Goal: Information Seeking & Learning: Learn about a topic

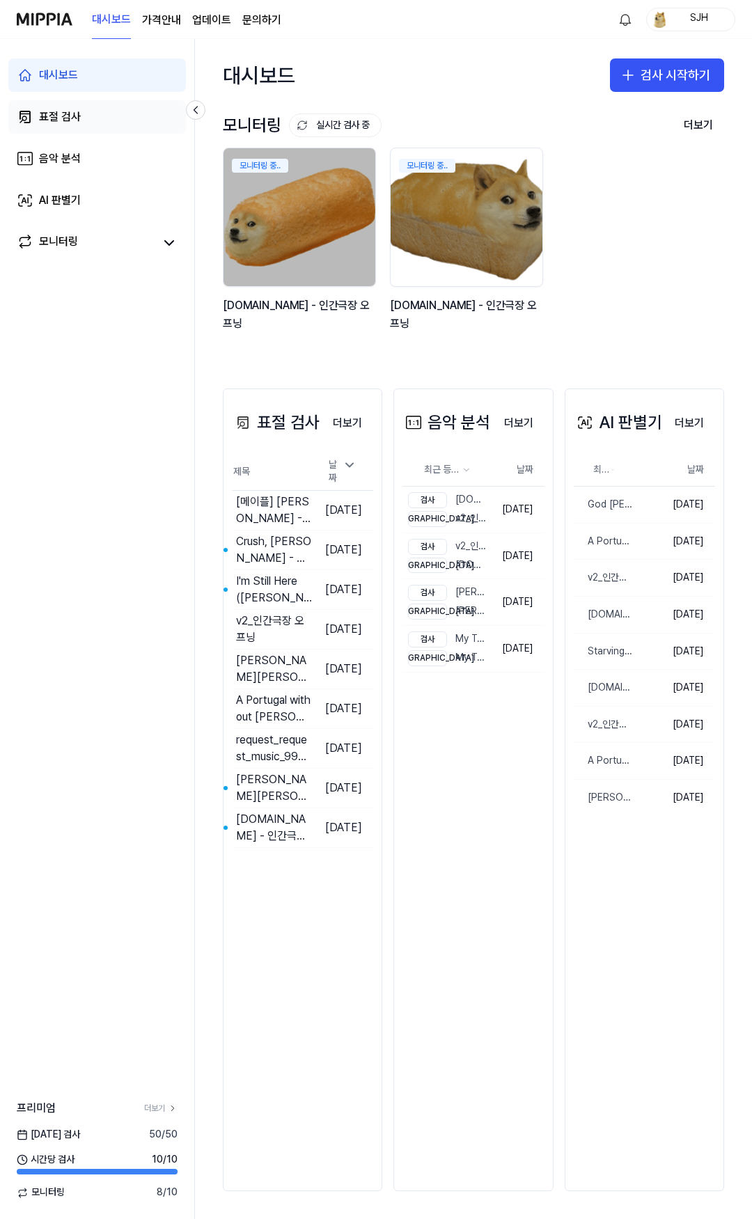
click at [76, 117] on div "표절 검사" at bounding box center [60, 117] width 42 height 17
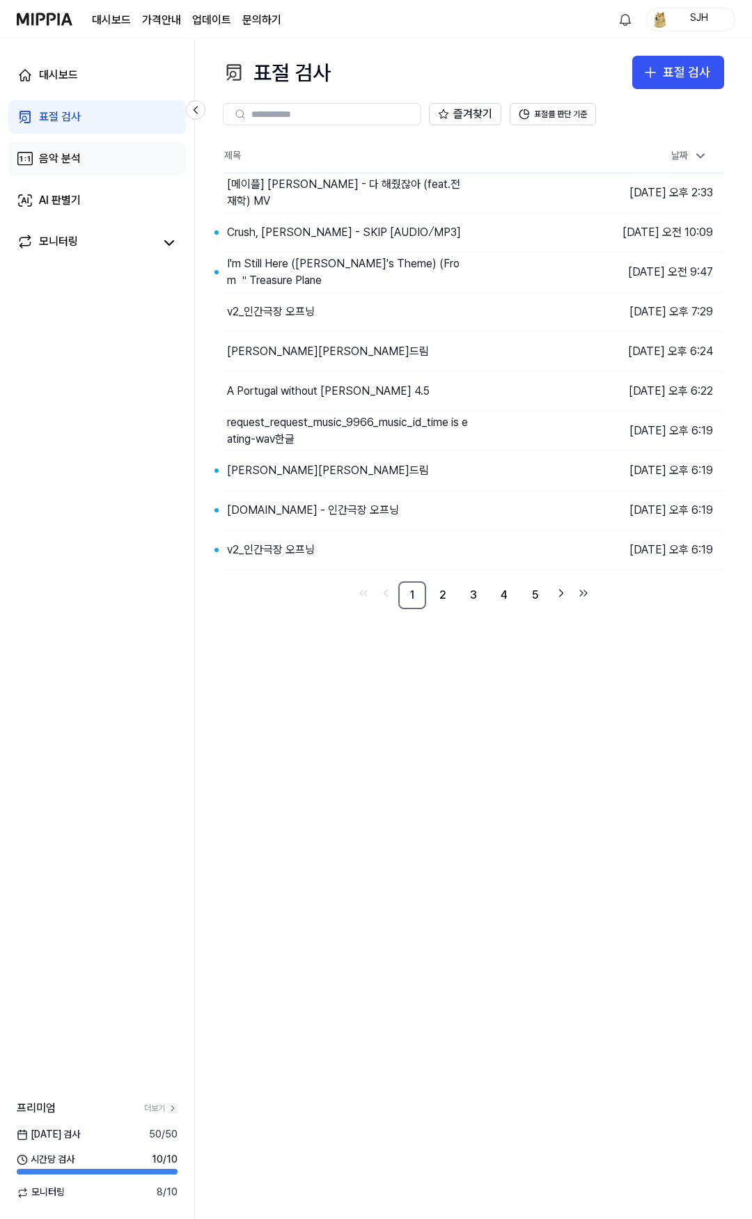
click at [80, 155] on div "음악 분석" at bounding box center [60, 158] width 42 height 17
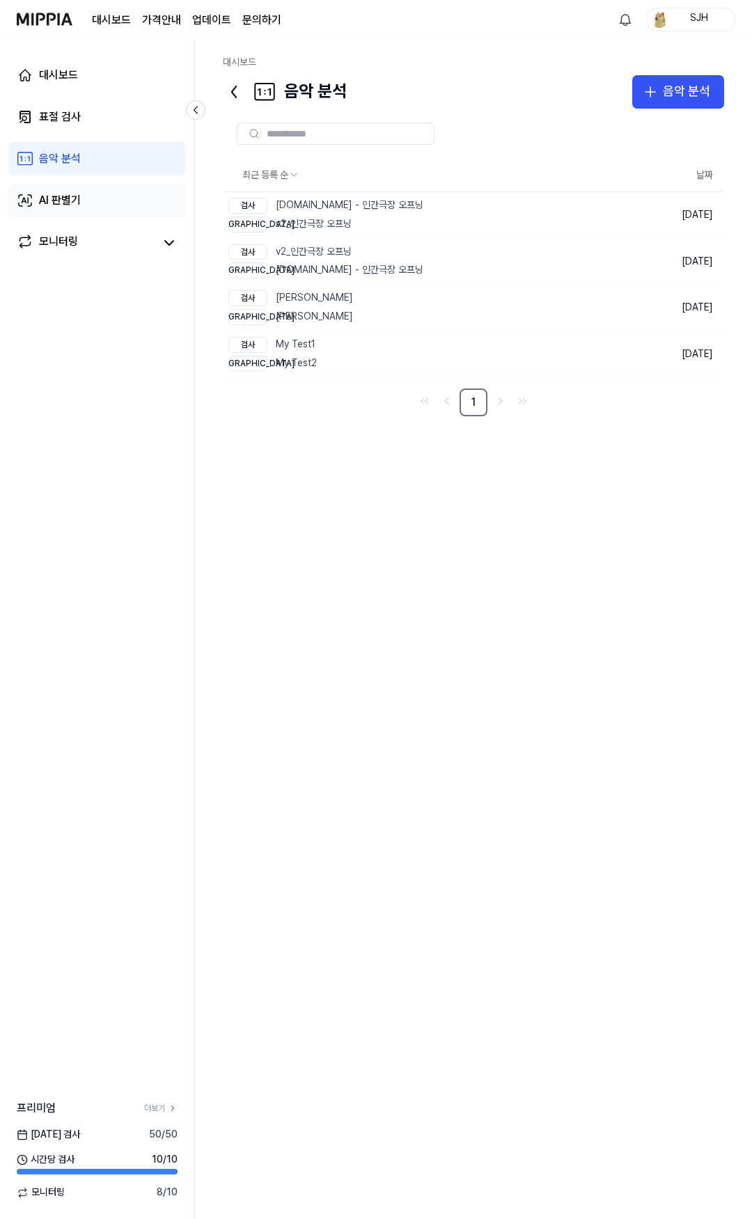
click at [91, 192] on link "AI 판별기" at bounding box center [97, 200] width 178 height 33
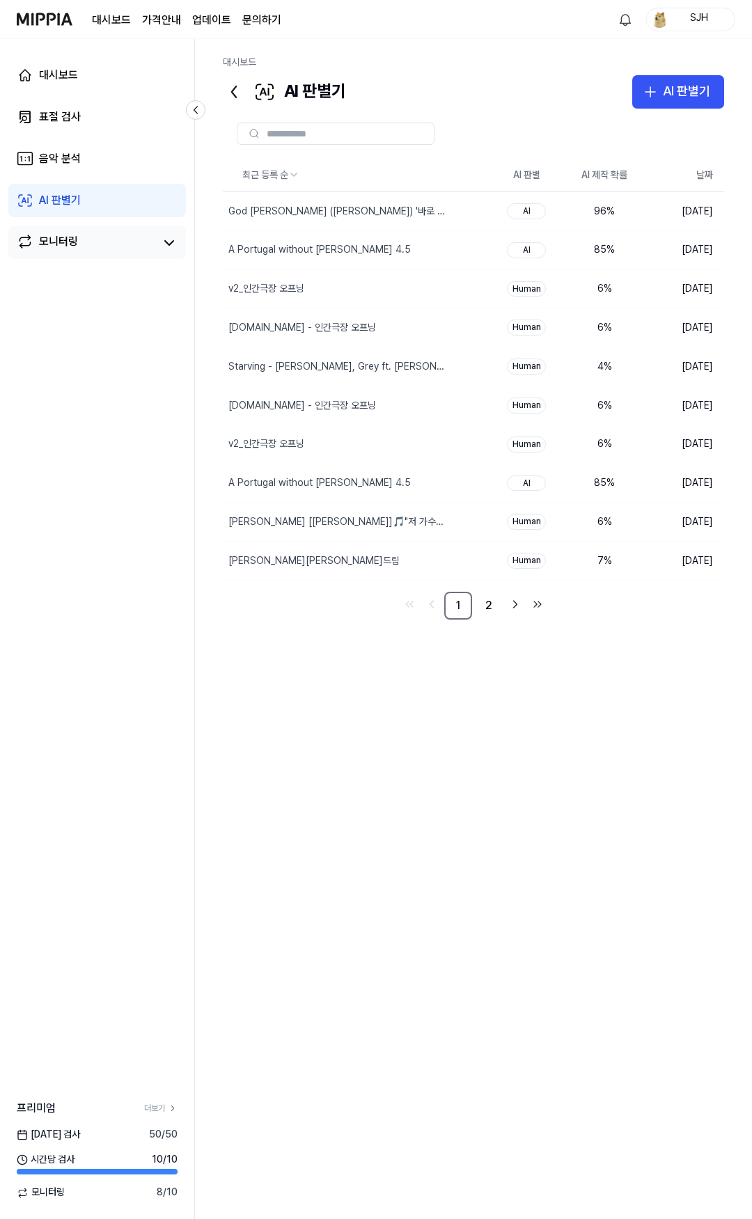
click at [97, 236] on link "모니터링" at bounding box center [86, 242] width 139 height 19
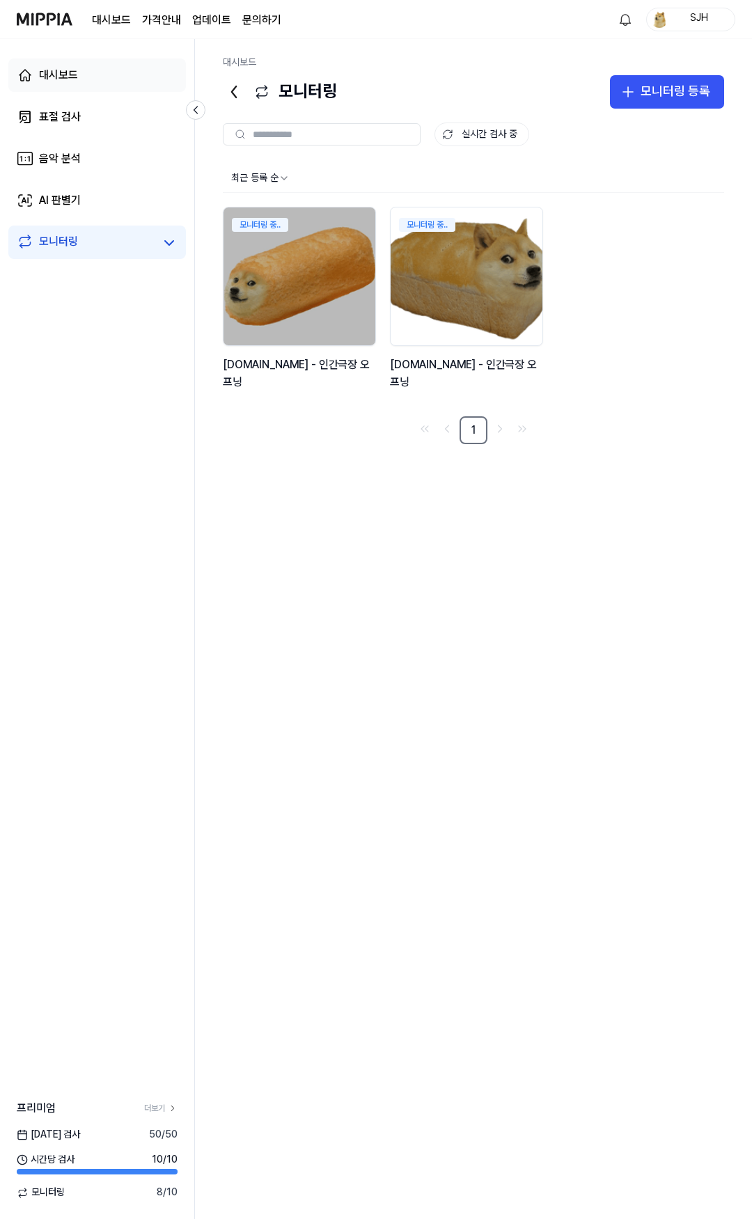
click at [89, 68] on link "대시보드" at bounding box center [97, 74] width 178 height 33
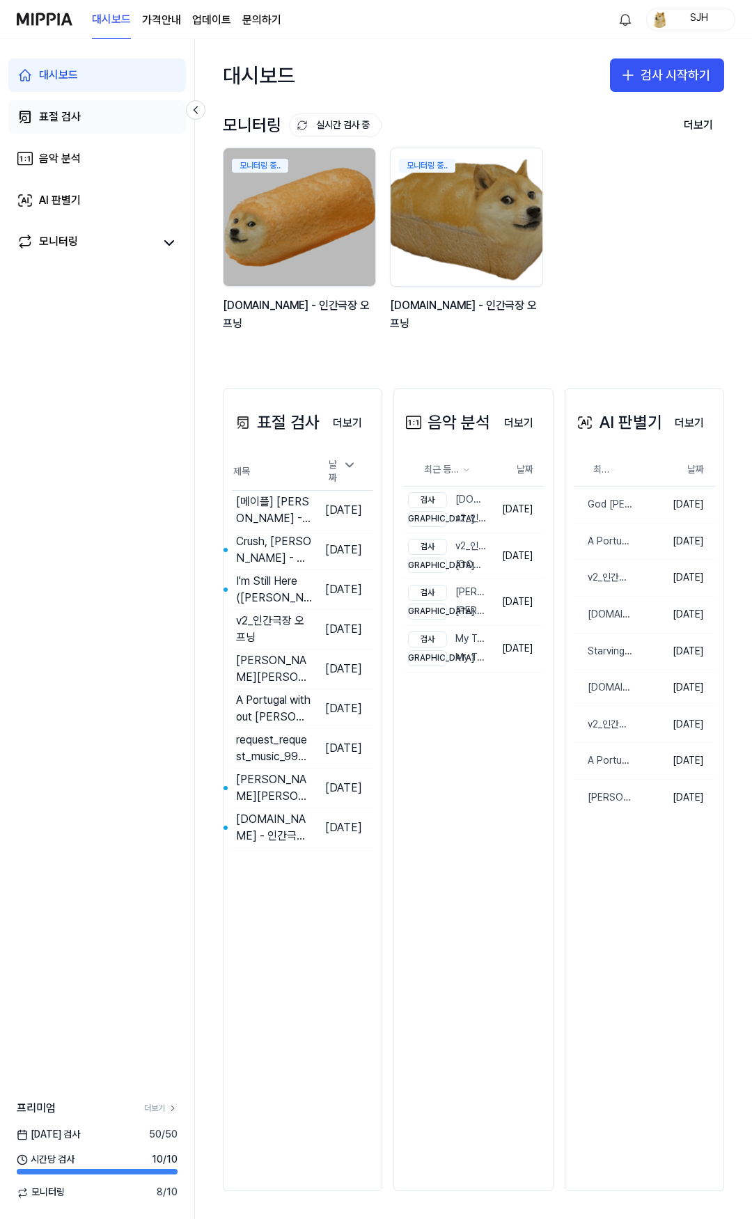
click at [98, 117] on link "표절 검사" at bounding box center [97, 116] width 178 height 33
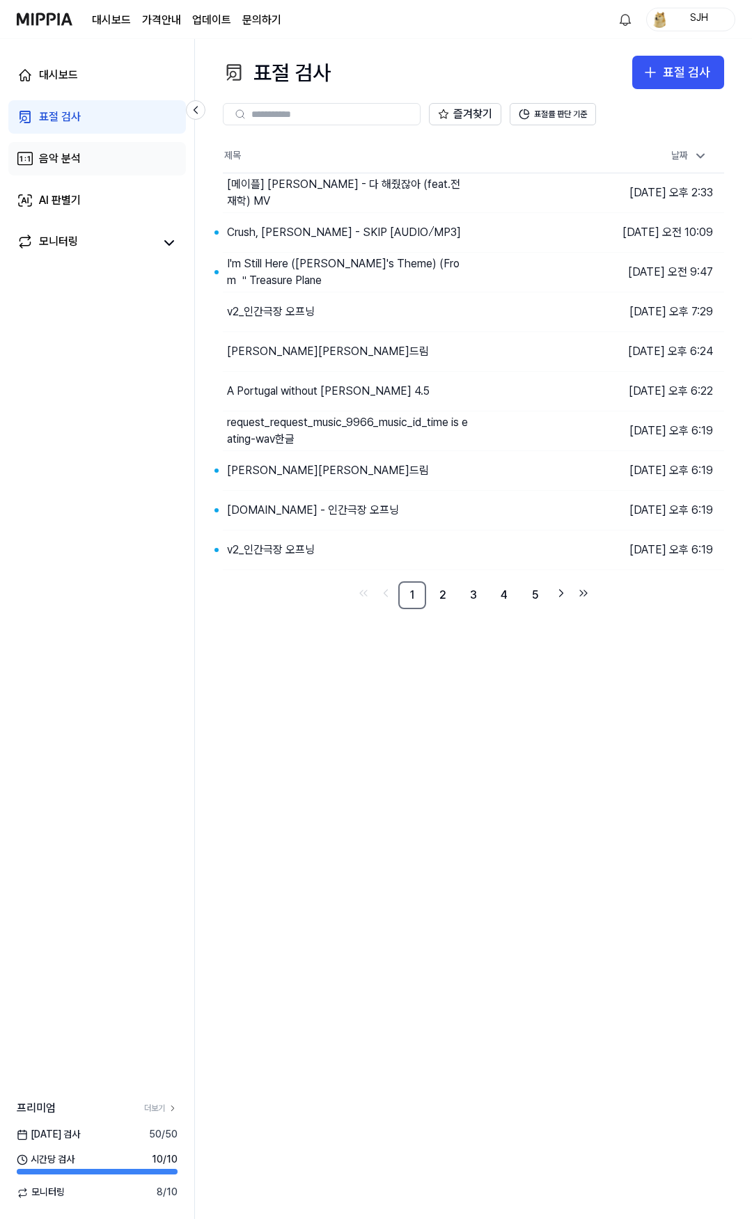
click at [95, 150] on link "음악 분석" at bounding box center [97, 158] width 178 height 33
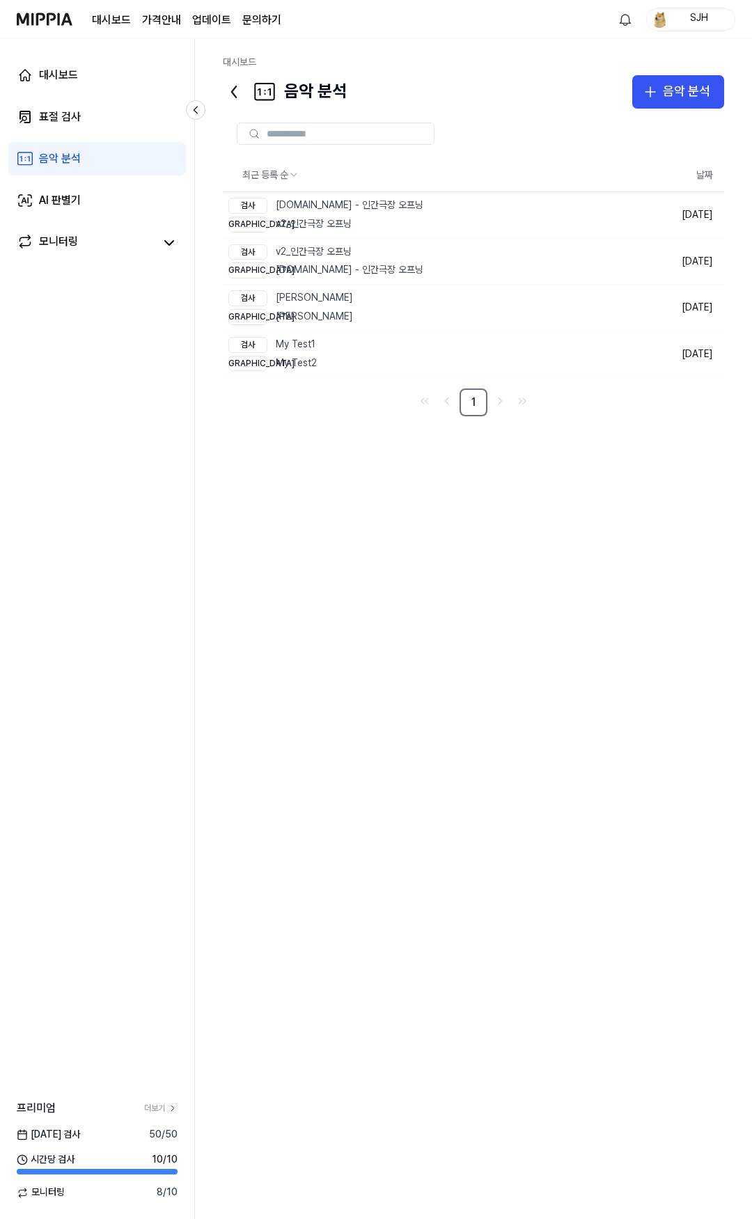
click at [91, 171] on link "음악 분석" at bounding box center [97, 158] width 178 height 33
click at [91, 208] on link "AI 판별기" at bounding box center [97, 200] width 178 height 33
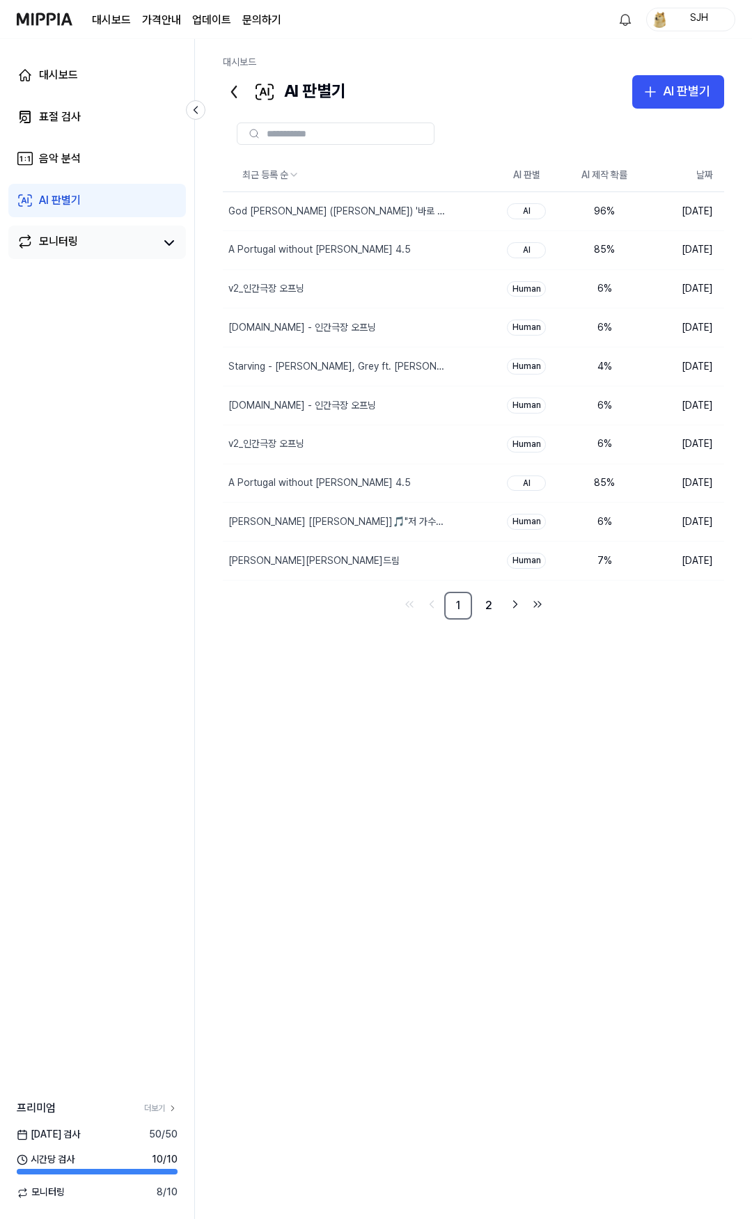
click at [89, 236] on link "모니터링" at bounding box center [86, 242] width 139 height 19
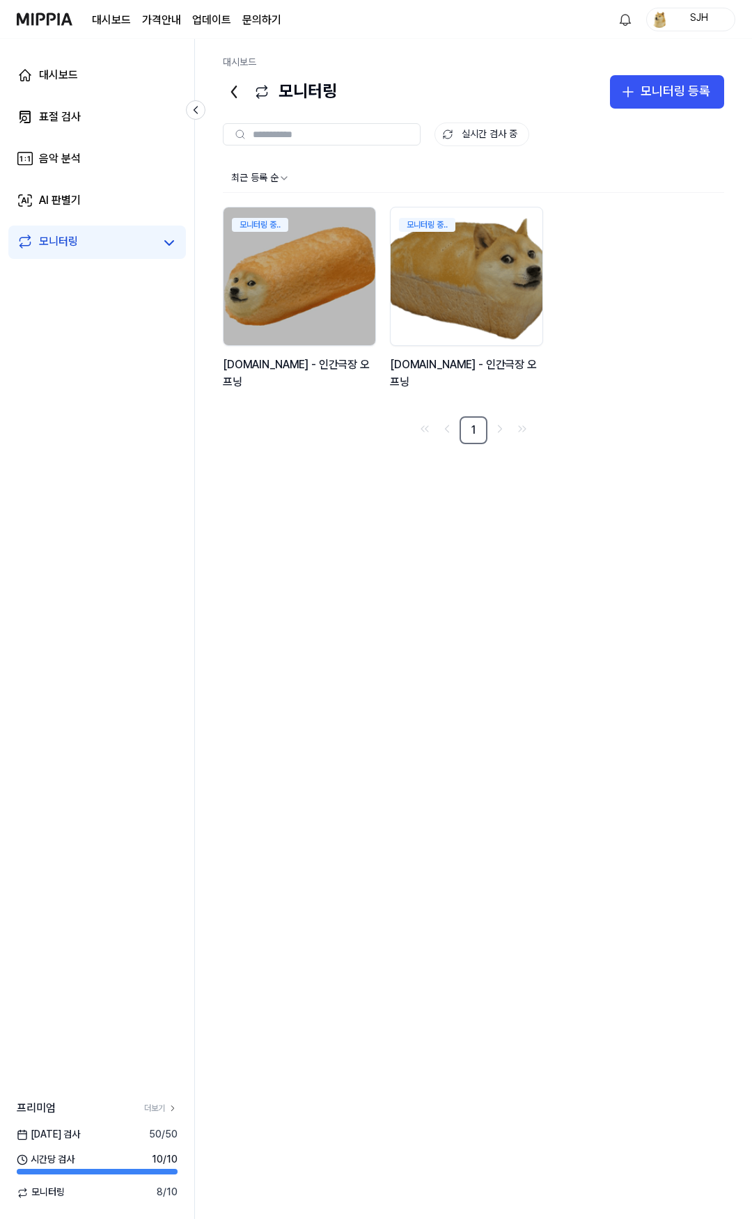
click at [478, 849] on div "최근 등록 순 모니터링 중.. y2mate.com - 인간극장 오프닝 모니터링 중.. y2mate.com - 인간극장 오프닝 1" at bounding box center [473, 679] width 501 height 1030
click at [97, 104] on link "표절 검사" at bounding box center [97, 116] width 178 height 33
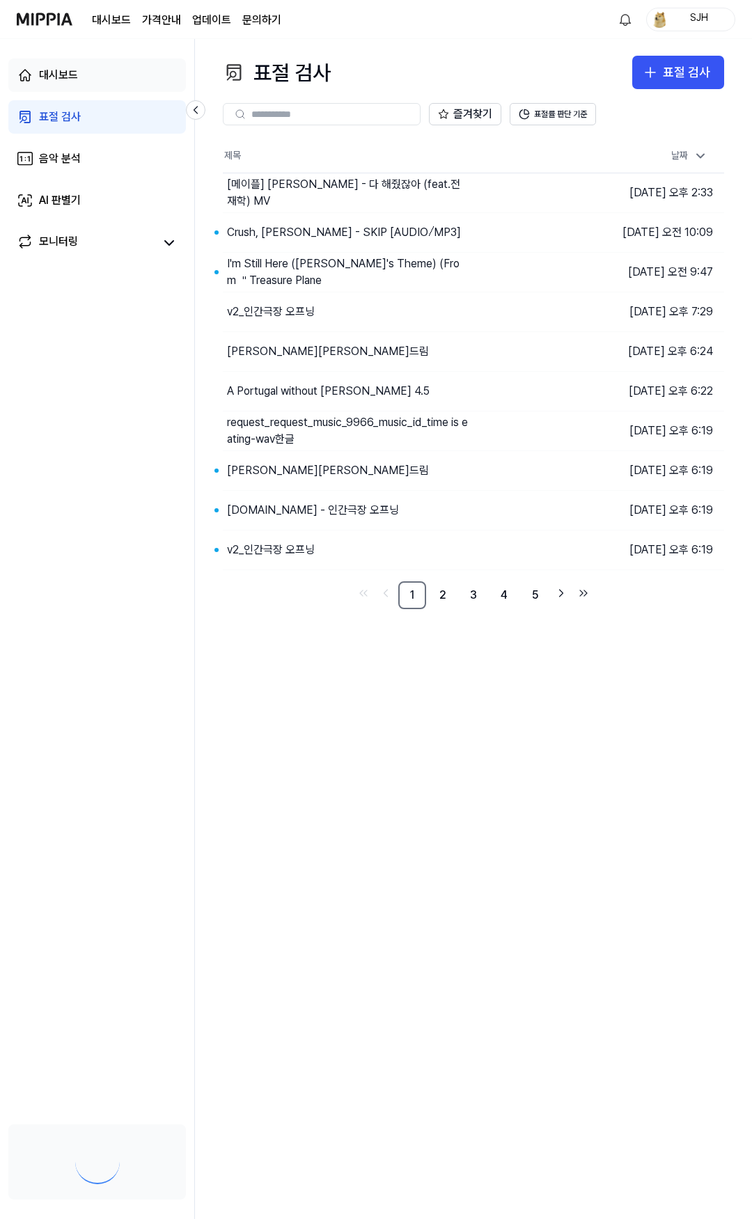
click at [109, 83] on link "대시보드" at bounding box center [97, 74] width 178 height 33
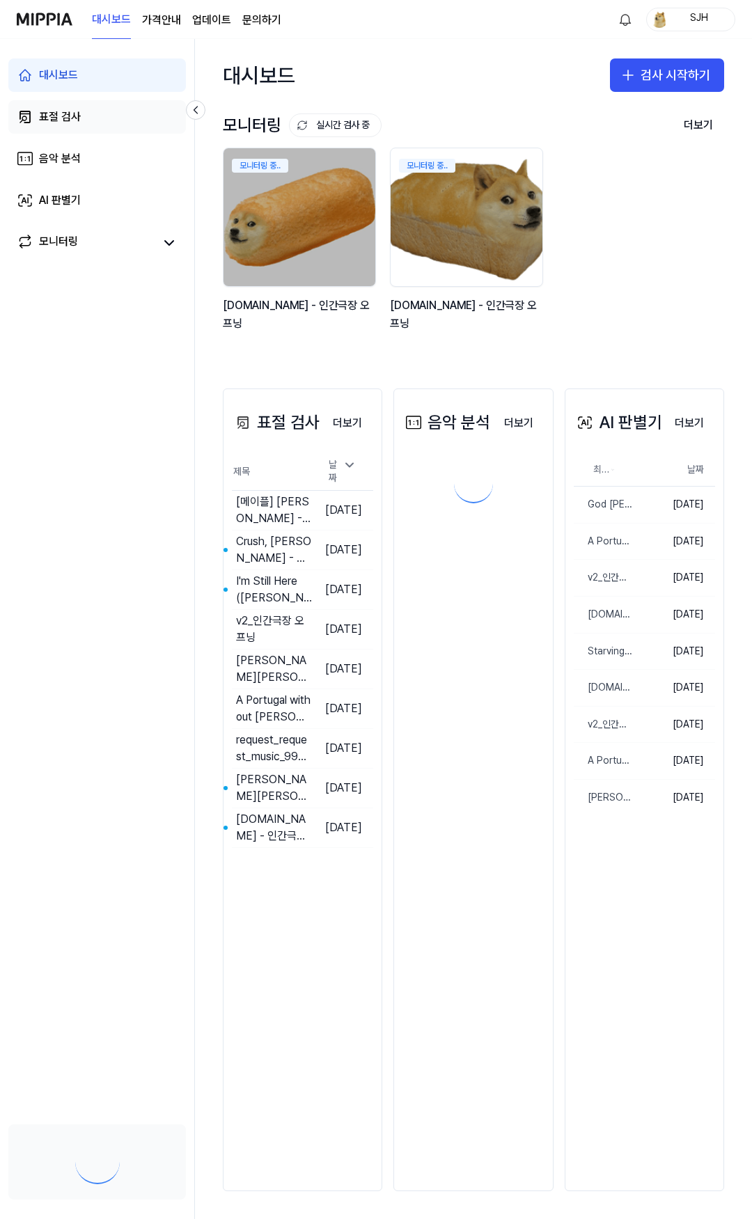
click at [93, 113] on link "표절 검사" at bounding box center [97, 116] width 178 height 33
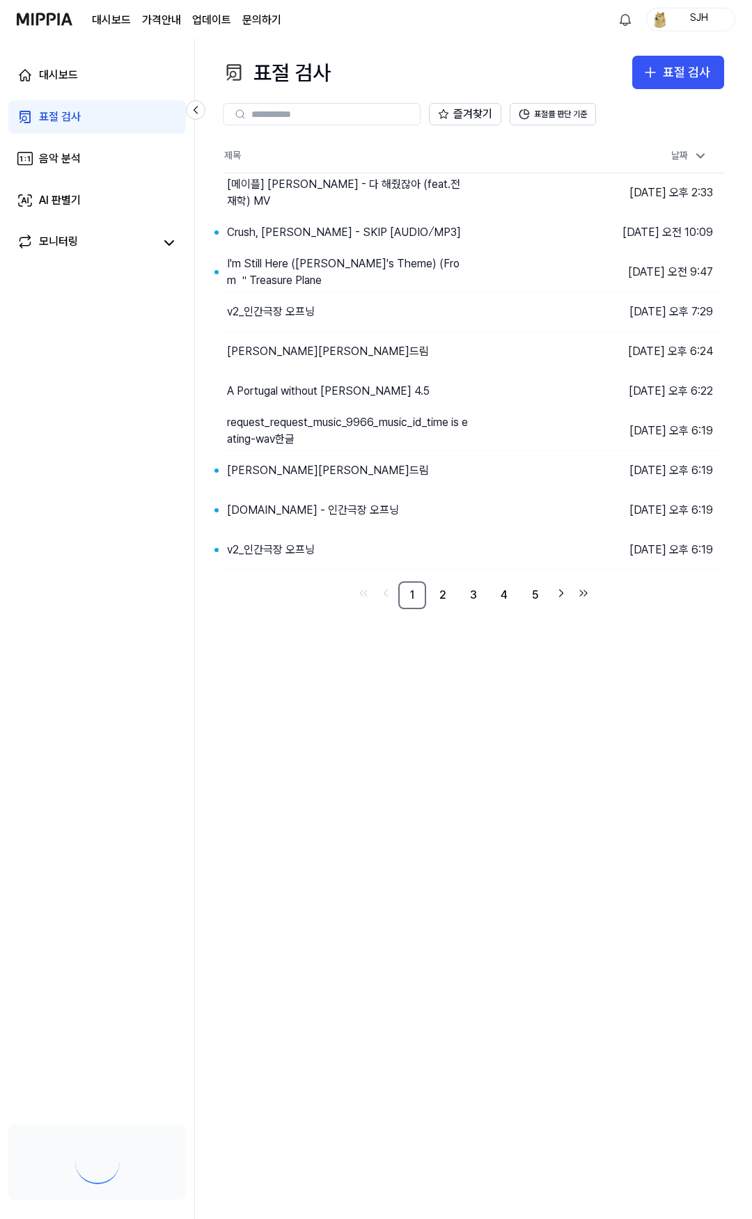
click at [103, 53] on div "대시보드 표절 검사 음악 분석 AI 판별기 모니터링" at bounding box center [97, 159] width 194 height 240
click at [93, 72] on link "대시보드" at bounding box center [97, 74] width 178 height 33
click at [118, 132] on link "표절 검사" at bounding box center [97, 116] width 178 height 33
click at [87, 70] on link "대시보드" at bounding box center [97, 74] width 178 height 33
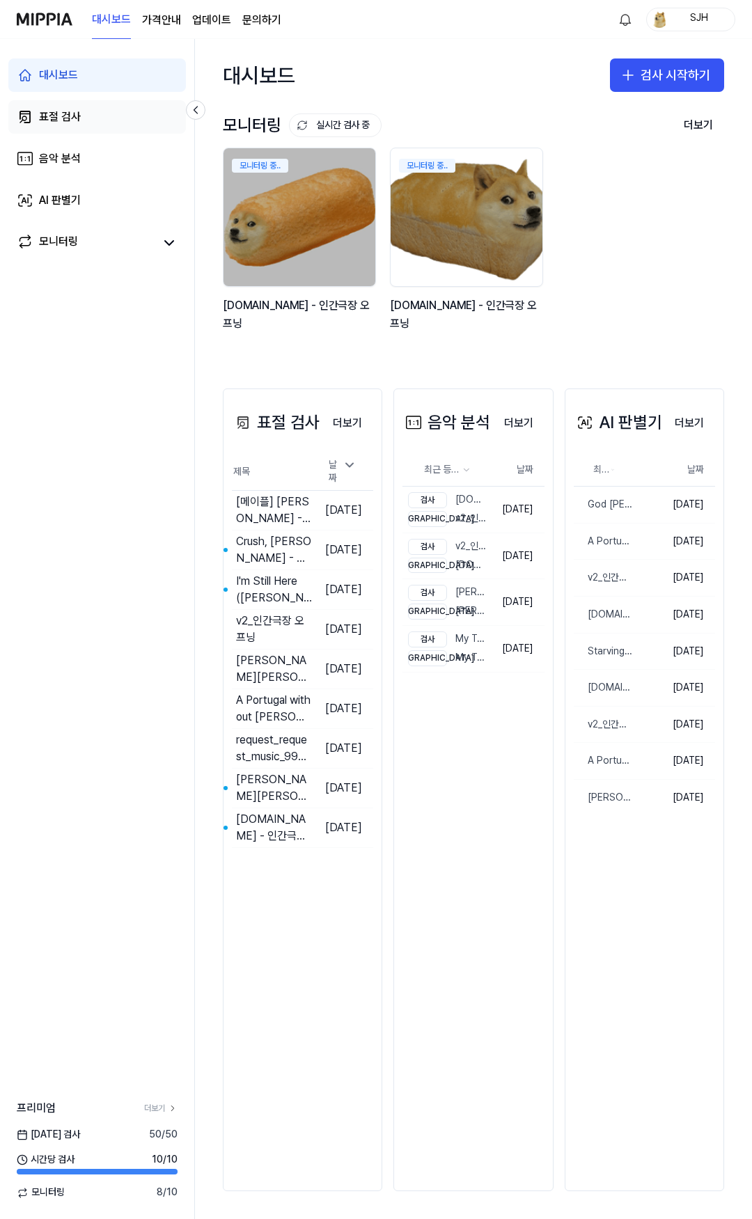
click at [81, 124] on link "표절 검사" at bounding box center [97, 116] width 178 height 33
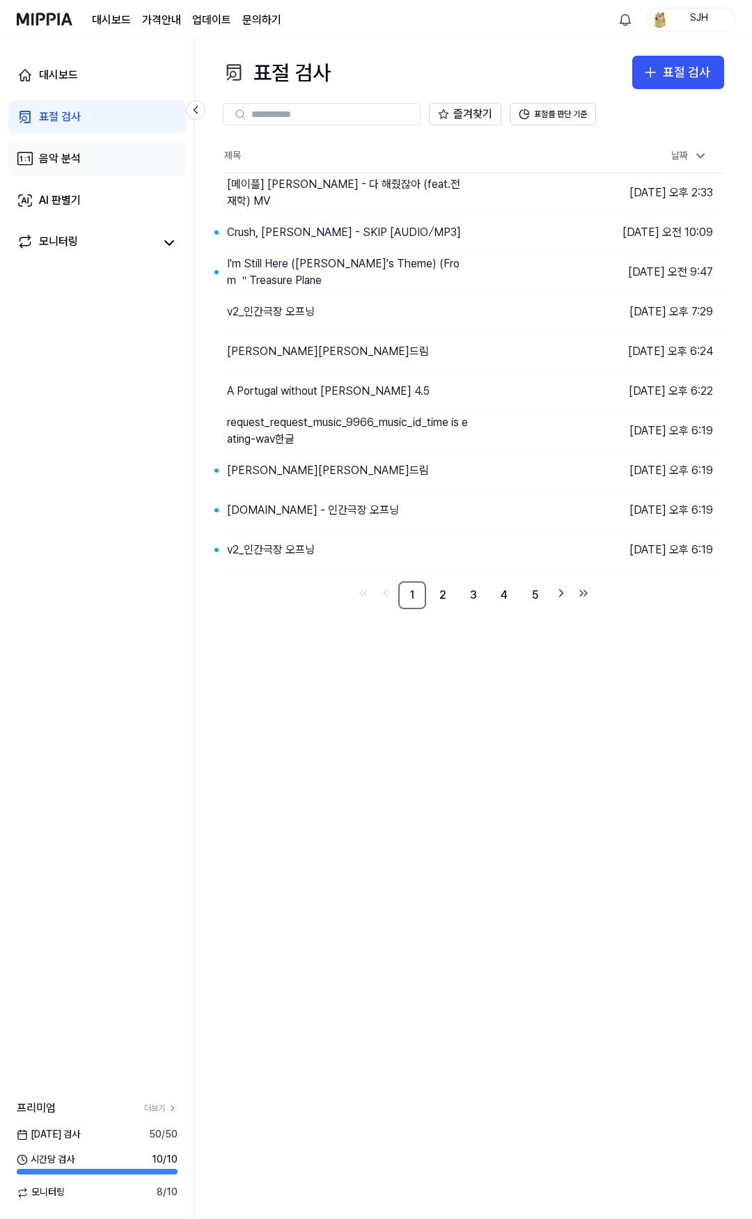
click at [77, 163] on div "음악 분석" at bounding box center [60, 158] width 42 height 17
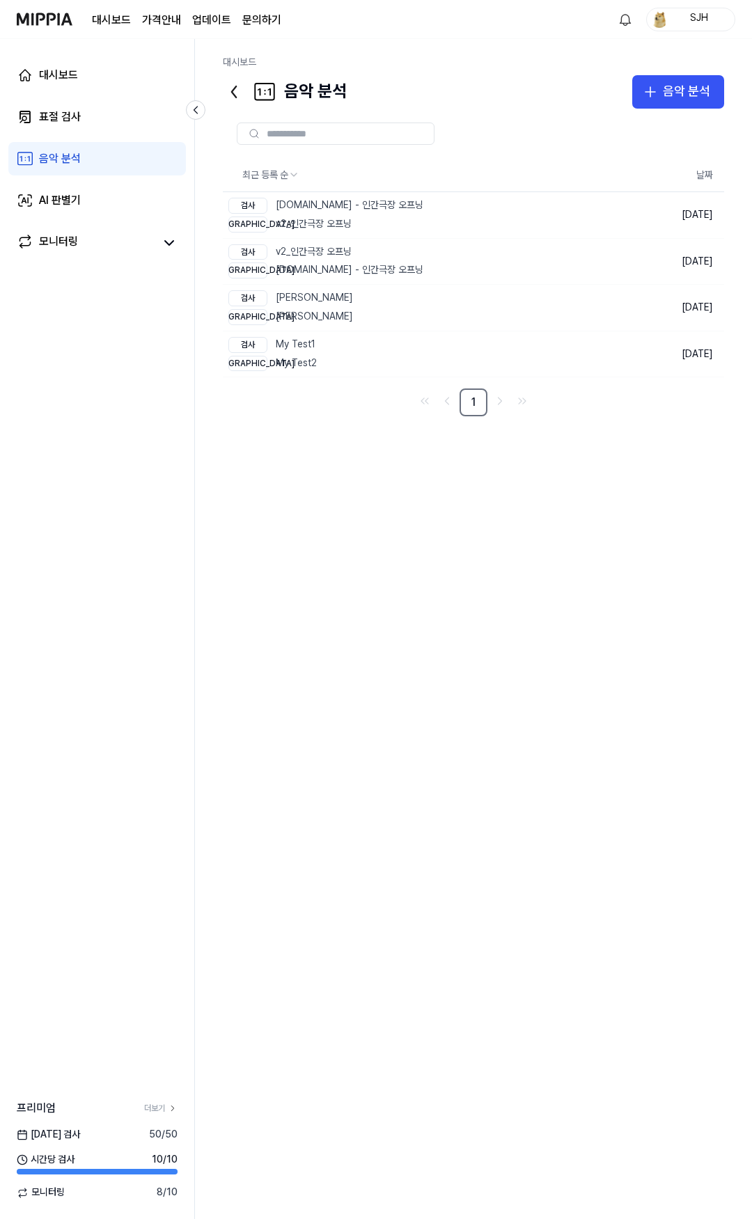
click at [253, 689] on div "최근 등록 순 날짜 검사 y2mate.com - 인간극장 오프닝 비교 v2_인간극장 오프닝 삭제 2025.09.09. 검사 v2_인간극장 오프…" at bounding box center [473, 650] width 501 height 1083
click at [125, 93] on div "대시보드 표절 검사 음악 분석 AI 판별기 모니터링" at bounding box center [97, 159] width 194 height 240
click at [119, 107] on link "표절 검사" at bounding box center [97, 116] width 178 height 33
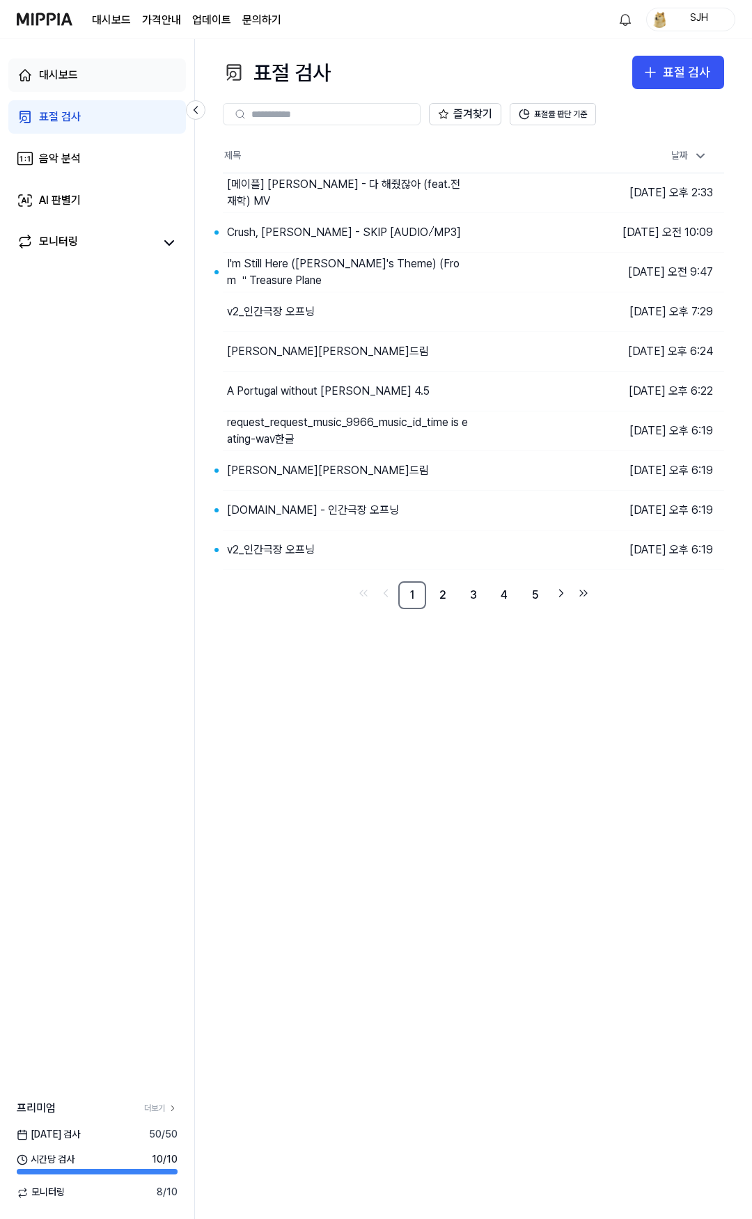
click at [122, 86] on link "대시보드" at bounding box center [97, 74] width 178 height 33
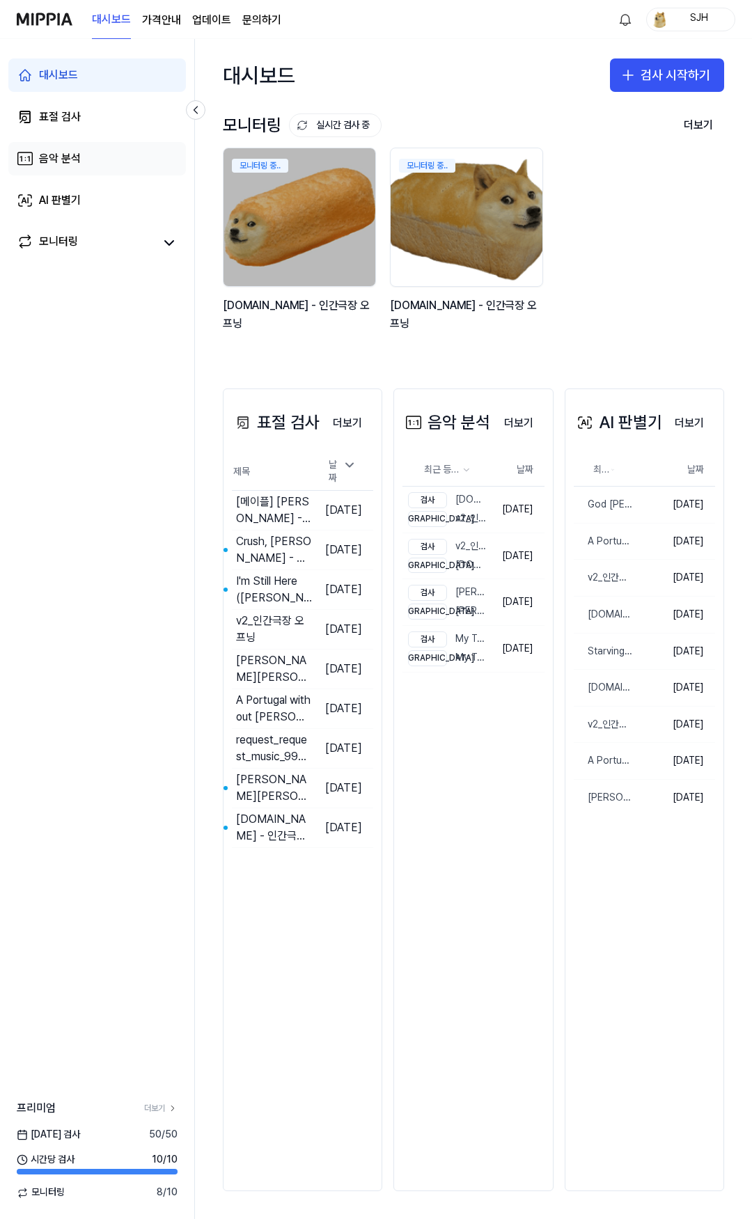
click at [116, 156] on link "음악 분석" at bounding box center [97, 158] width 178 height 33
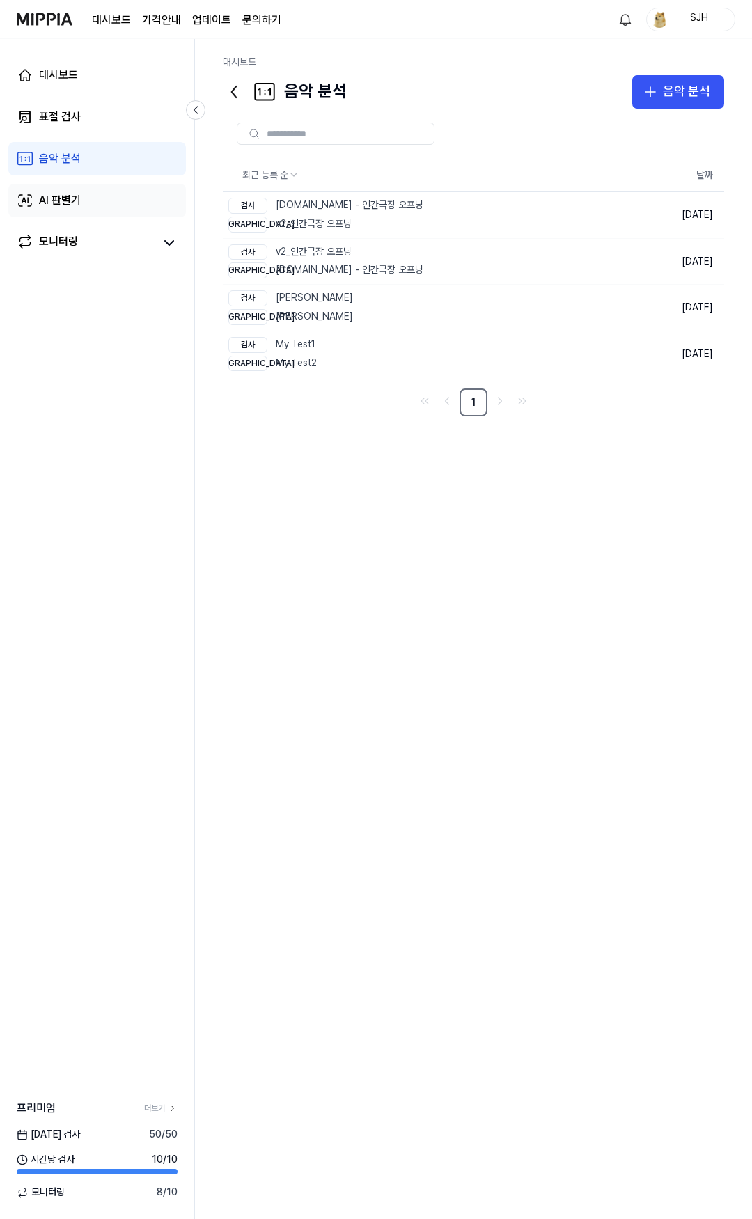
click at [115, 198] on link "AI 판별기" at bounding box center [97, 200] width 178 height 33
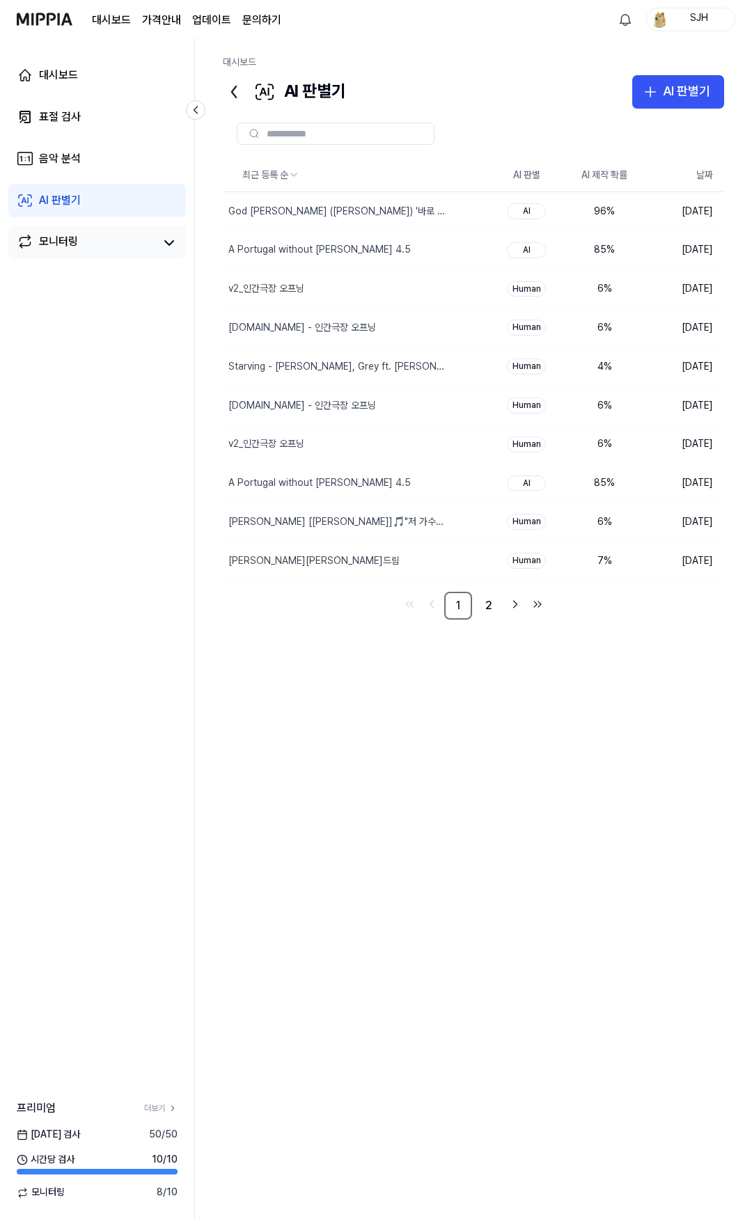
click at [120, 242] on link "모니터링" at bounding box center [86, 242] width 139 height 19
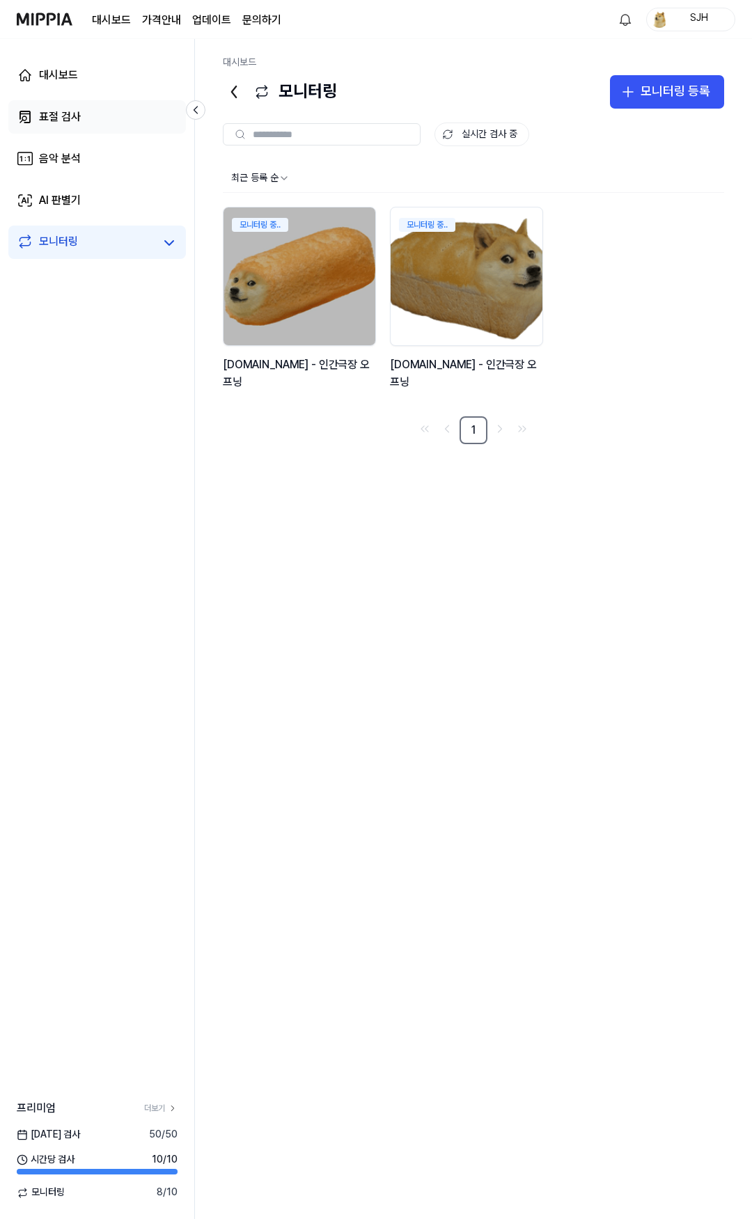
click at [125, 127] on link "표절 검사" at bounding box center [97, 116] width 178 height 33
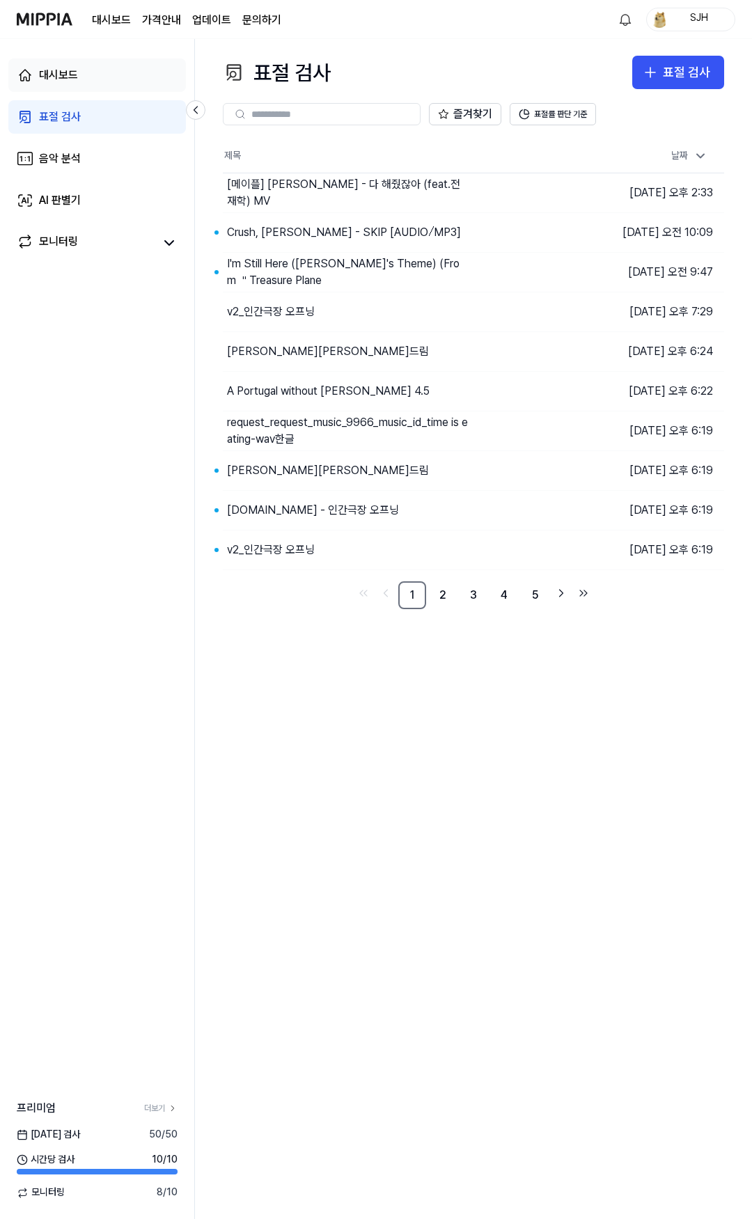
click at [127, 84] on link "대시보드" at bounding box center [97, 74] width 178 height 33
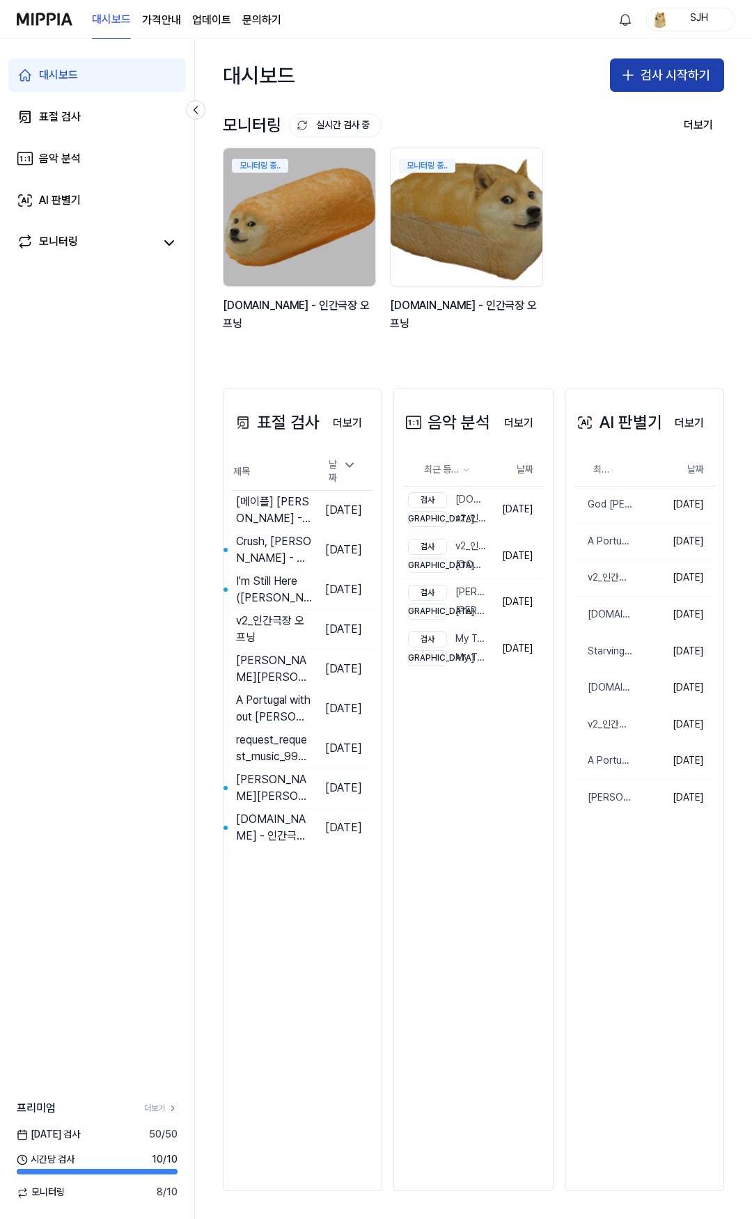
click at [654, 76] on button "검사 시작하기" at bounding box center [667, 74] width 114 height 33
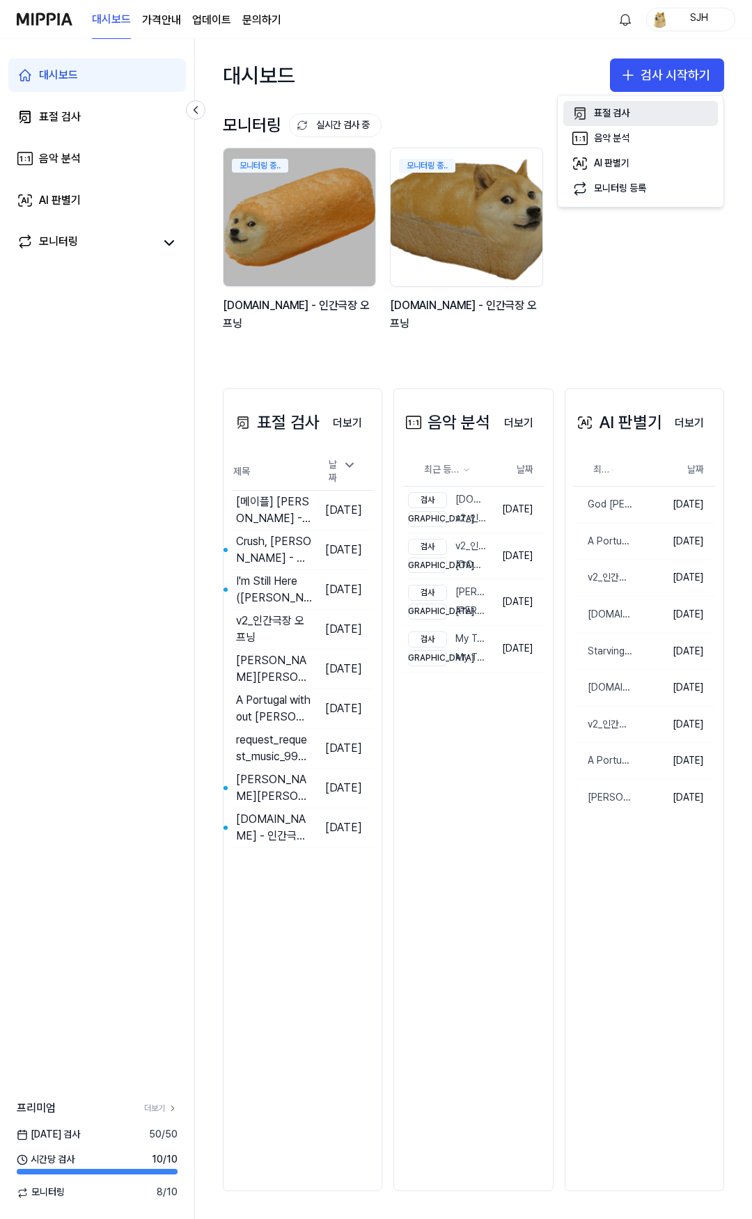
click at [631, 115] on button "표절 검사" at bounding box center [640, 113] width 155 height 25
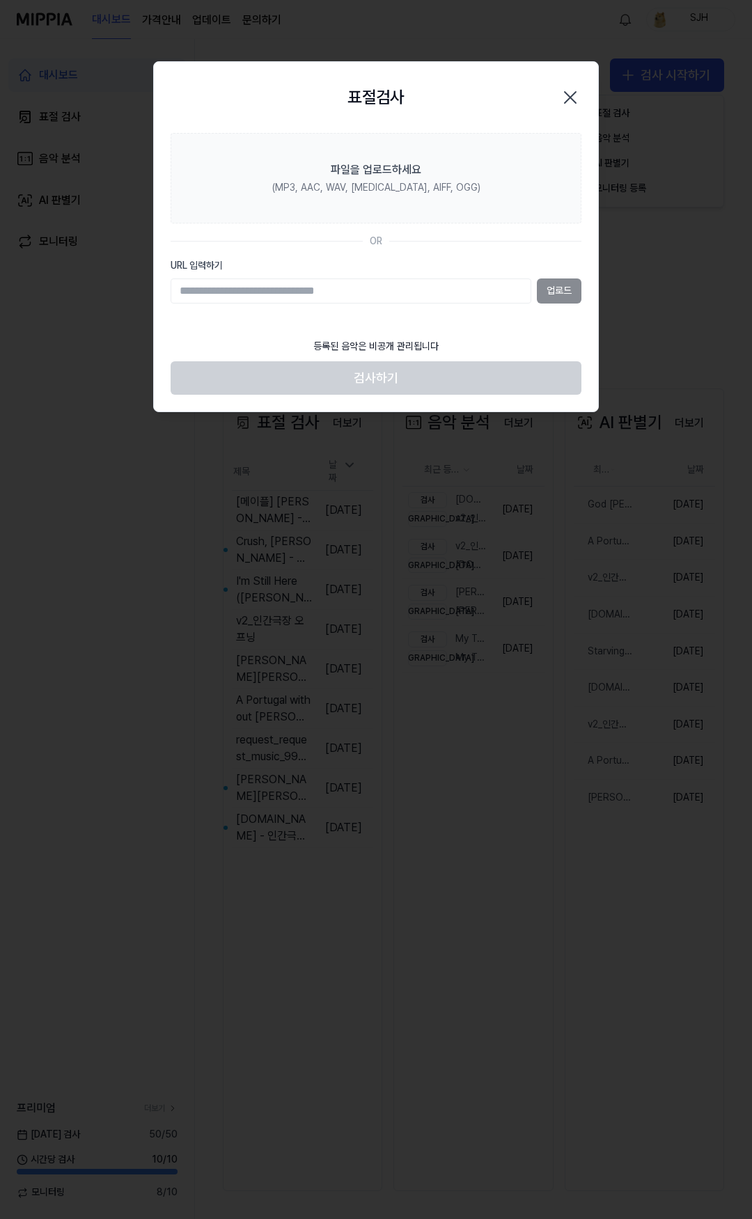
click at [460, 288] on input "URL 입력하기" at bounding box center [351, 291] width 361 height 25
type input "**********"
click at [560, 291] on button "업로드" at bounding box center [559, 291] width 45 height 25
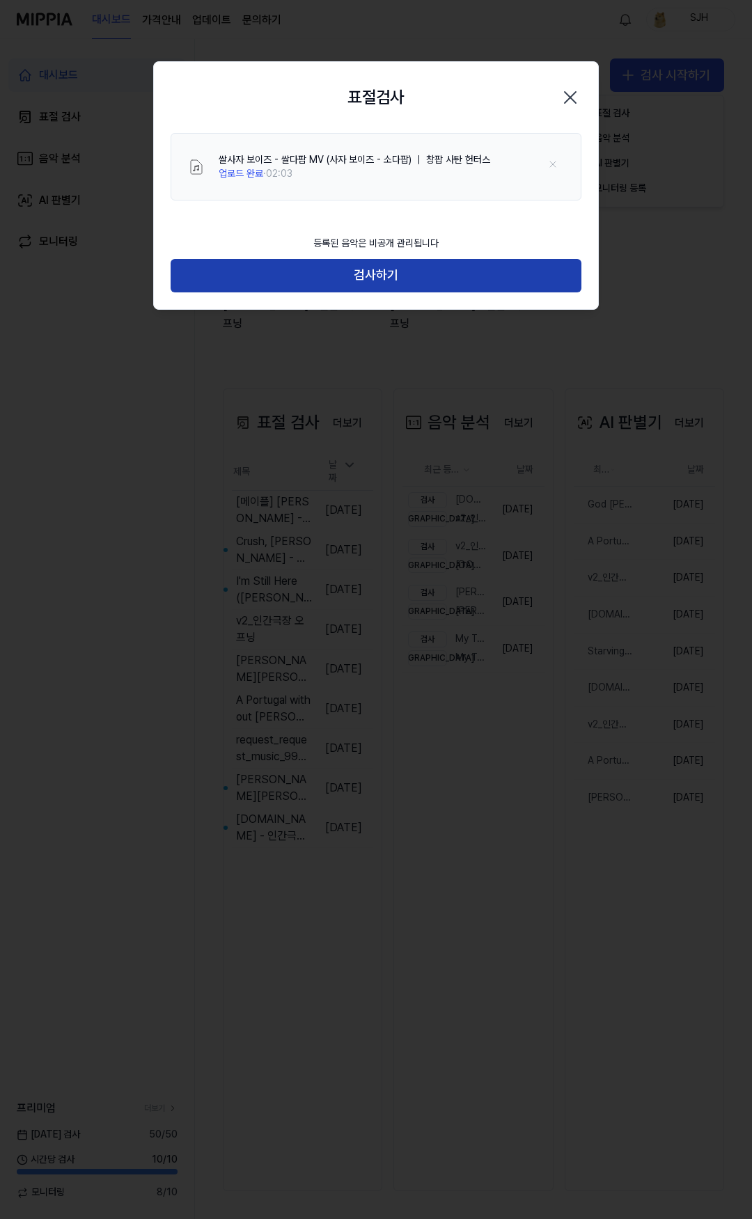
click at [389, 276] on button "검사하기" at bounding box center [376, 275] width 411 height 33
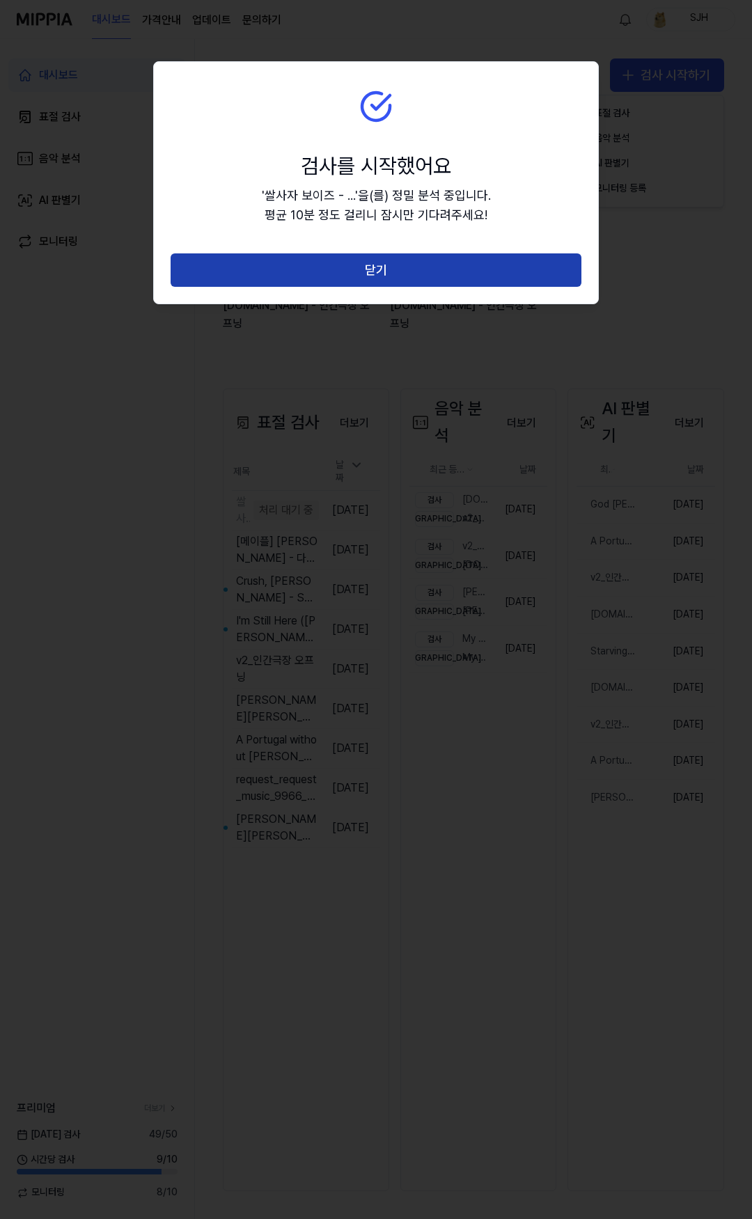
click at [400, 271] on button "닫기" at bounding box center [376, 269] width 411 height 33
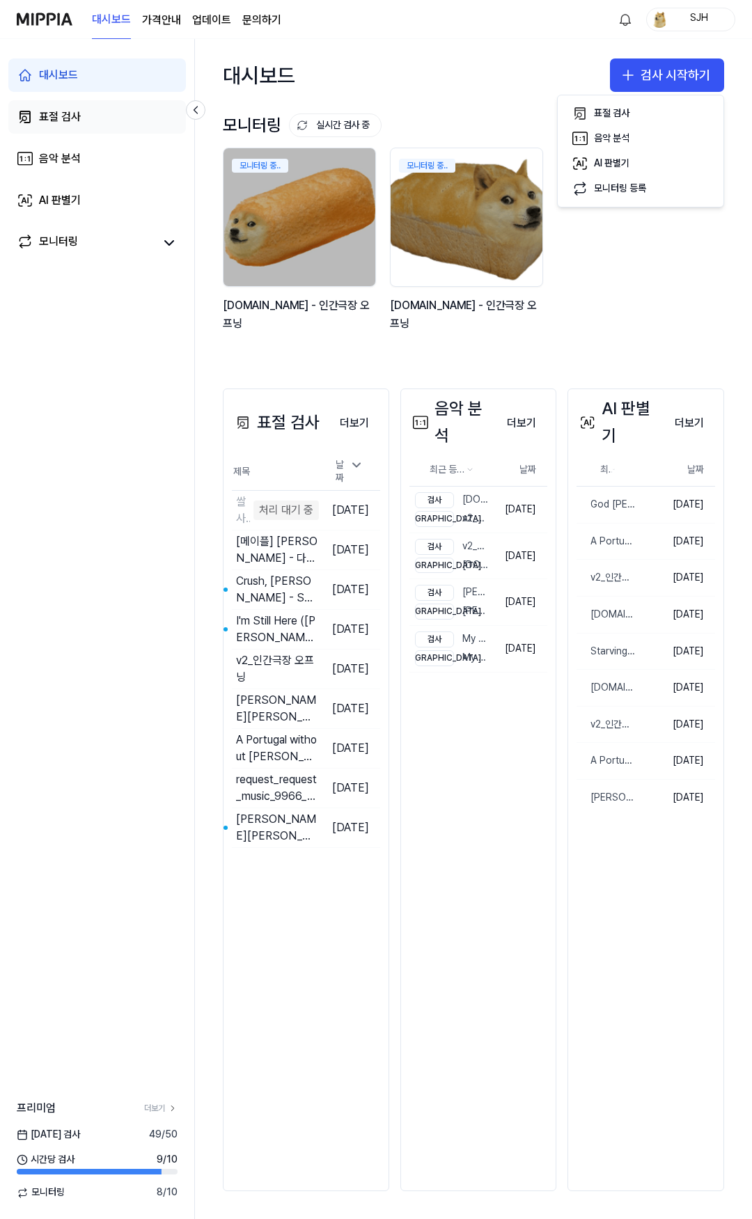
click at [92, 115] on link "표절 검사" at bounding box center [97, 116] width 178 height 33
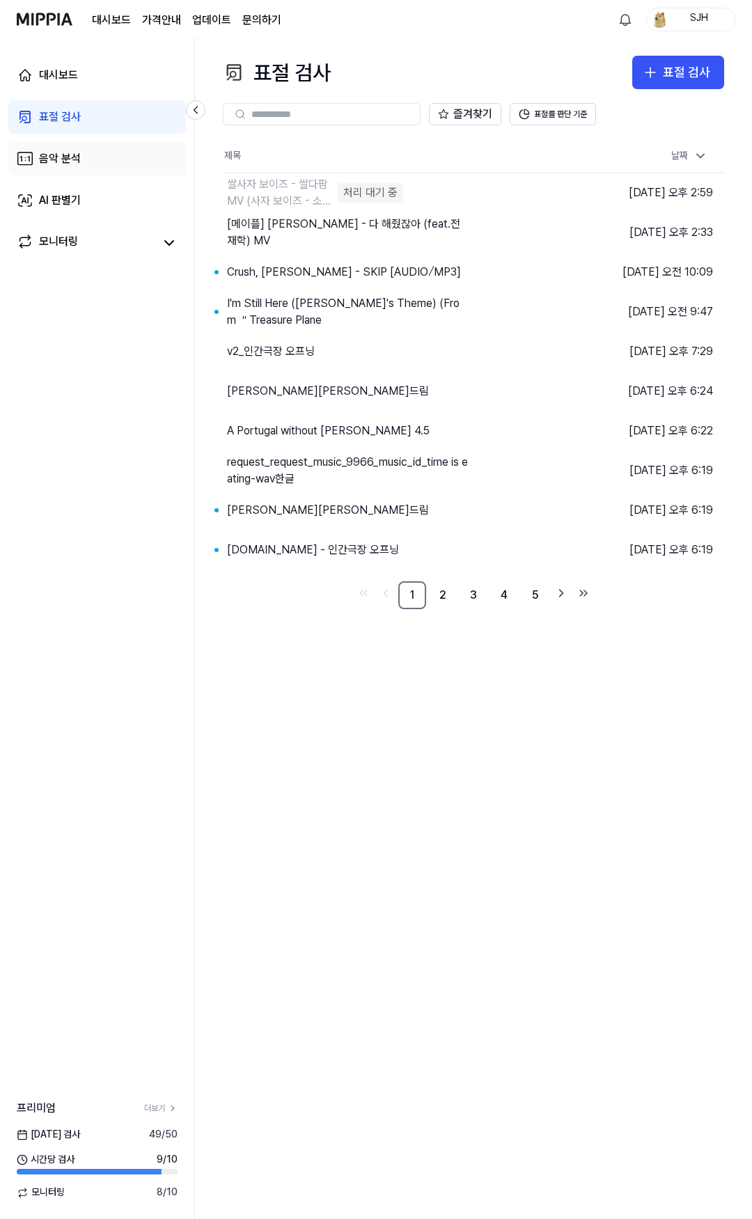
click at [106, 153] on link "음악 분석" at bounding box center [97, 158] width 178 height 33
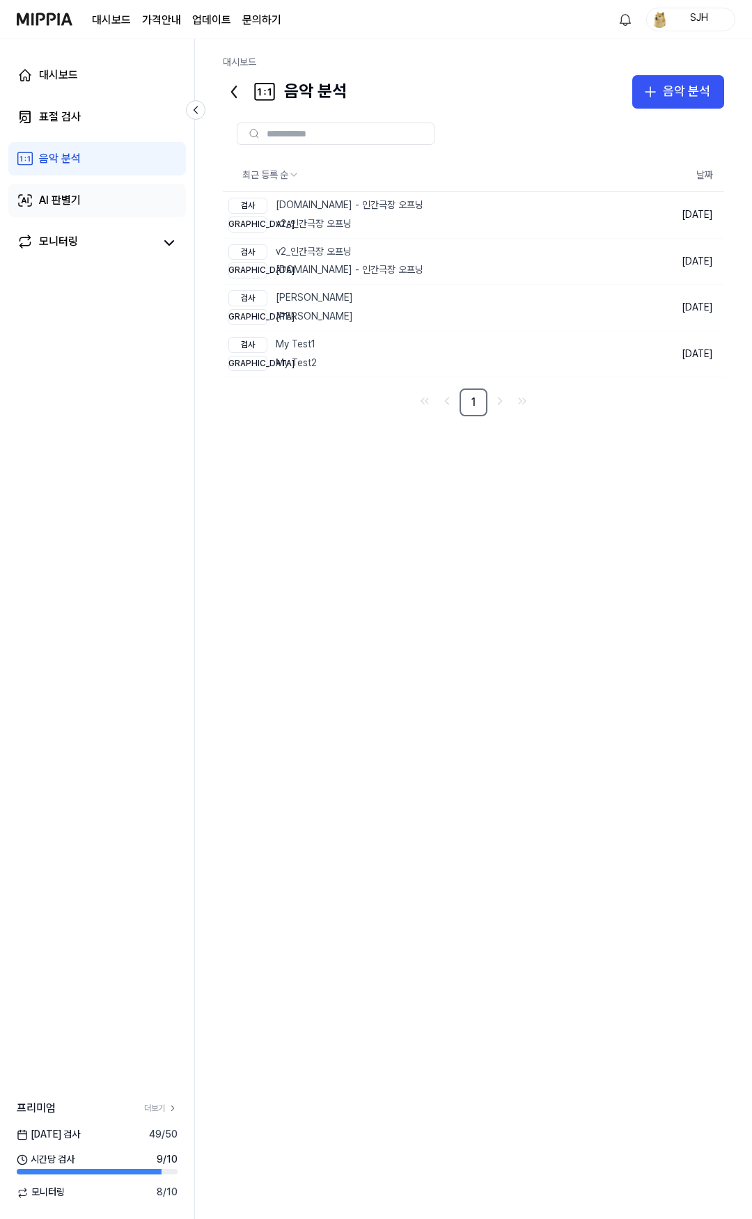
click at [82, 198] on link "AI 판별기" at bounding box center [97, 200] width 178 height 33
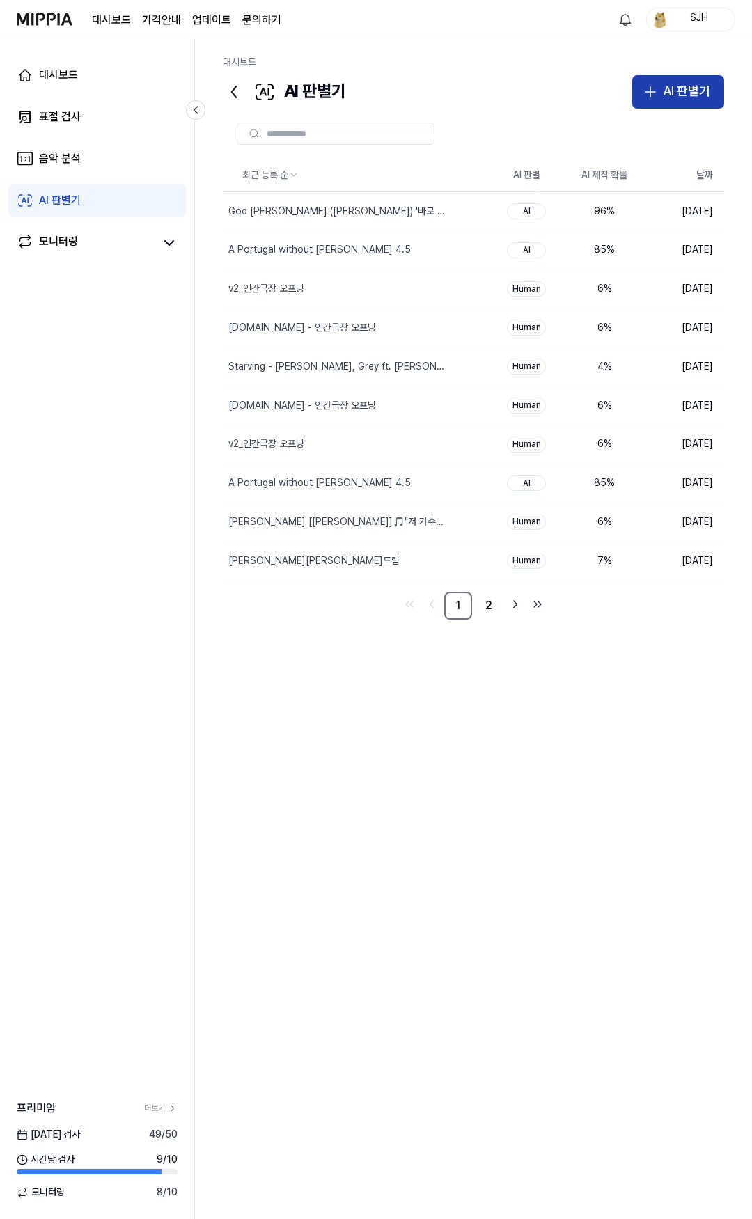
click at [682, 76] on button "AI 판별기" at bounding box center [678, 91] width 92 height 33
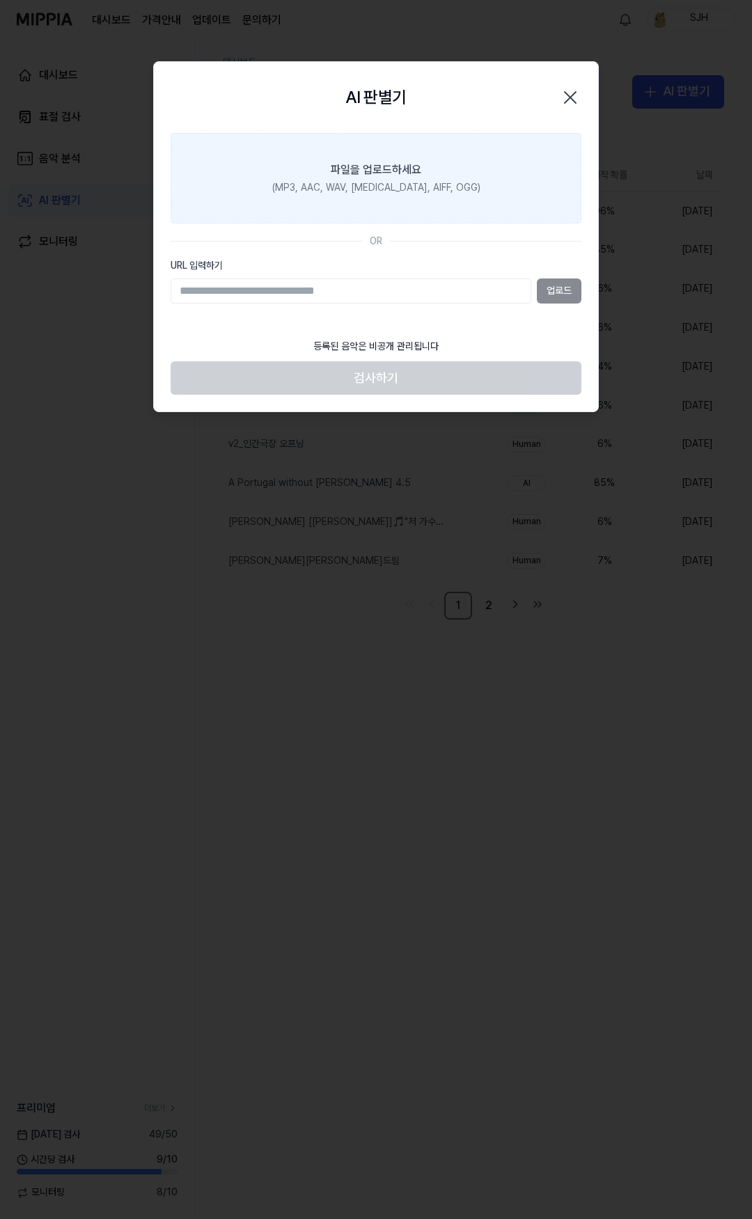
click at [490, 185] on label "파일을 업로드하세요 (MP3, AAC, WAV, FLAC, AIFF, OGG)" at bounding box center [376, 178] width 411 height 91
click at [0, 0] on input "파일을 업로드하세요 (MP3, AAC, WAV, FLAC, AIFF, OGG)" at bounding box center [0, 0] width 0 height 0
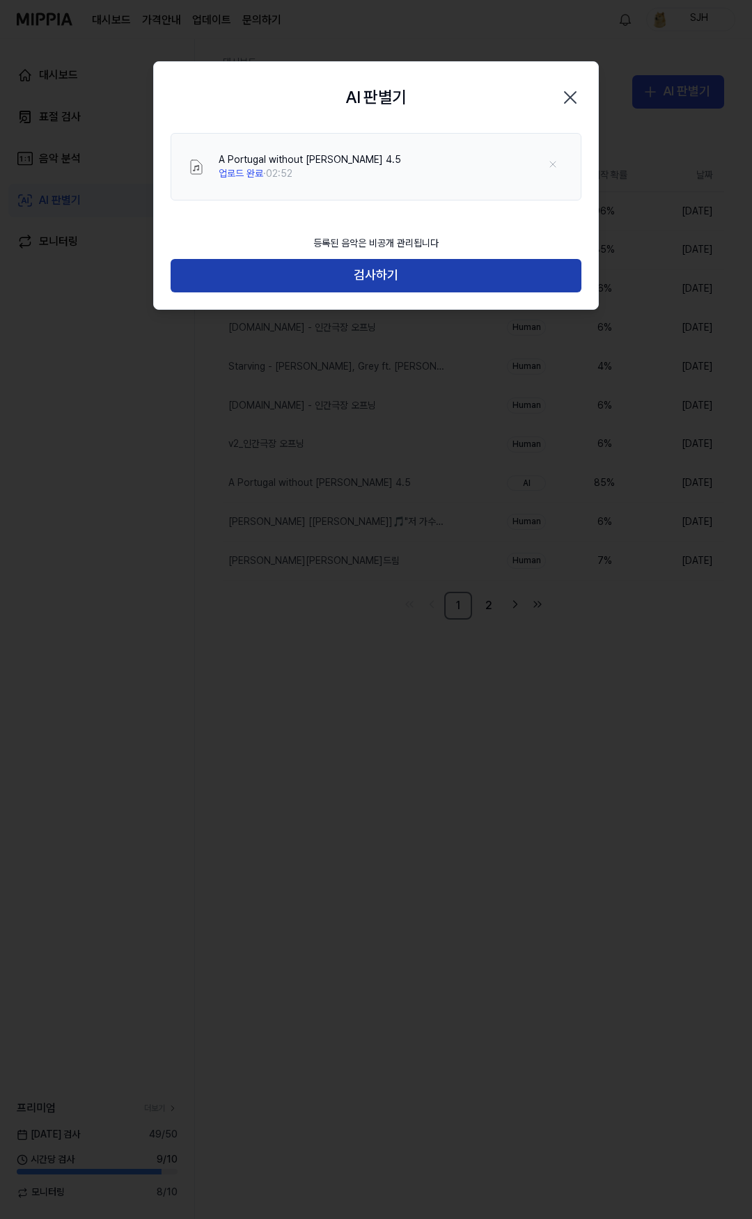
click at [389, 273] on button "검사하기" at bounding box center [376, 275] width 411 height 33
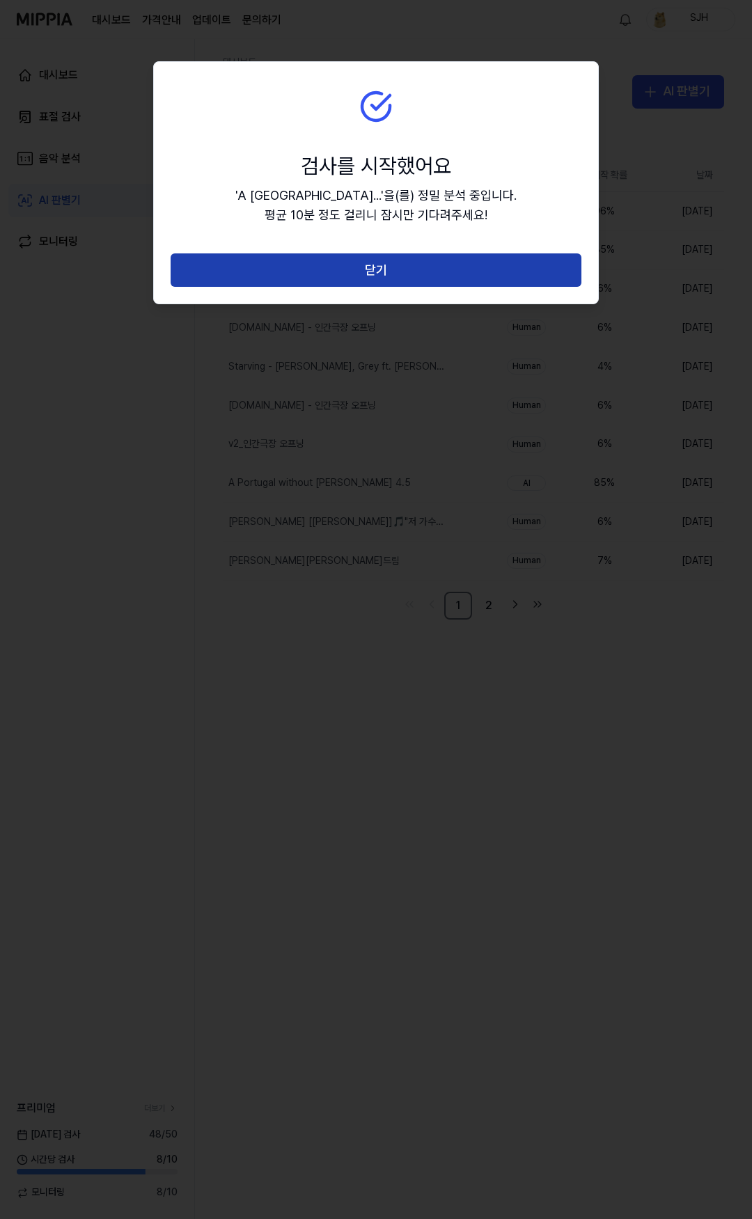
click at [392, 267] on button "닫기" at bounding box center [376, 269] width 411 height 33
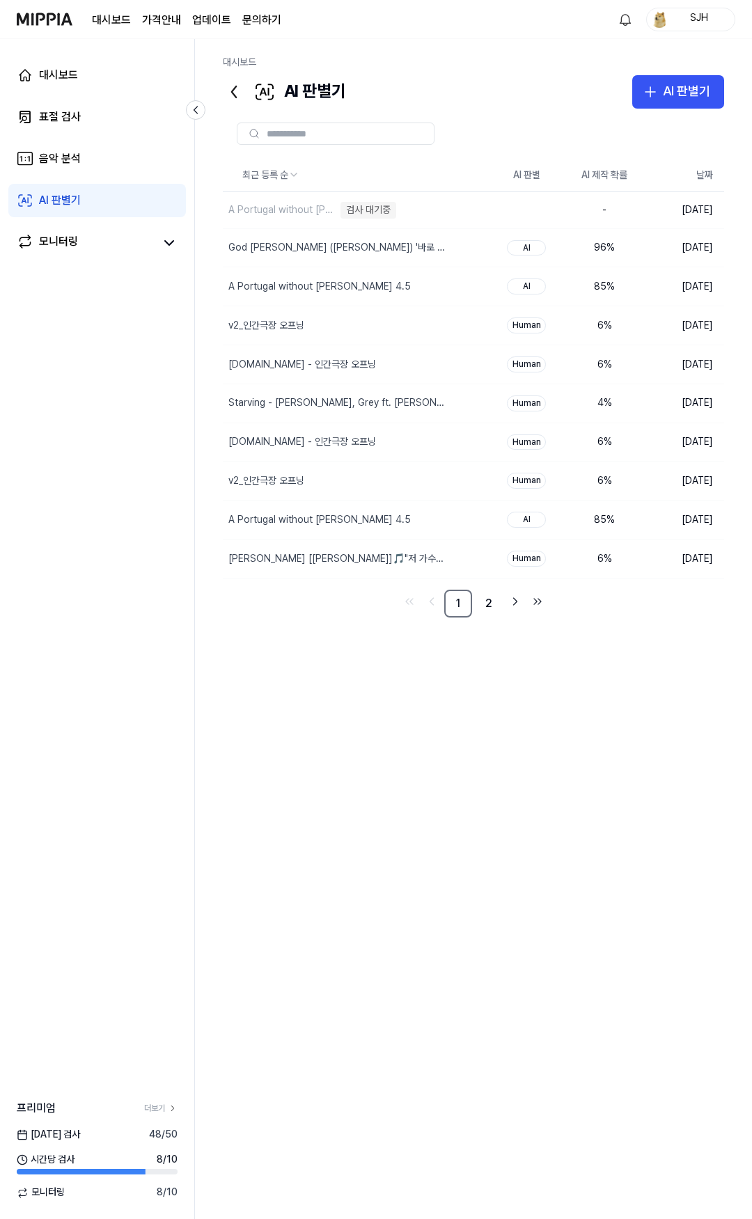
click at [439, 742] on div "최근 등록 순 AI 판별 AI 제작 확률 날짜 A Portugal without Ronaldo 4.5 검사 대기중 삭제 - 2025.09.15…" at bounding box center [473, 555] width 501 height 792
click at [107, 118] on link "표절 검사" at bounding box center [97, 116] width 178 height 33
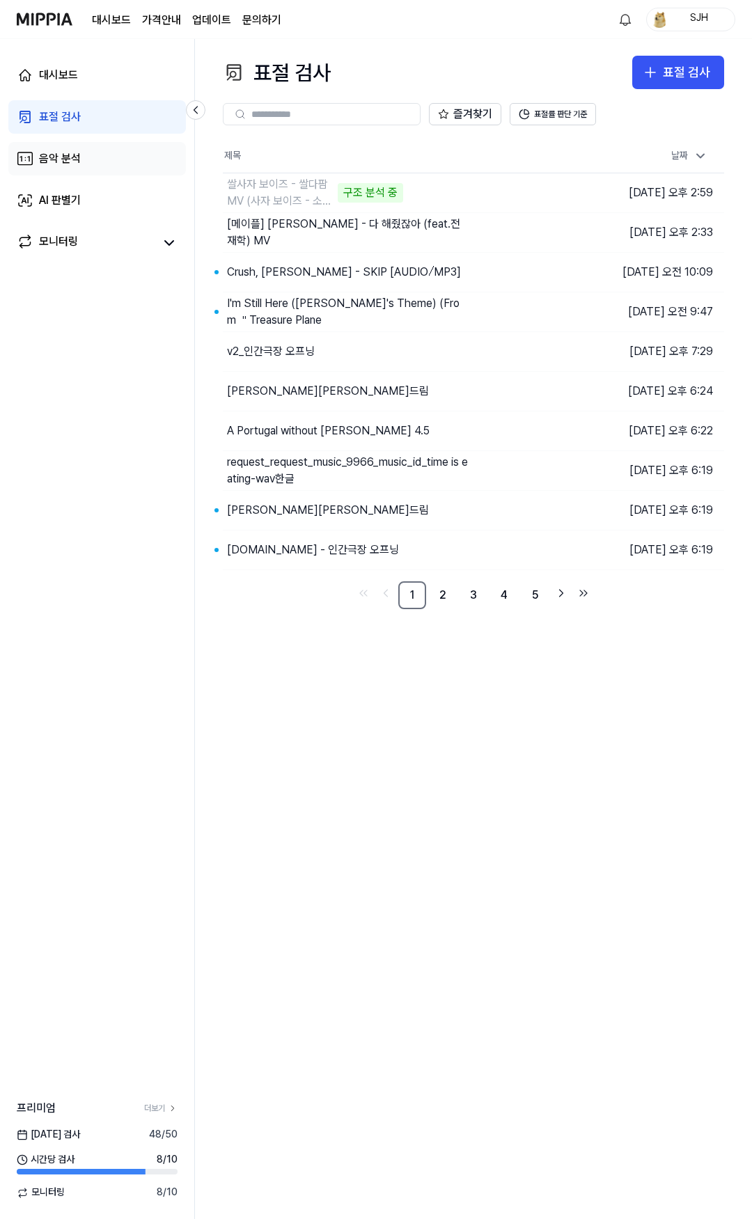
click at [95, 146] on link "음악 분석" at bounding box center [97, 158] width 178 height 33
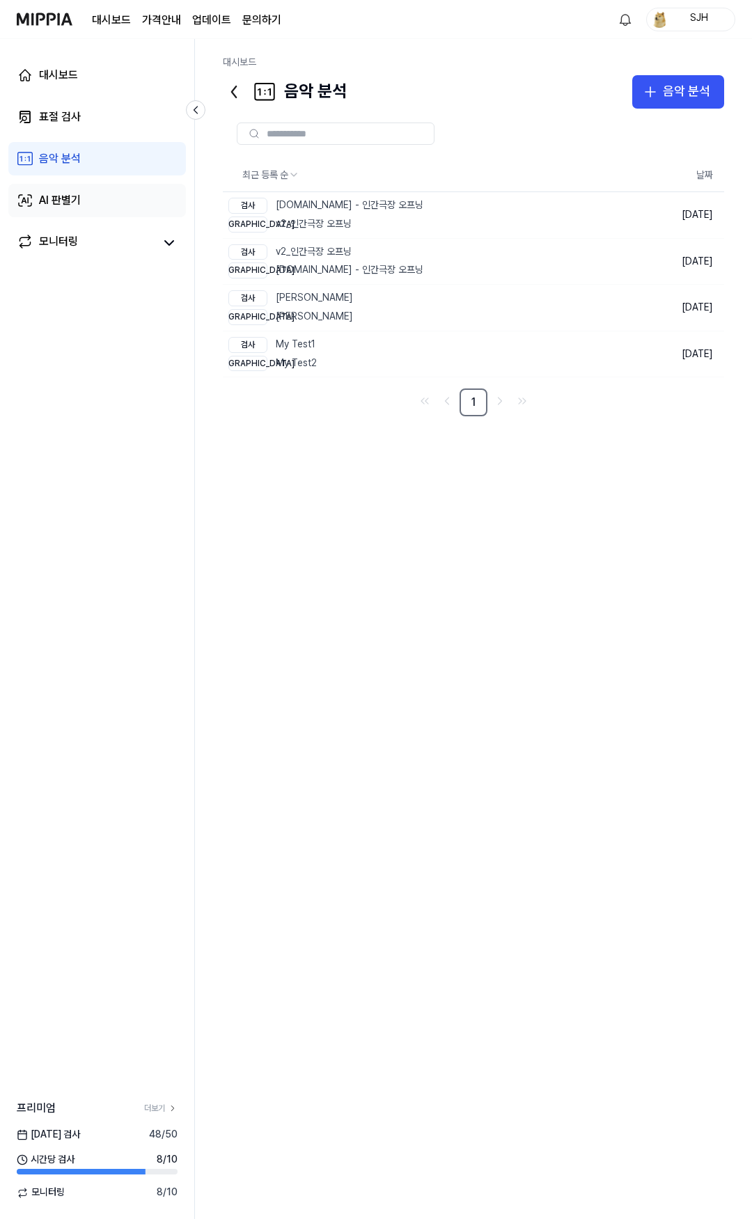
click at [92, 200] on link "AI 판별기" at bounding box center [97, 200] width 178 height 33
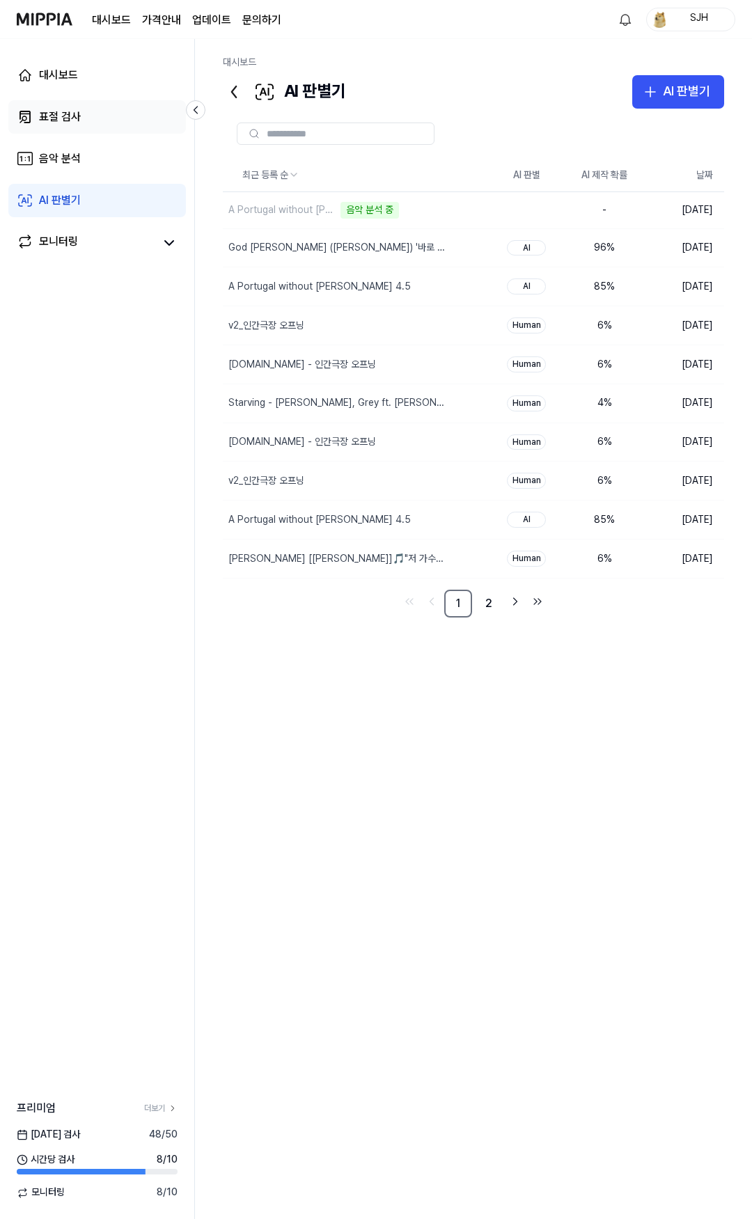
click at [109, 117] on link "표절 검사" at bounding box center [97, 116] width 178 height 33
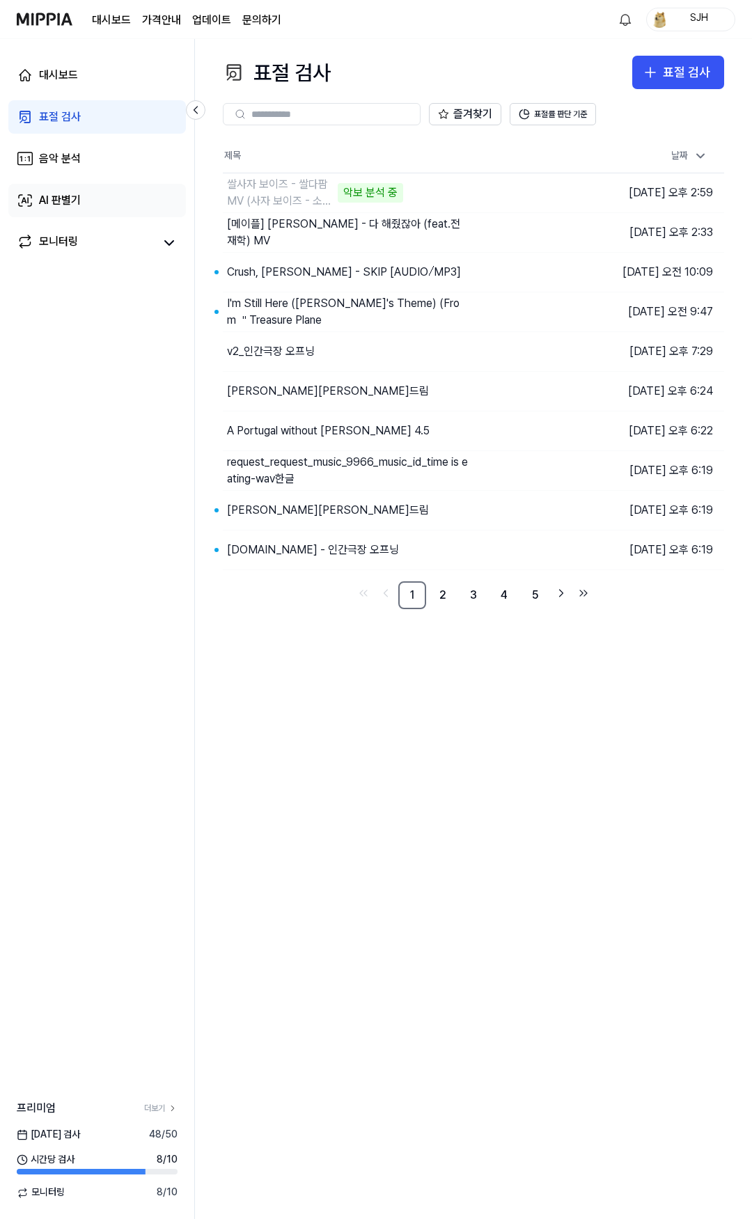
click at [94, 200] on link "AI 판별기" at bounding box center [97, 200] width 178 height 33
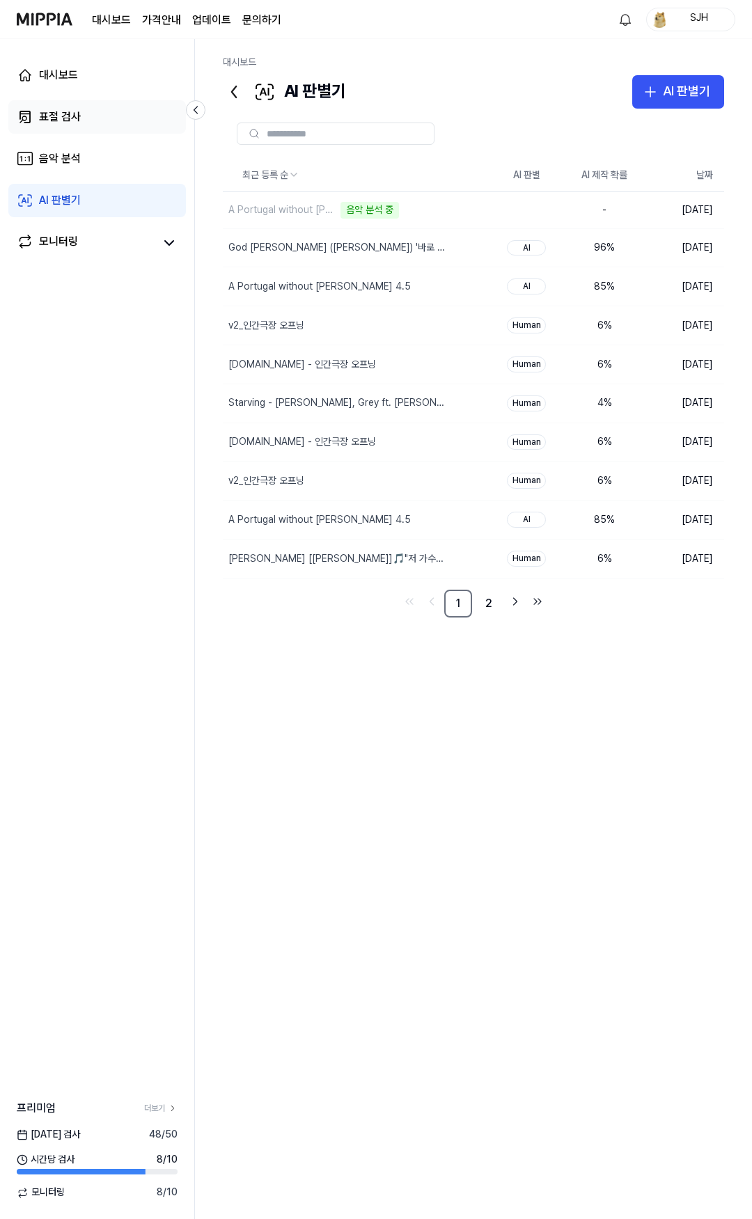
click at [99, 104] on link "표절 검사" at bounding box center [97, 116] width 178 height 33
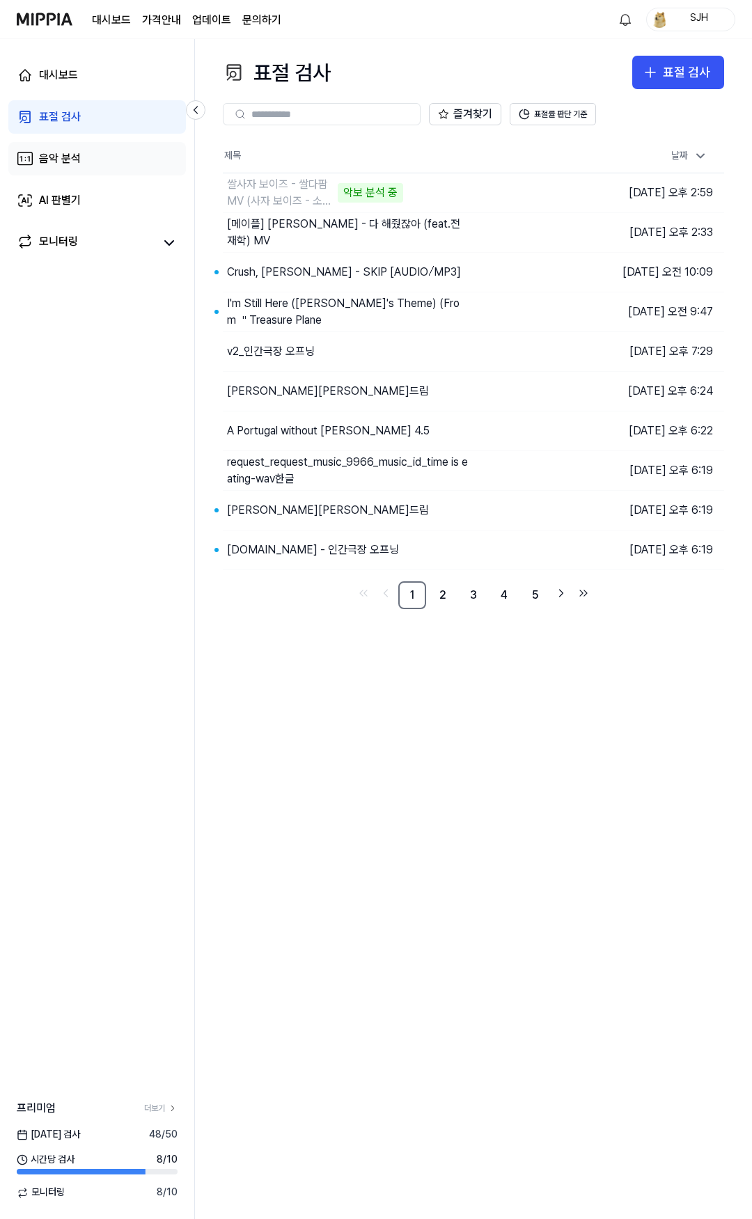
click at [88, 146] on link "음악 분석" at bounding box center [97, 158] width 178 height 33
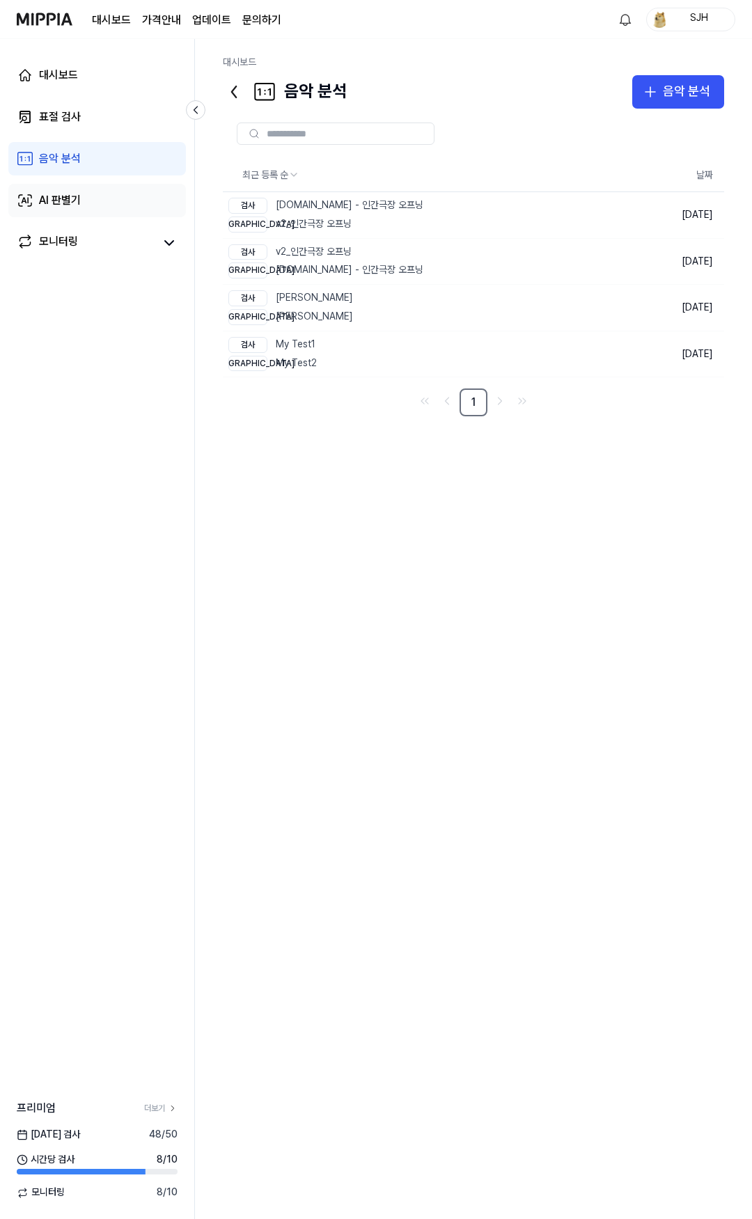
click at [84, 202] on link "AI 판별기" at bounding box center [97, 200] width 178 height 33
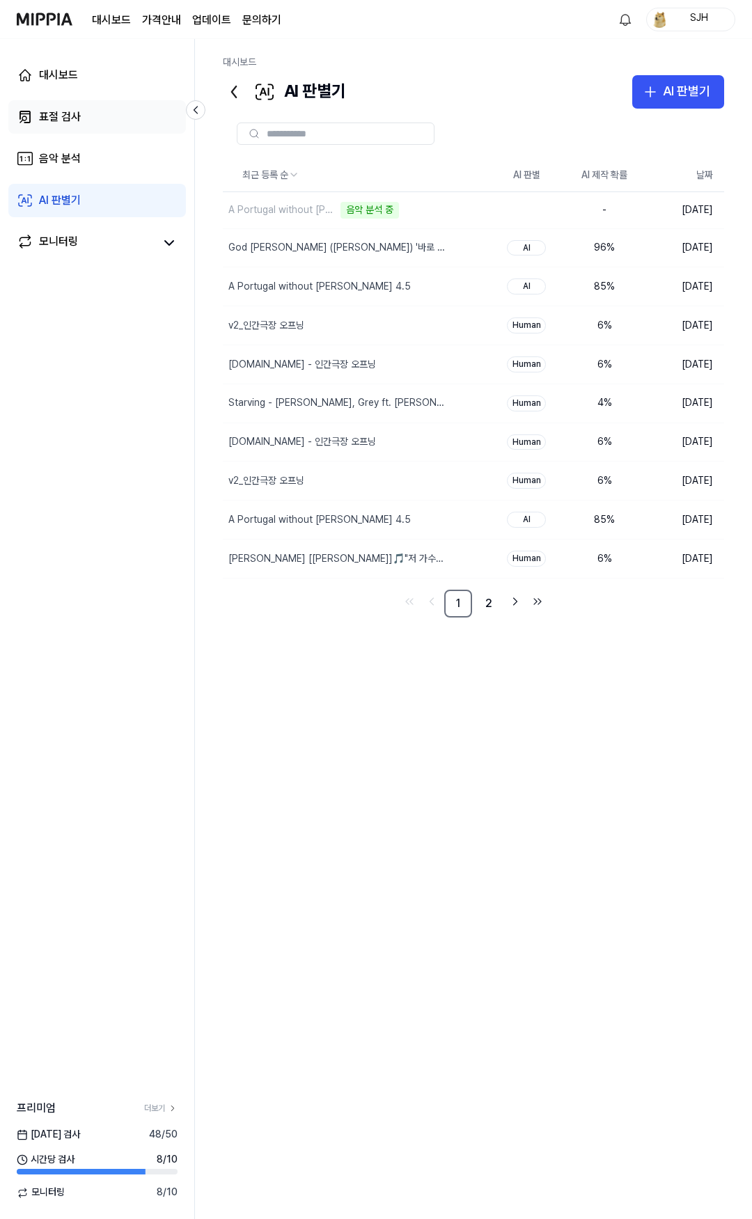
click at [100, 112] on link "표절 검사" at bounding box center [97, 116] width 178 height 33
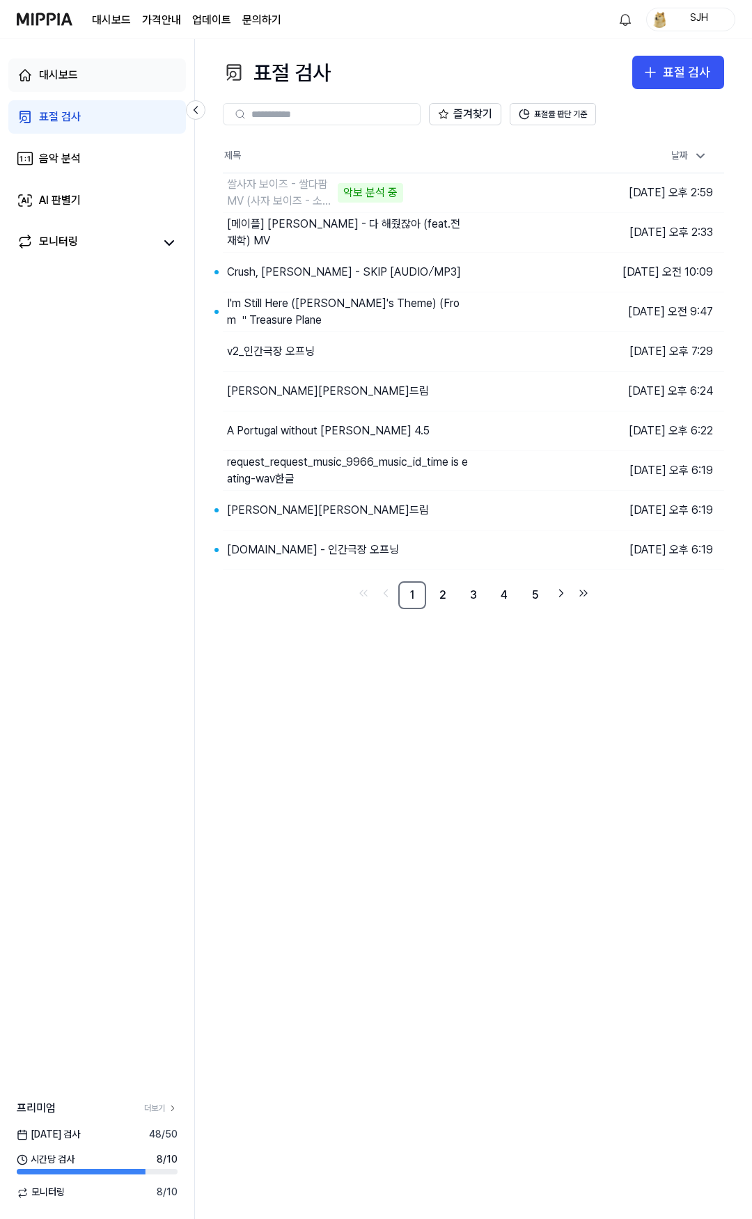
click at [105, 77] on link "대시보드" at bounding box center [97, 74] width 178 height 33
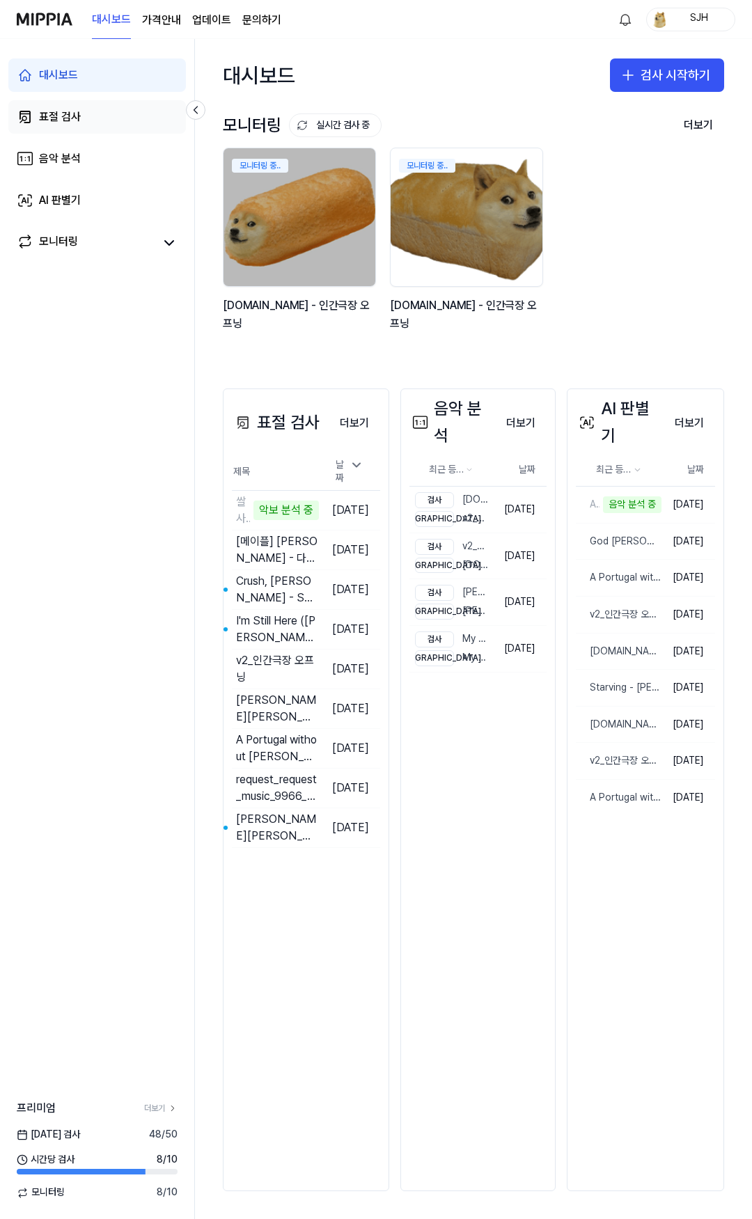
click at [101, 111] on link "표절 검사" at bounding box center [97, 116] width 178 height 33
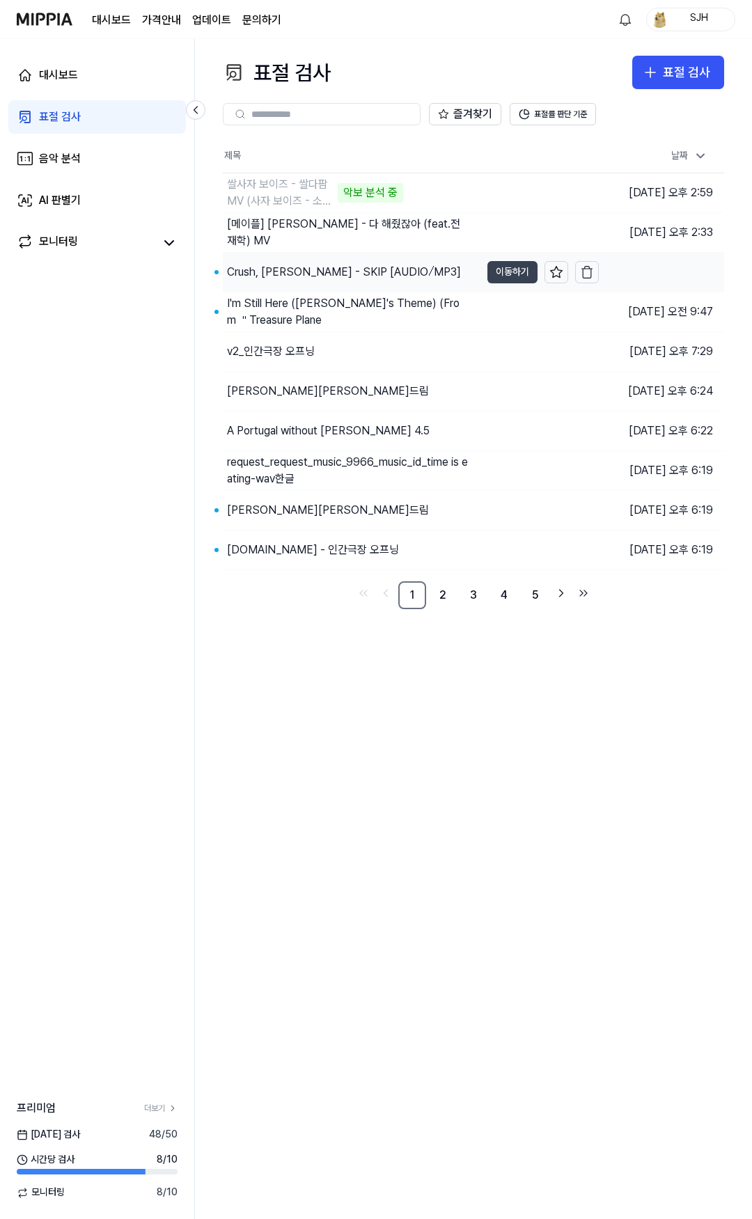
click at [495, 272] on button "이동하기" at bounding box center [512, 272] width 50 height 22
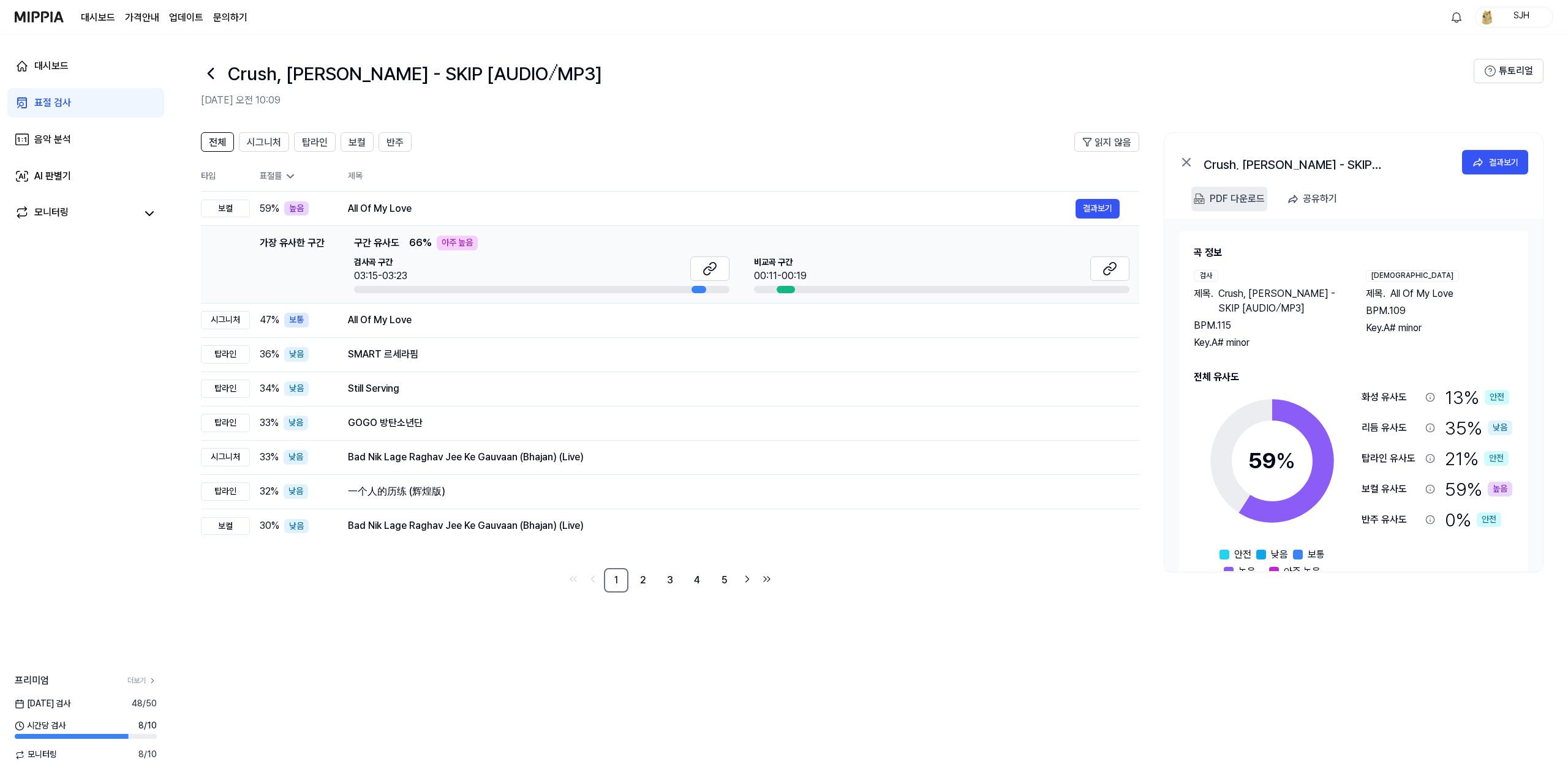
click at [660, 198] on div "PDF 다운로드" at bounding box center [1236, 199] width 55 height 16
click at [660, 164] on button "결과보기" at bounding box center [1494, 163] width 66 height 25
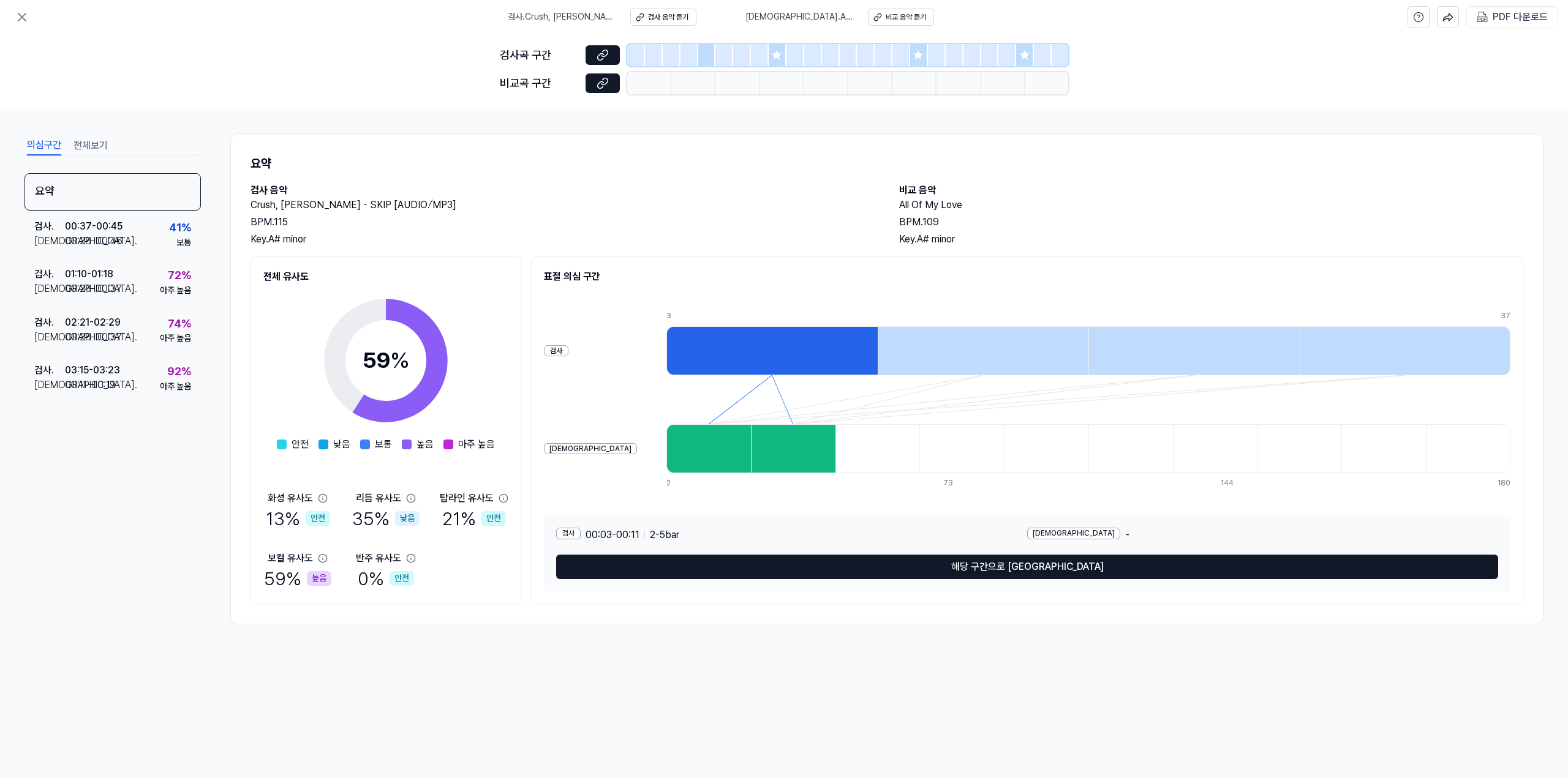
click at [660, 55] on icon at bounding box center [777, 55] width 8 height 8
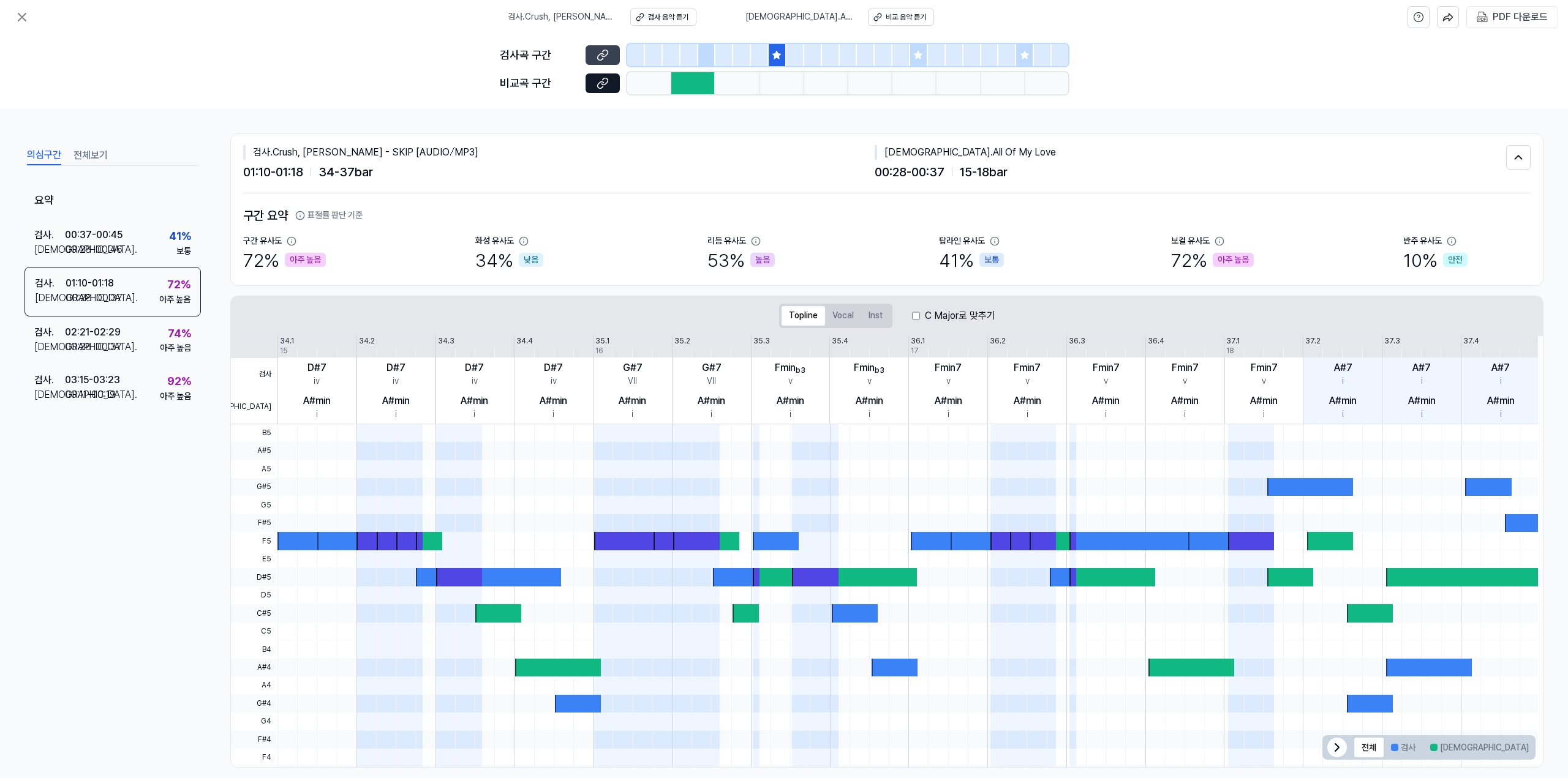
click at [612, 55] on button at bounding box center [602, 55] width 34 height 19
click at [403, 102] on div "검사곡 구간 비교곡 구간" at bounding box center [784, 71] width 1568 height 75
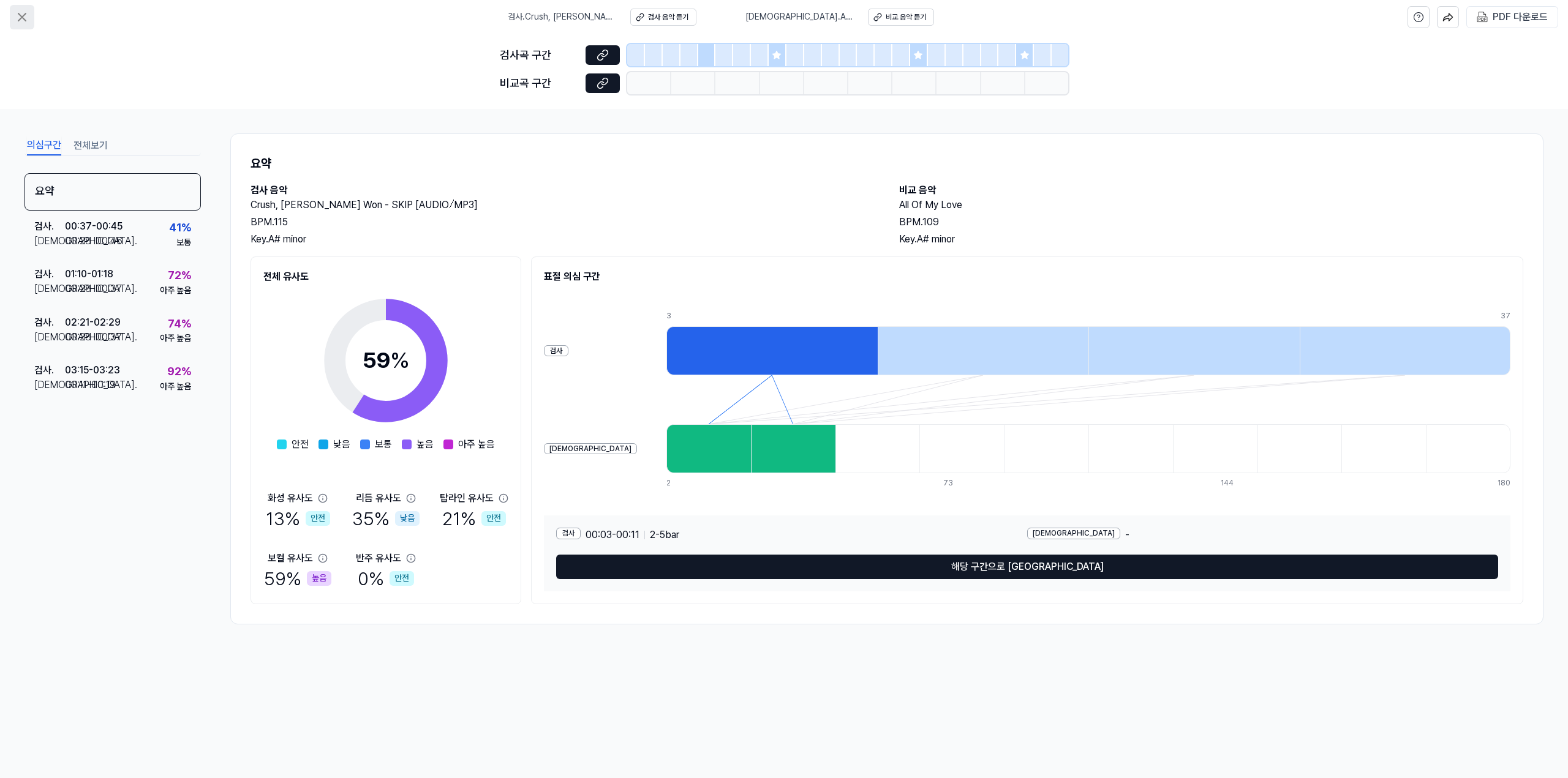
click at [21, 19] on icon at bounding box center [22, 17] width 15 height 15
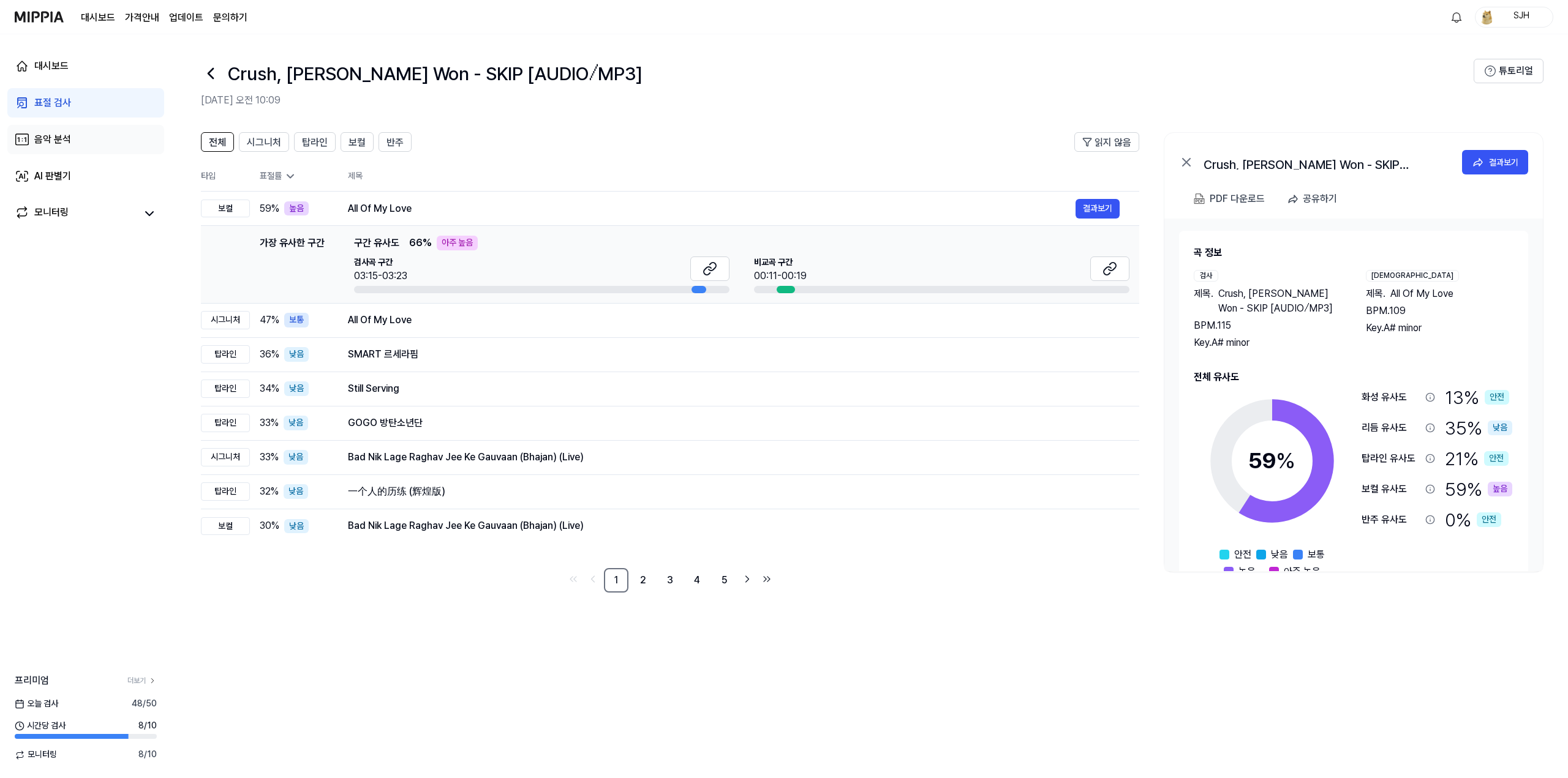
click at [57, 142] on div "음악 분석" at bounding box center [53, 139] width 37 height 15
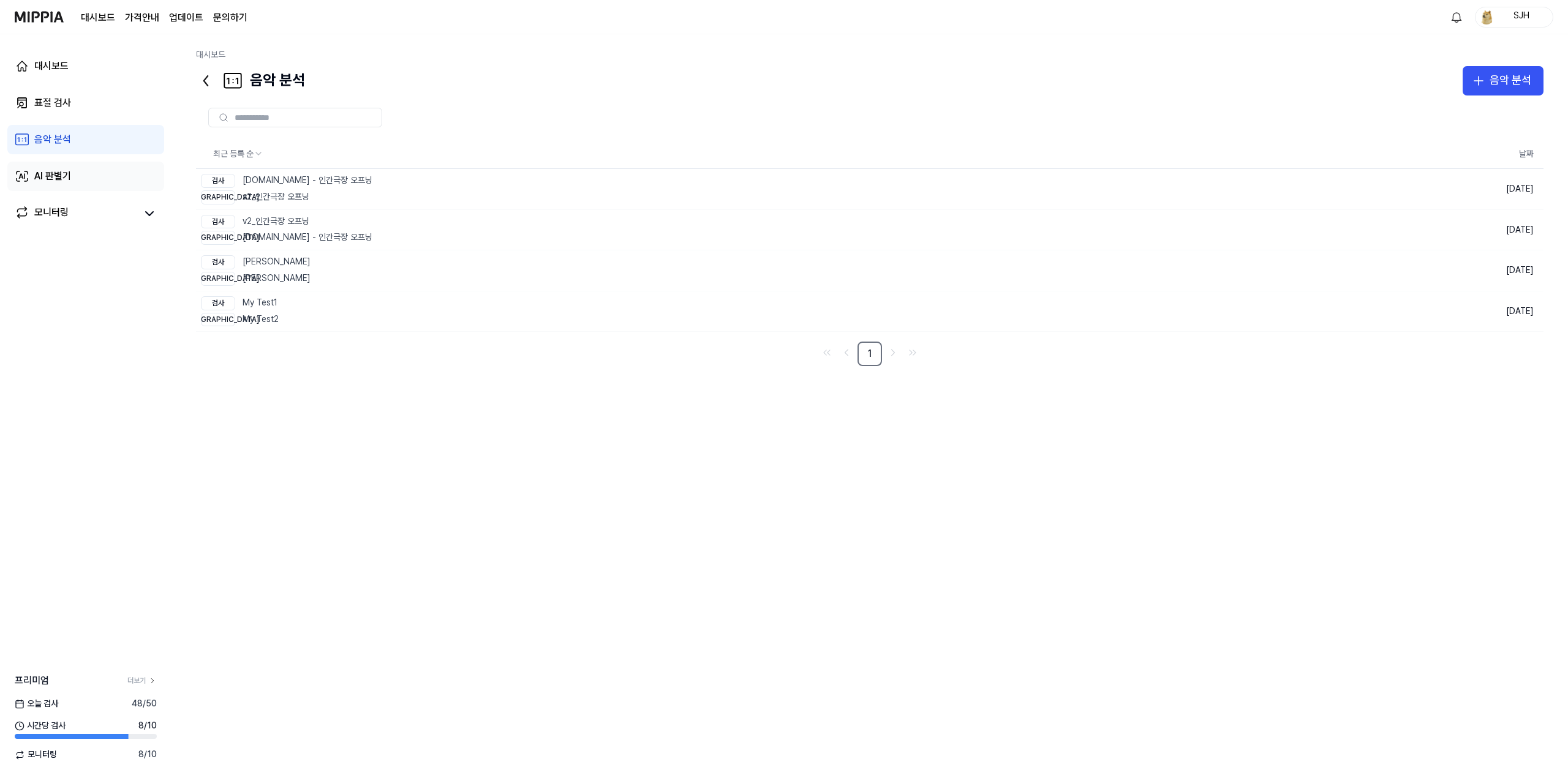
click at [55, 185] on link "AI 판별기" at bounding box center [85, 176] width 157 height 29
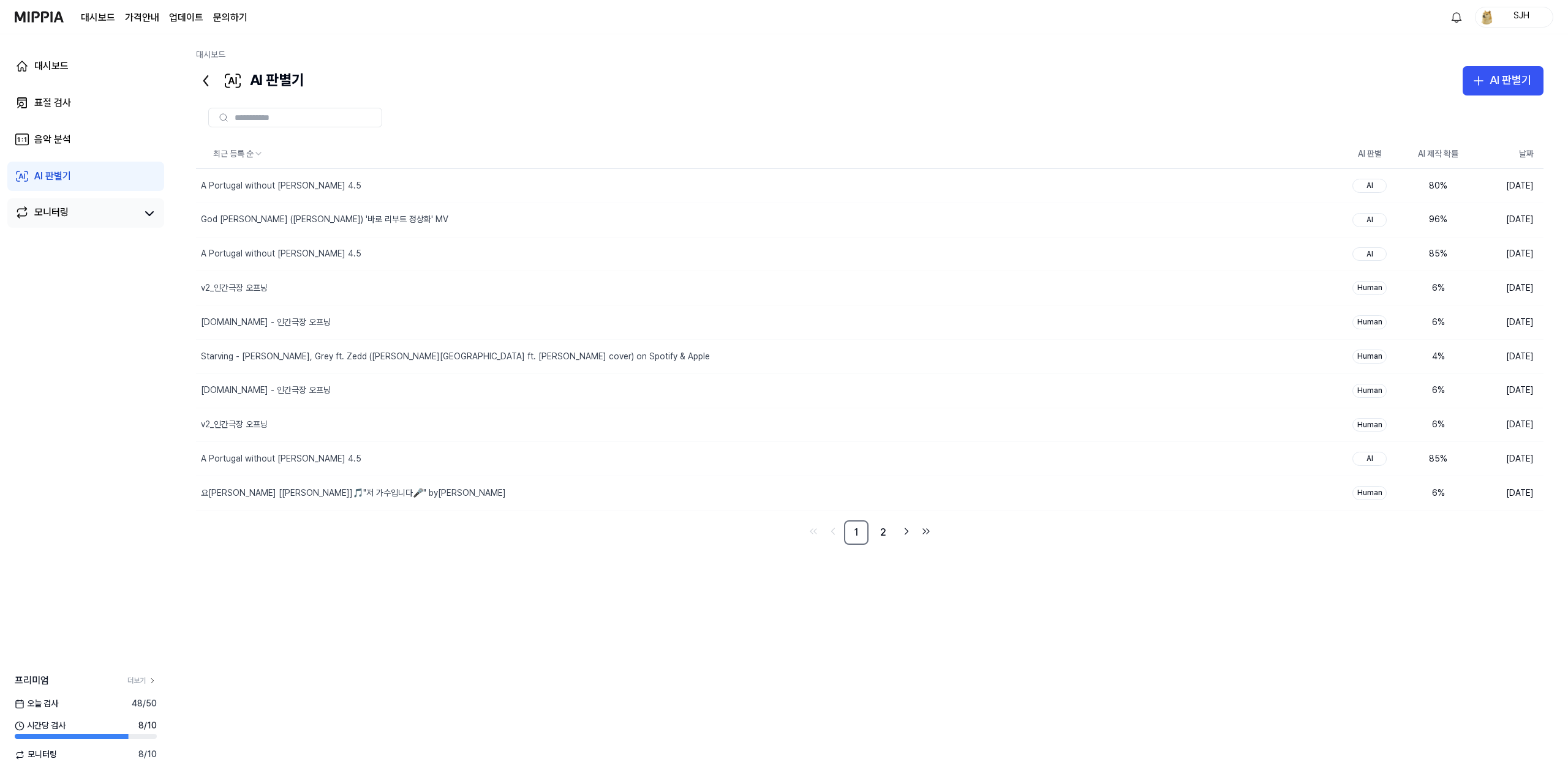
click at [74, 205] on link "모니터링" at bounding box center [76, 213] width 122 height 17
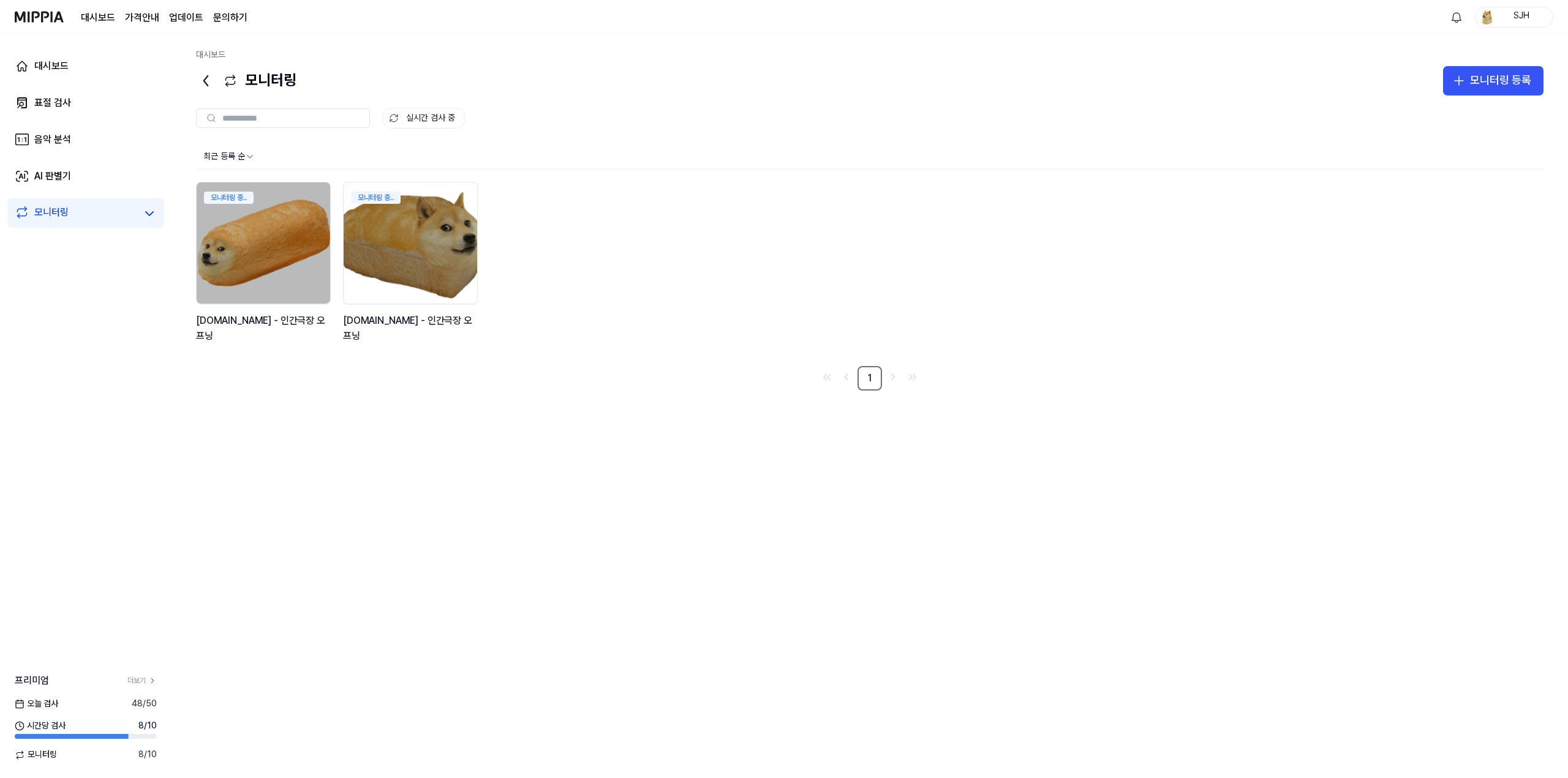
click at [76, 124] on div "대시보드 표절 검사 음악 분석 AI 판별기 모니터링" at bounding box center [85, 140] width 171 height 211
click at [85, 96] on link "표절 검사" at bounding box center [85, 102] width 157 height 29
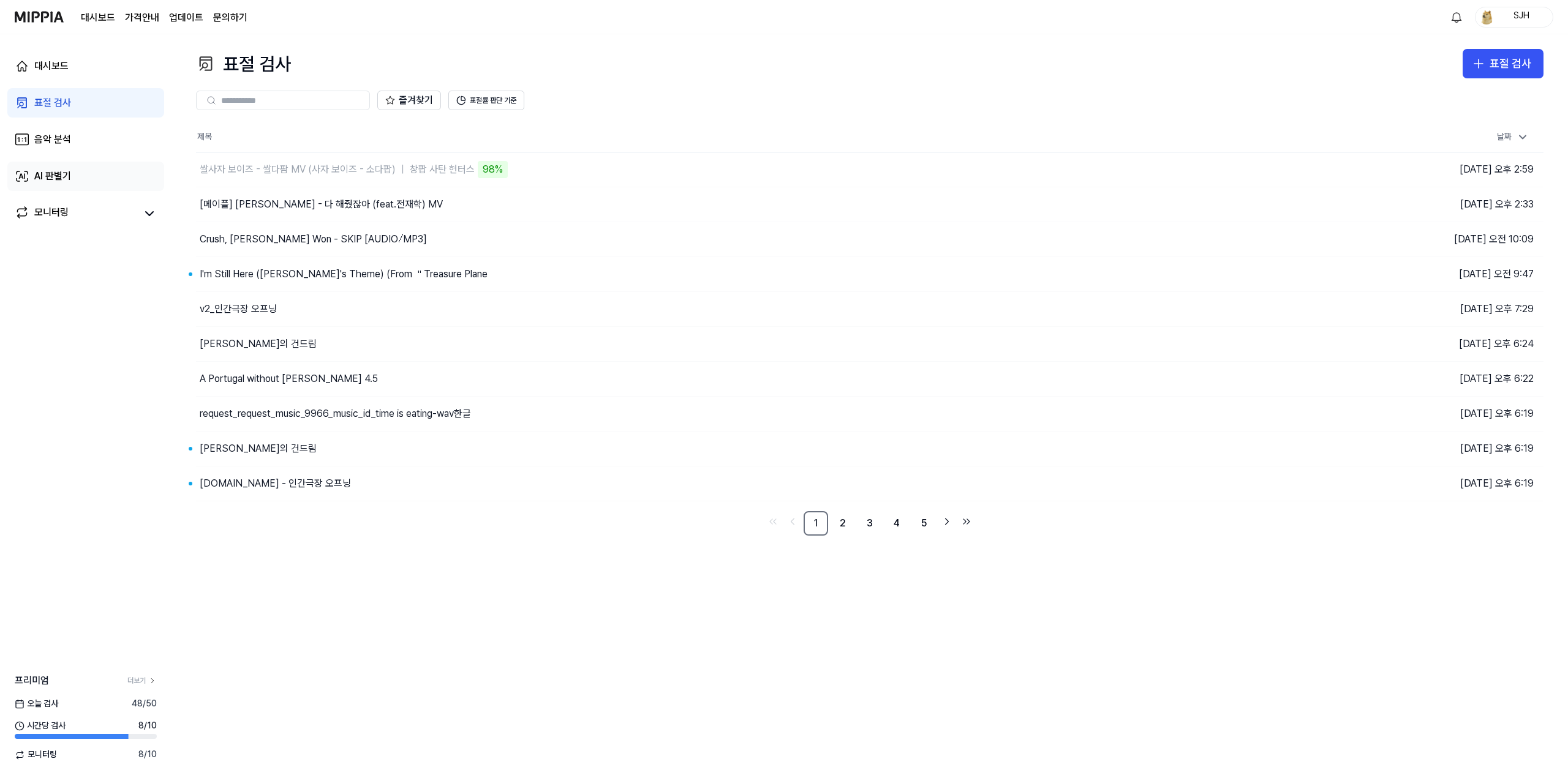
click at [68, 166] on link "AI 판별기" at bounding box center [85, 176] width 157 height 29
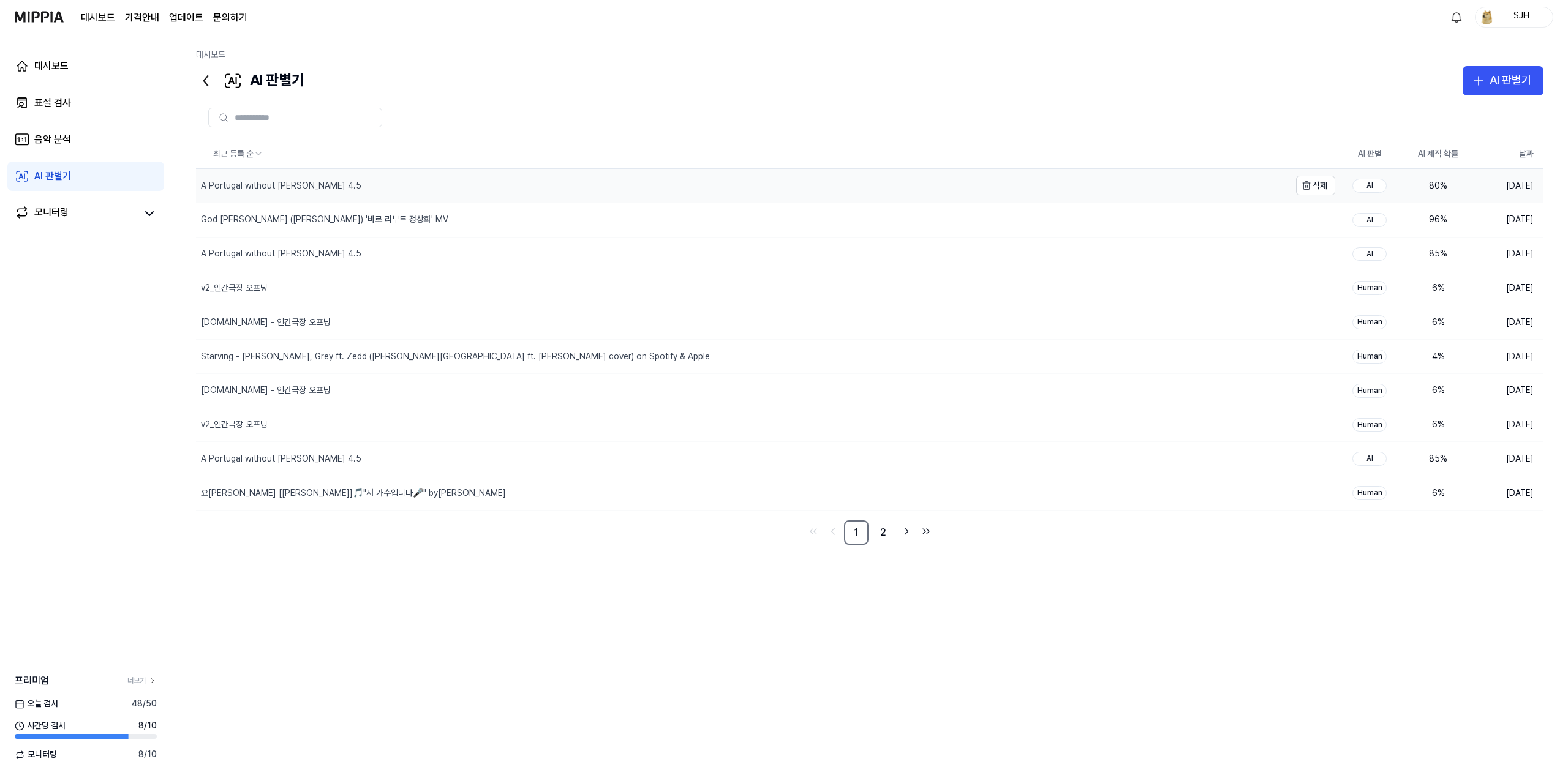
click at [355, 177] on div "A Portugal without [PERSON_NAME] 4.5" at bounding box center [743, 185] width 1094 height 33
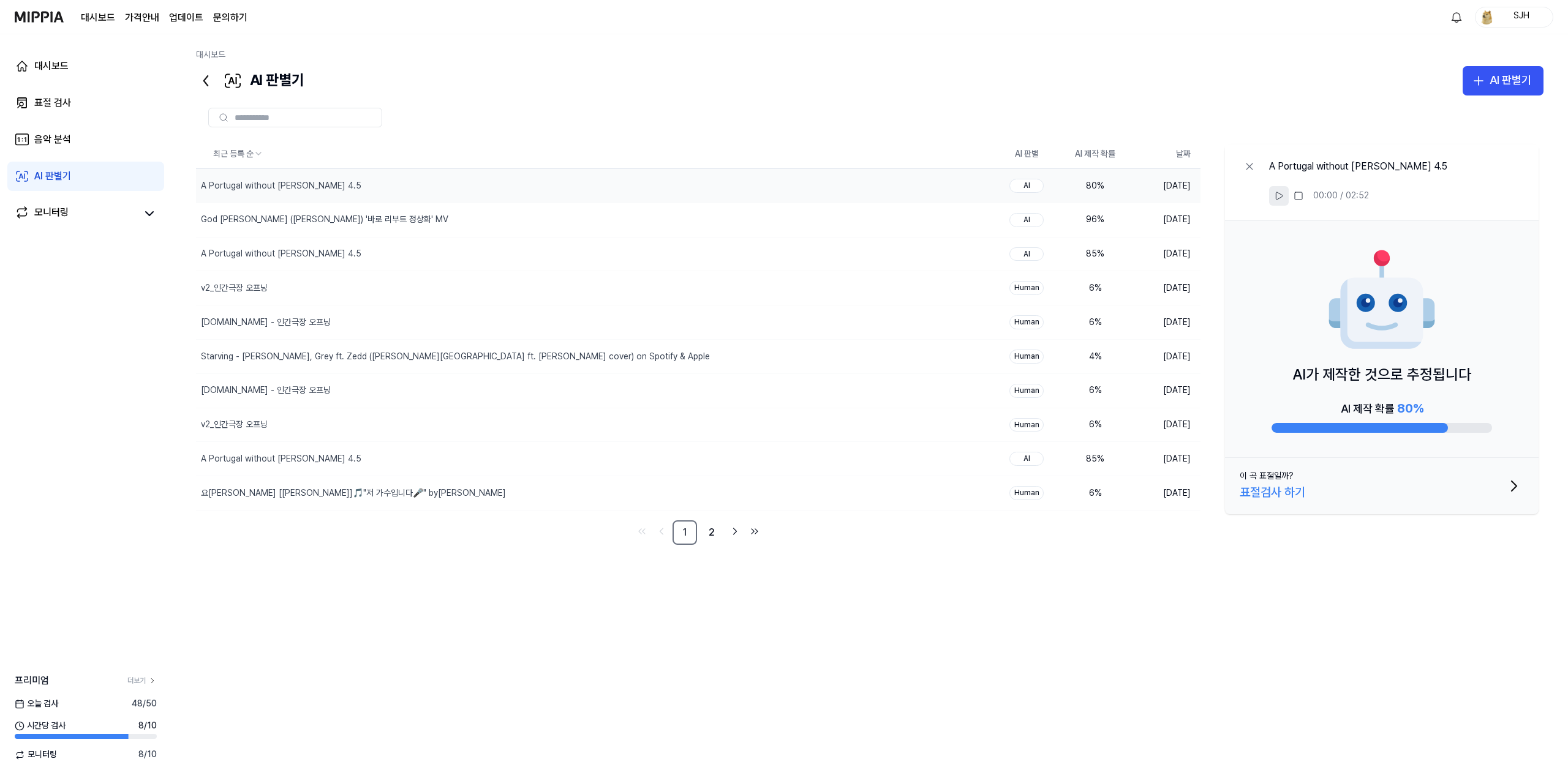
click at [1278, 199] on icon at bounding box center [1279, 195] width 10 height 10
click at [1279, 199] on icon at bounding box center [1279, 195] width 10 height 10
click at [1279, 200] on icon at bounding box center [1279, 195] width 10 height 10
click at [1300, 197] on rect at bounding box center [1298, 196] width 7 height 7
click at [1280, 199] on icon at bounding box center [1279, 195] width 10 height 10
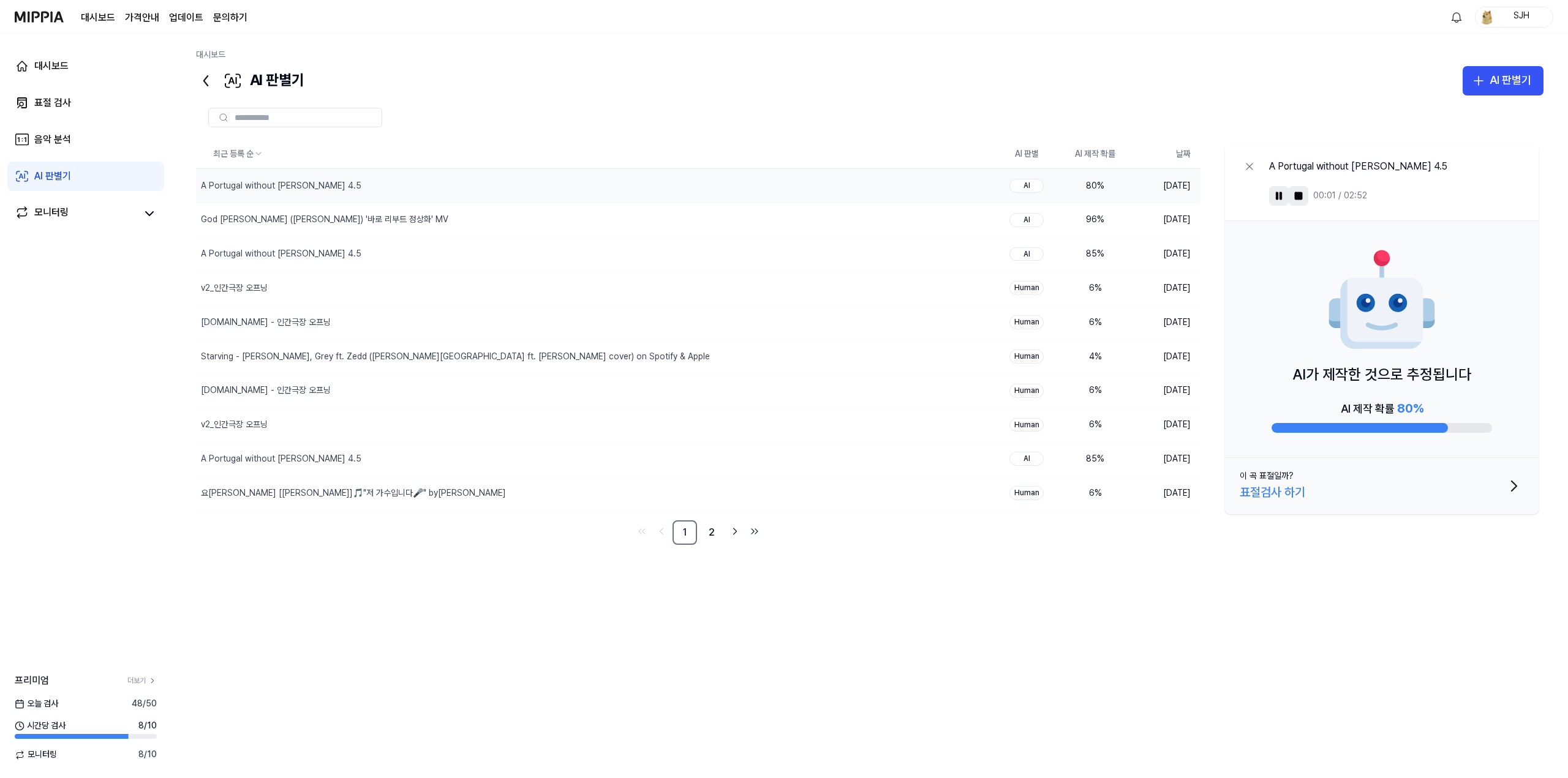
click at [1299, 199] on rect at bounding box center [1298, 196] width 7 height 7
click at [66, 116] on link "표절 검사" at bounding box center [85, 102] width 157 height 29
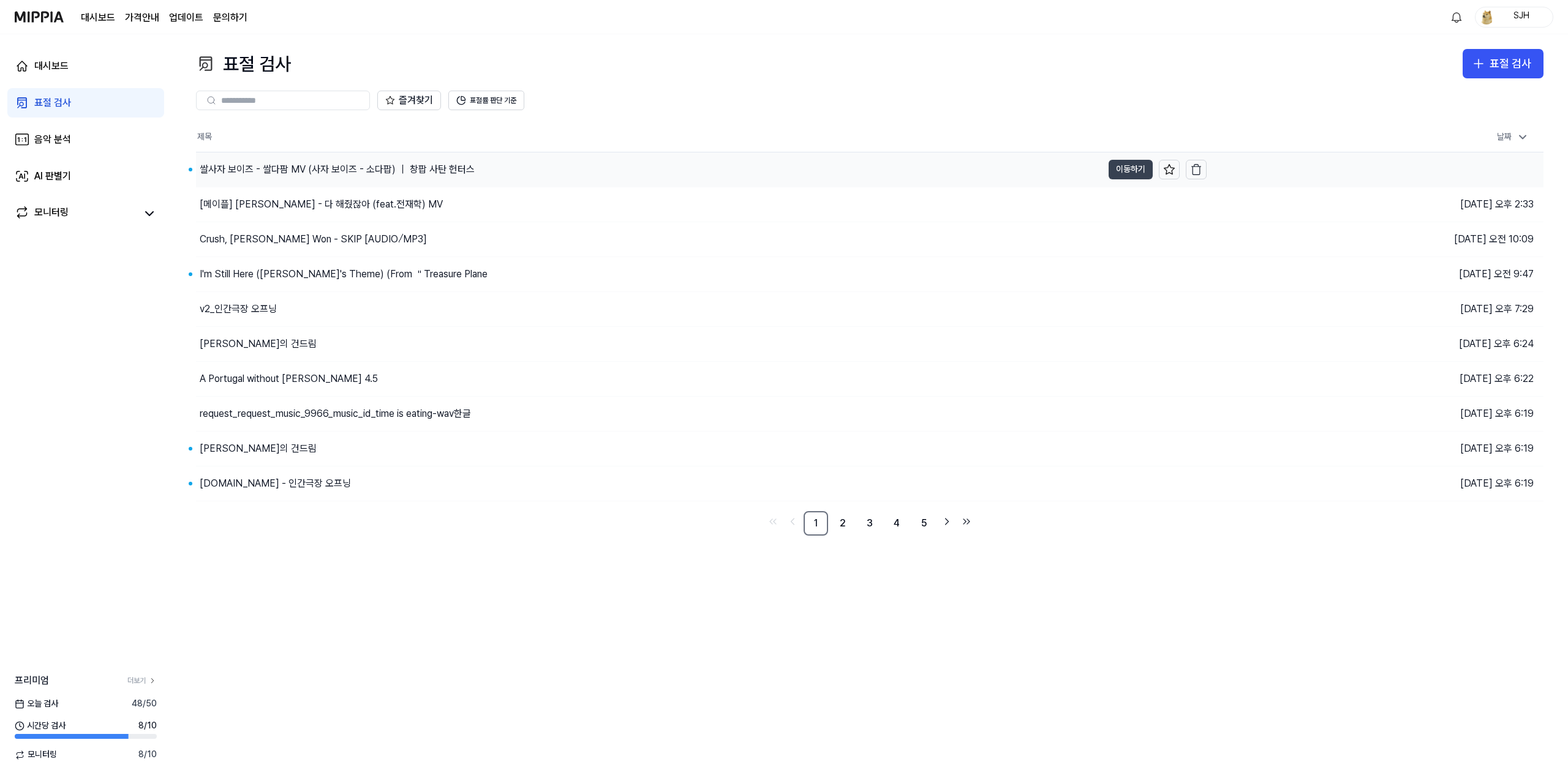
click at [1142, 171] on button "이동하기" at bounding box center [1130, 170] width 44 height 19
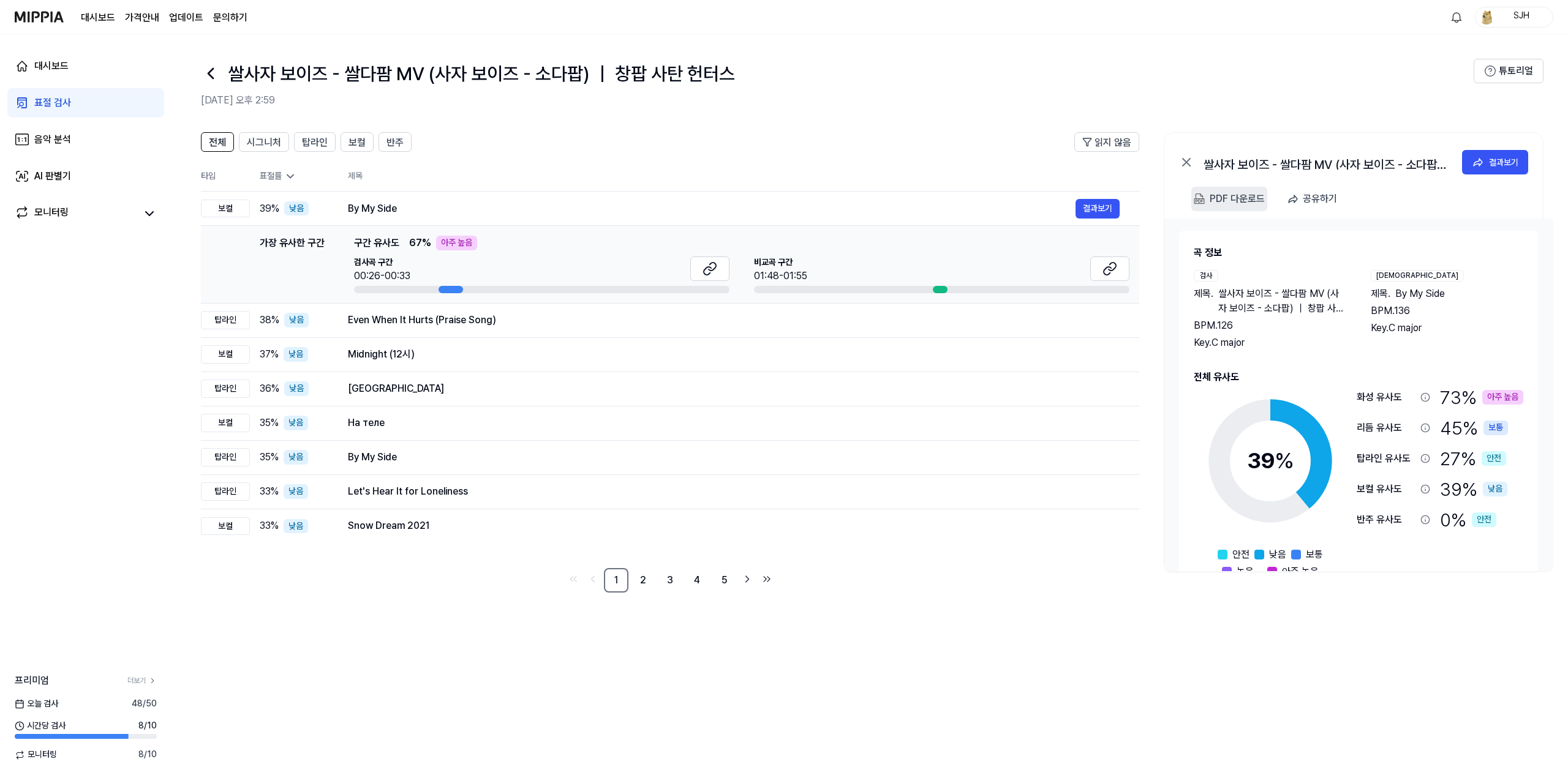
click at [1251, 189] on 다운로드 "PDF 다운로드" at bounding box center [1229, 199] width 76 height 25
click at [856, 157] on header "전체 시그니처 탑라인 보컬 반주 읽지 않음" at bounding box center [669, 146] width 938 height 29
click at [1110, 205] on button "결과보기" at bounding box center [1098, 208] width 44 height 19
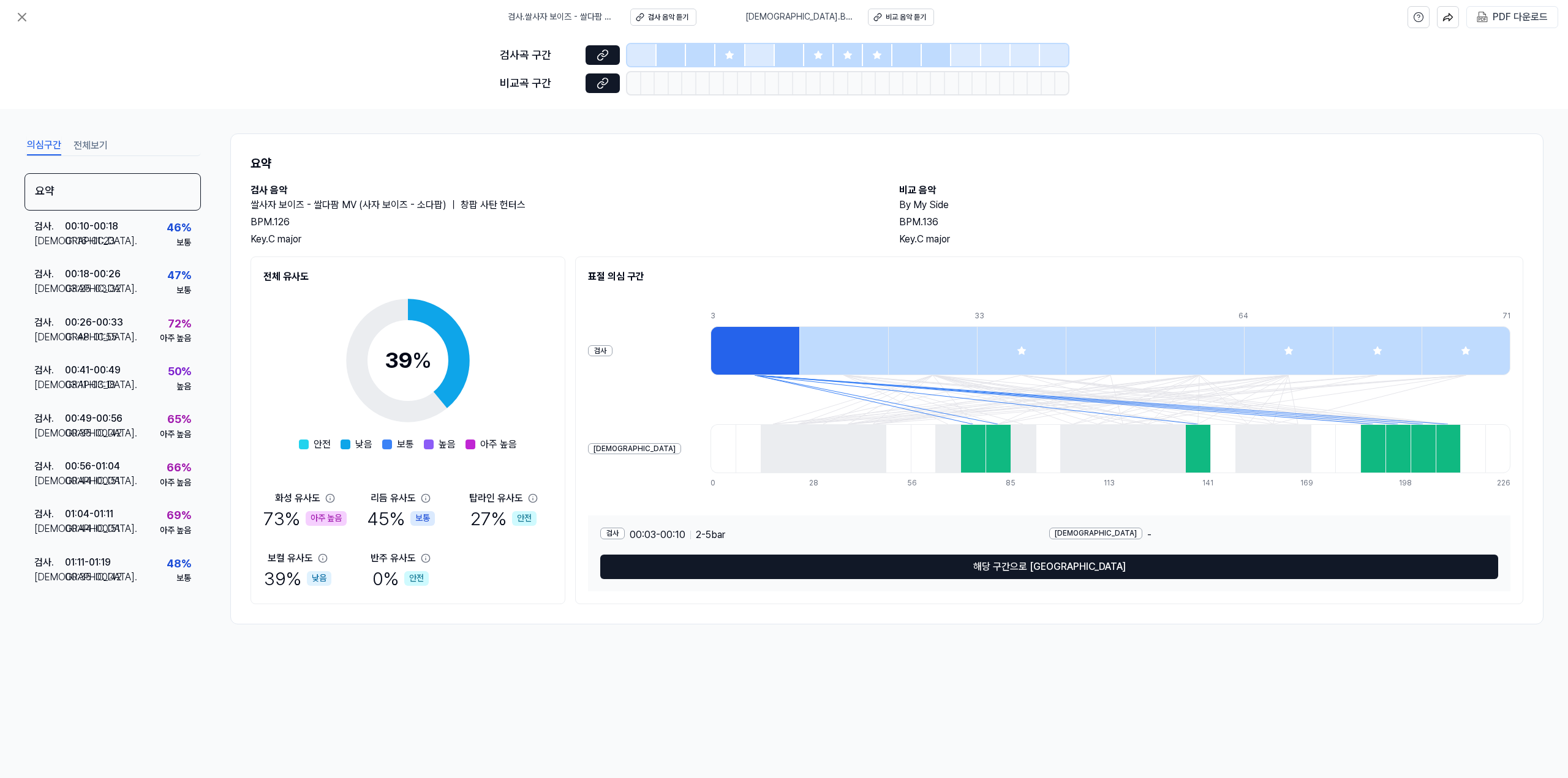
click at [737, 54] on div at bounding box center [729, 55] width 29 height 22
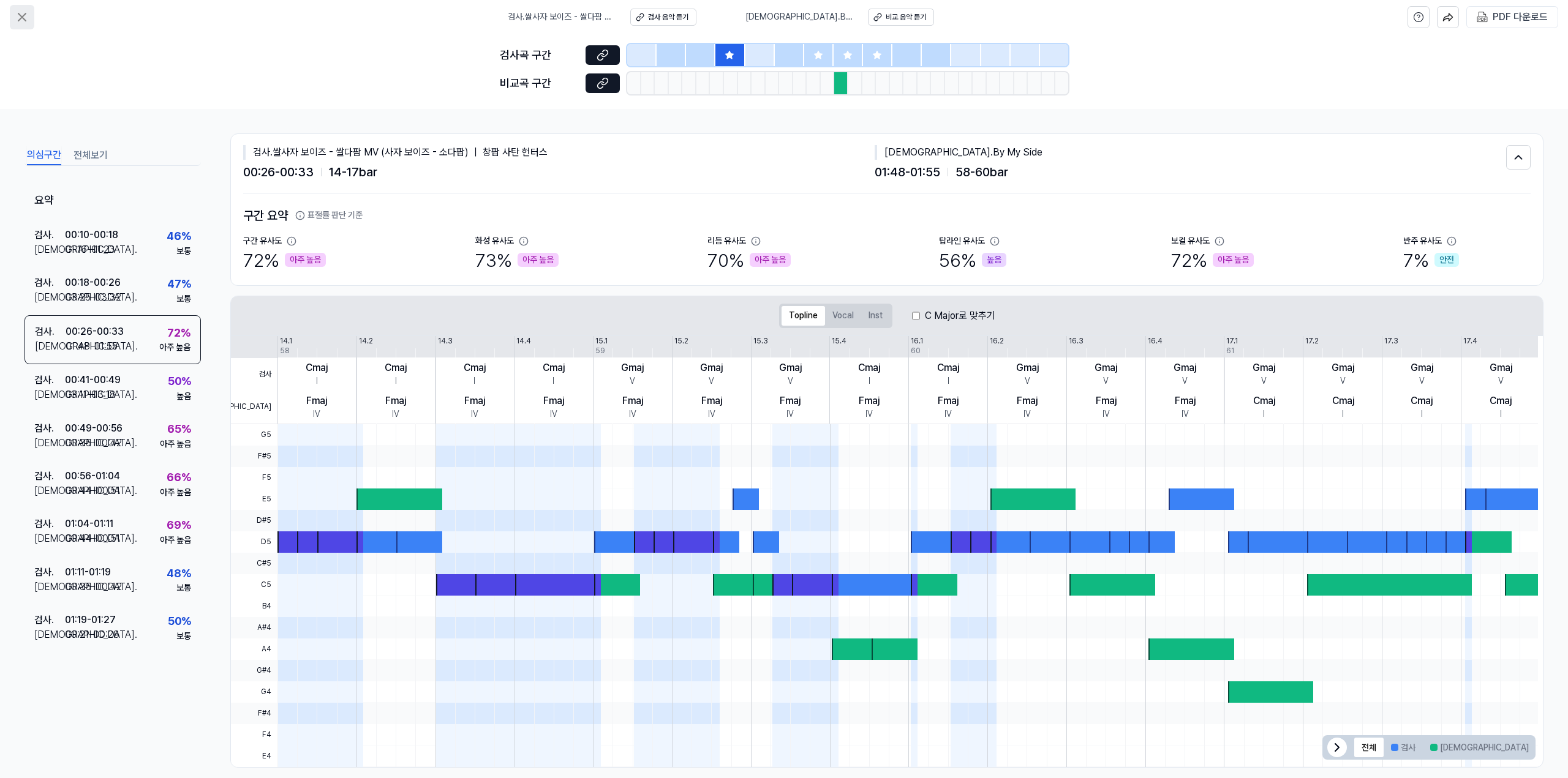
click at [26, 19] on icon at bounding box center [22, 17] width 15 height 15
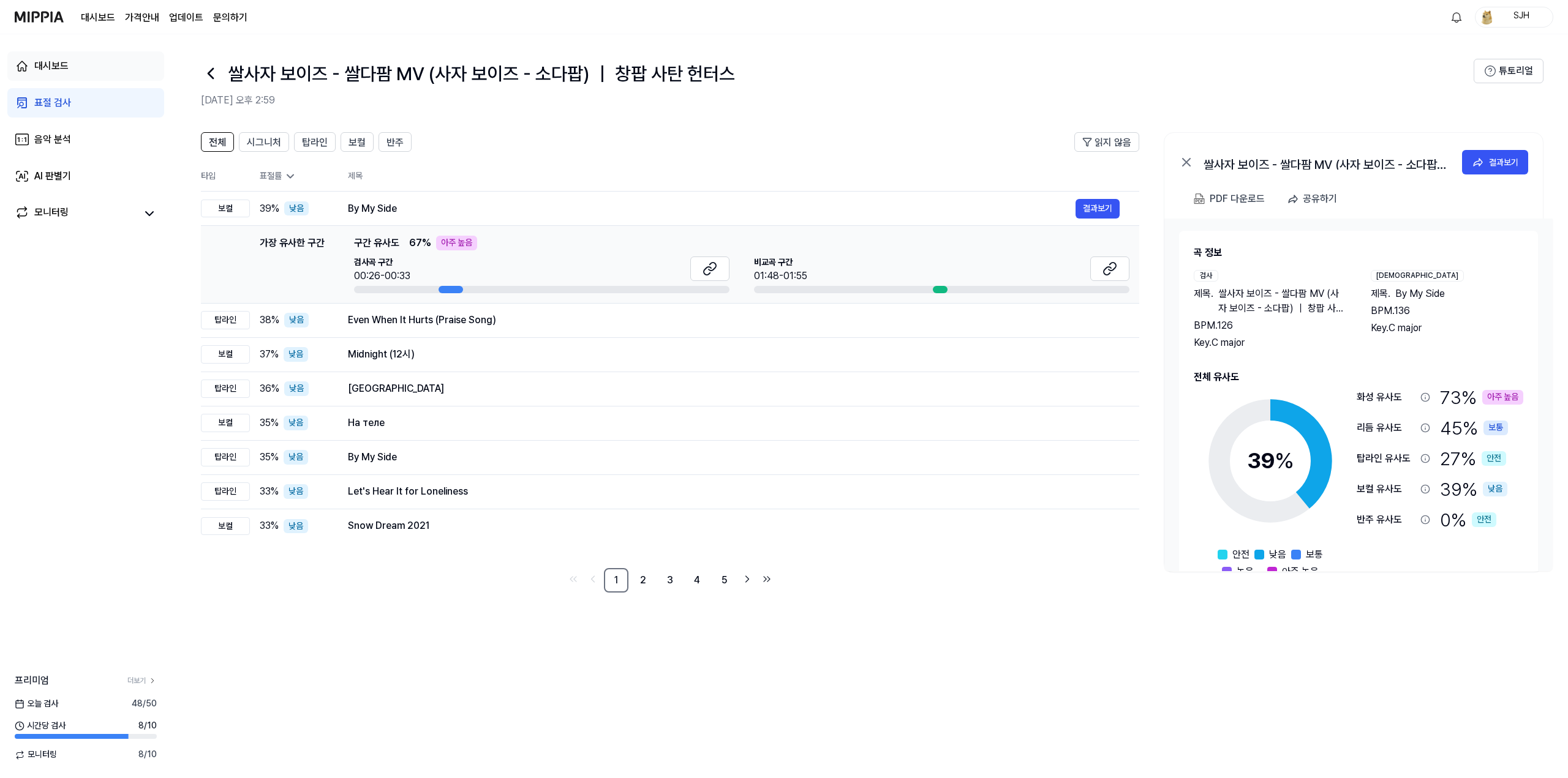
click at [69, 75] on link "대시보드" at bounding box center [85, 65] width 157 height 29
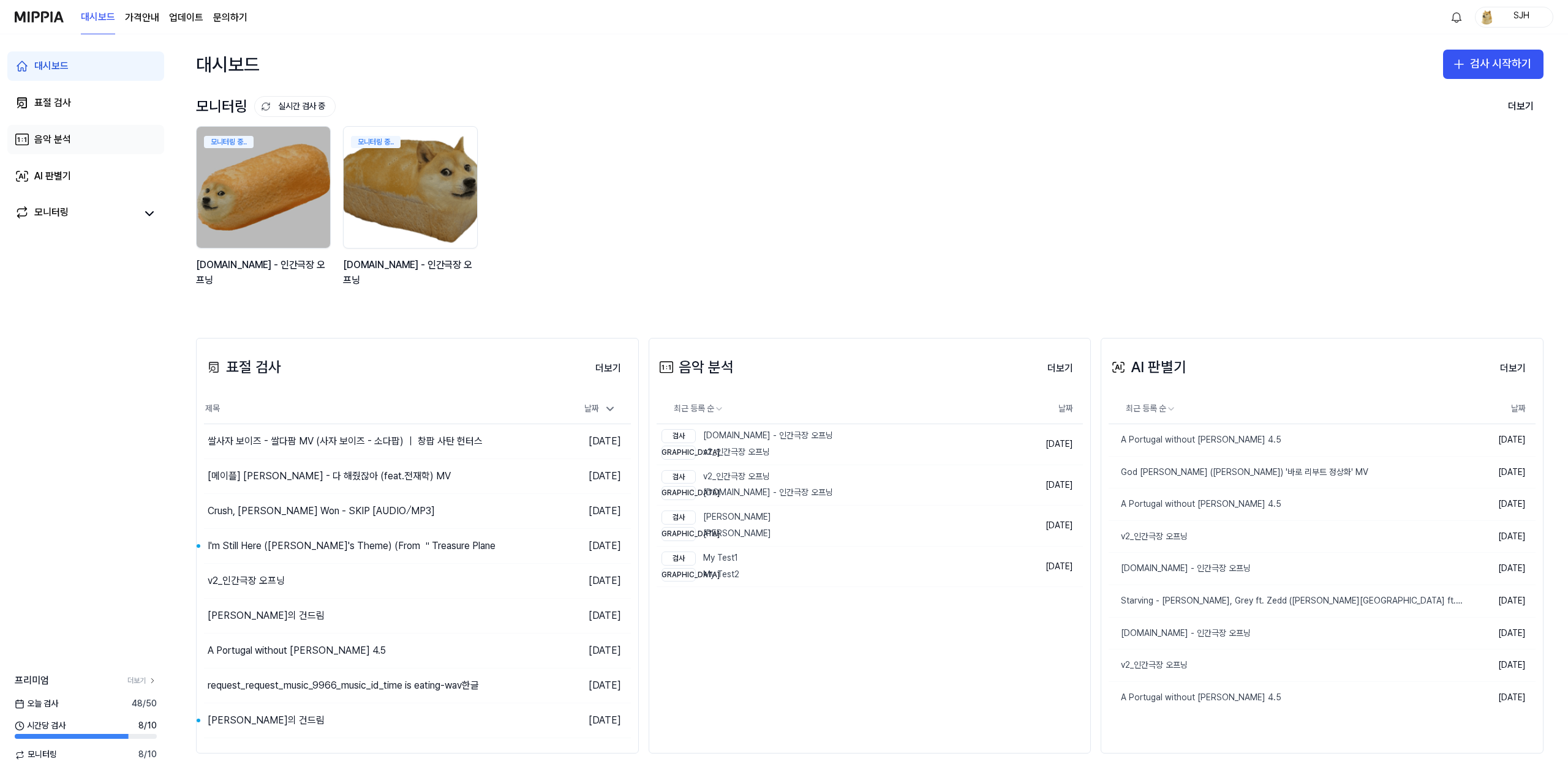
click at [77, 128] on link "음악 분석" at bounding box center [85, 139] width 157 height 29
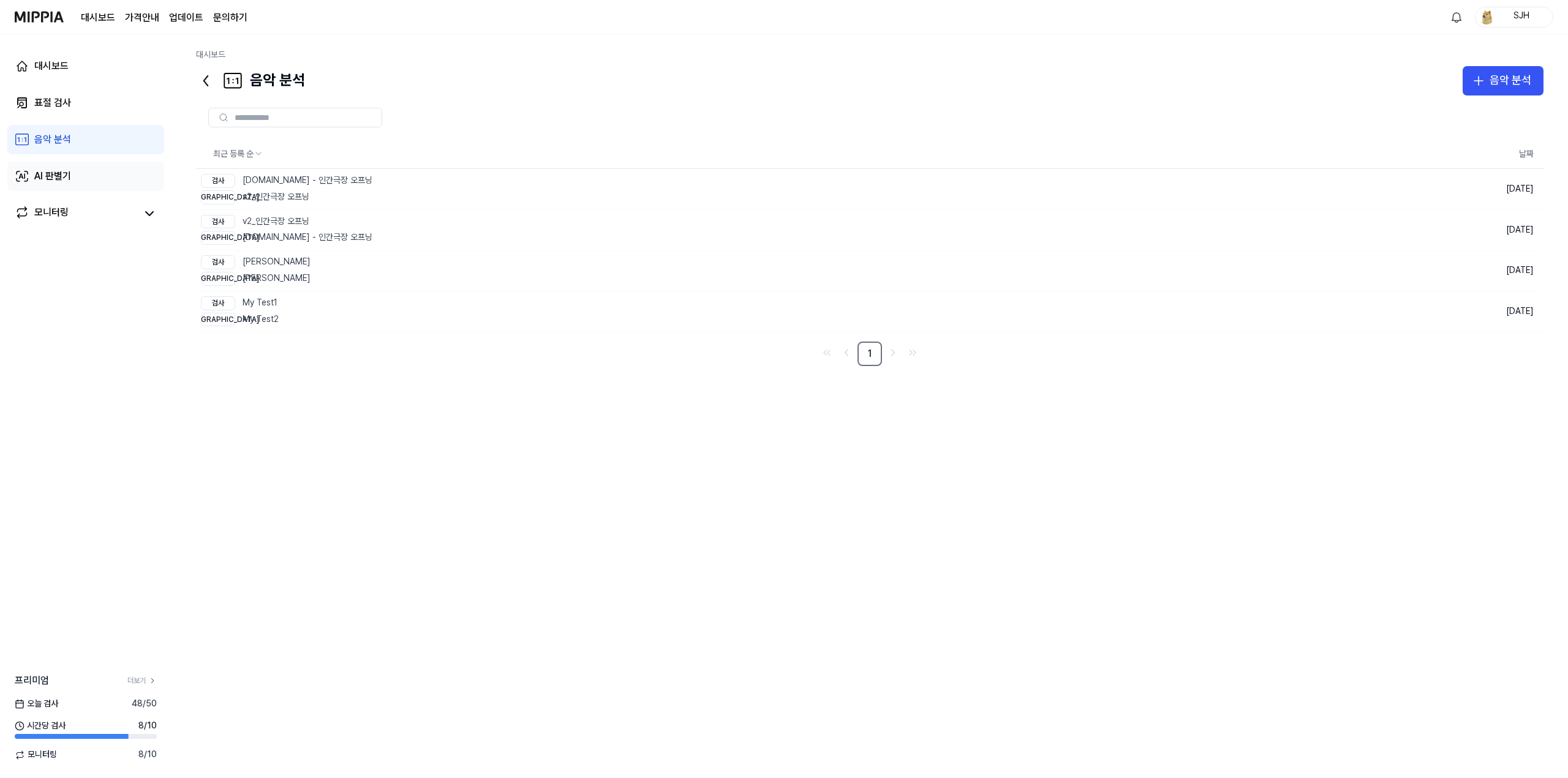
drag, startPoint x: 75, startPoint y: 164, endPoint x: 69, endPoint y: 188, distance: 24.7
click at [74, 164] on link "AI 판별기" at bounding box center [85, 176] width 157 height 29
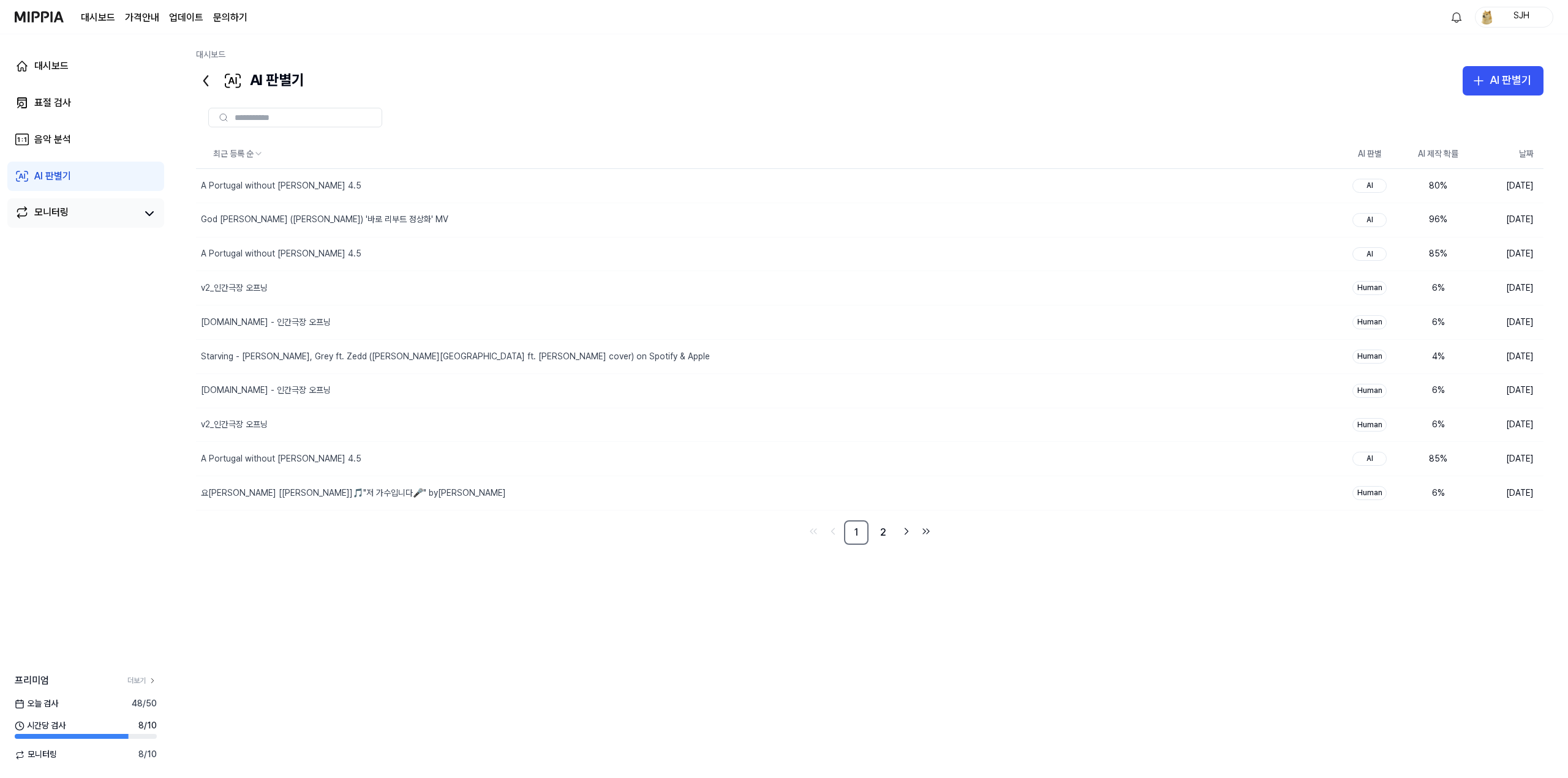
click at [71, 206] on link "모니터링" at bounding box center [76, 213] width 122 height 17
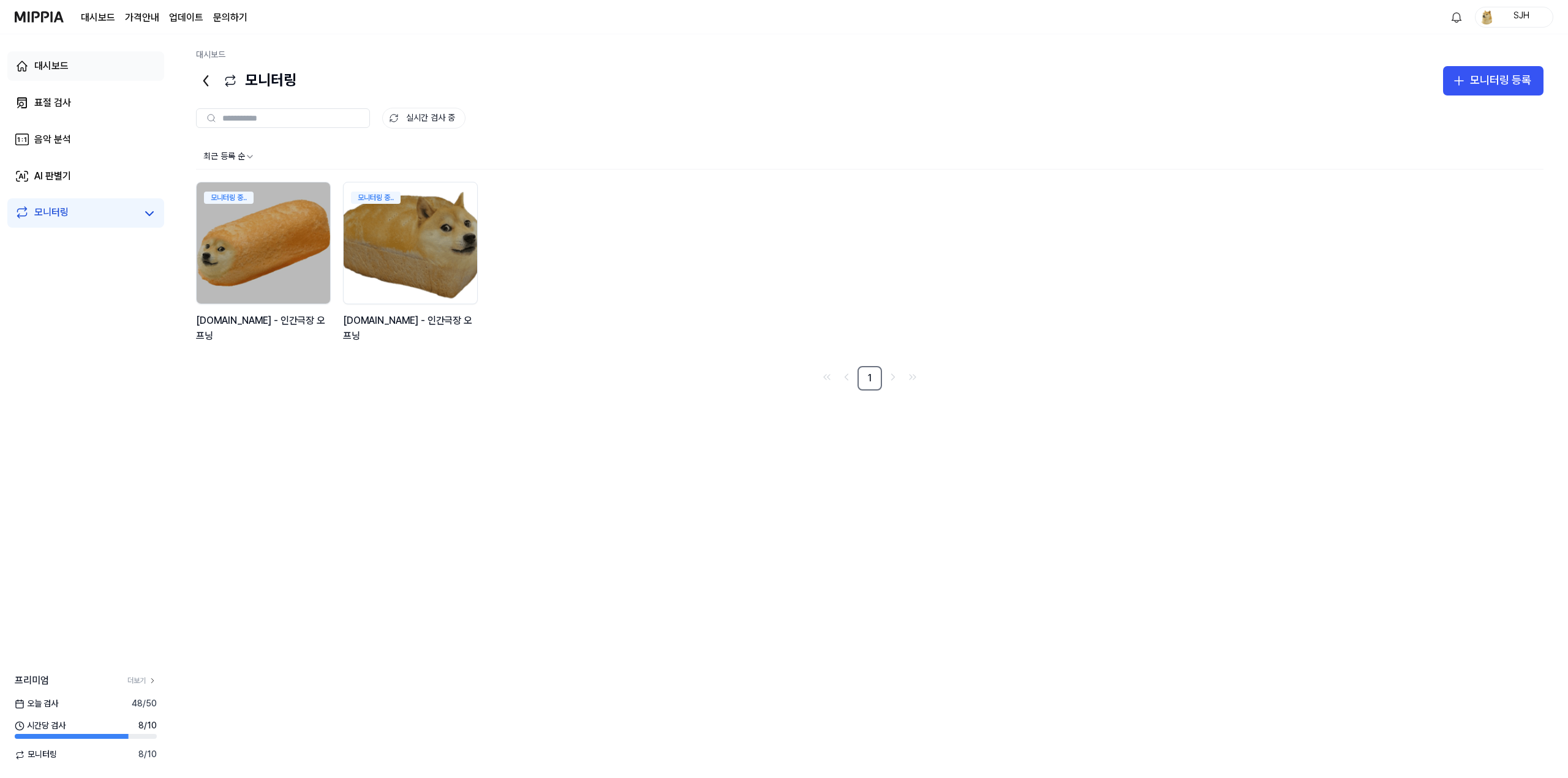
click at [82, 75] on link "대시보드" at bounding box center [85, 65] width 157 height 29
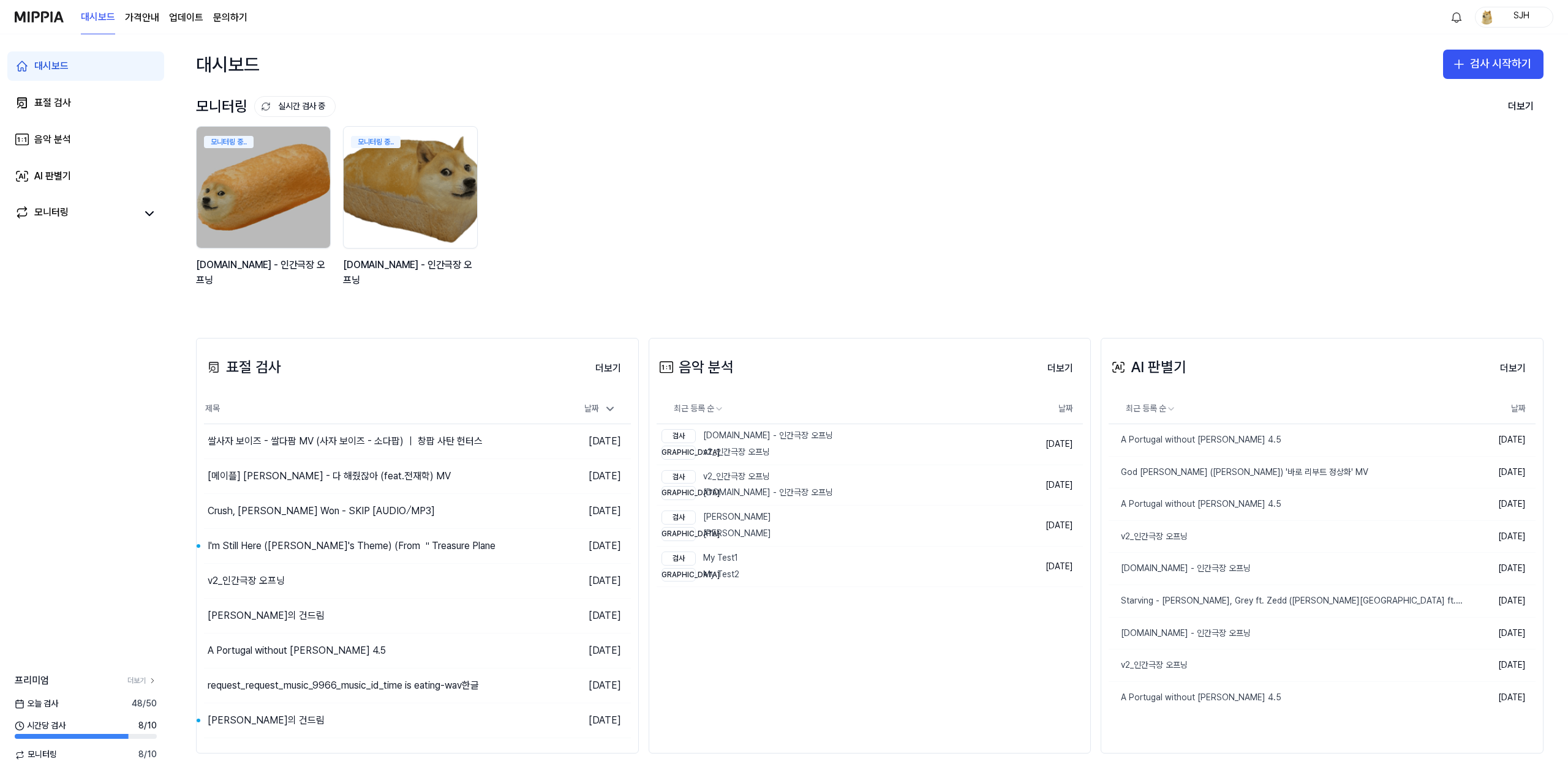
click at [610, 148] on div "모니터링 중.. y2mate.com - 인간극장 오프닝 모니터링 중.. y2mate.com - 인간극장 오프닝" at bounding box center [860, 213] width 1347 height 175
drag, startPoint x: 56, startPoint y: 209, endPoint x: 122, endPoint y: 224, distance: 67.7
click at [56, 210] on div "모니터링" at bounding box center [51, 213] width 34 height 17
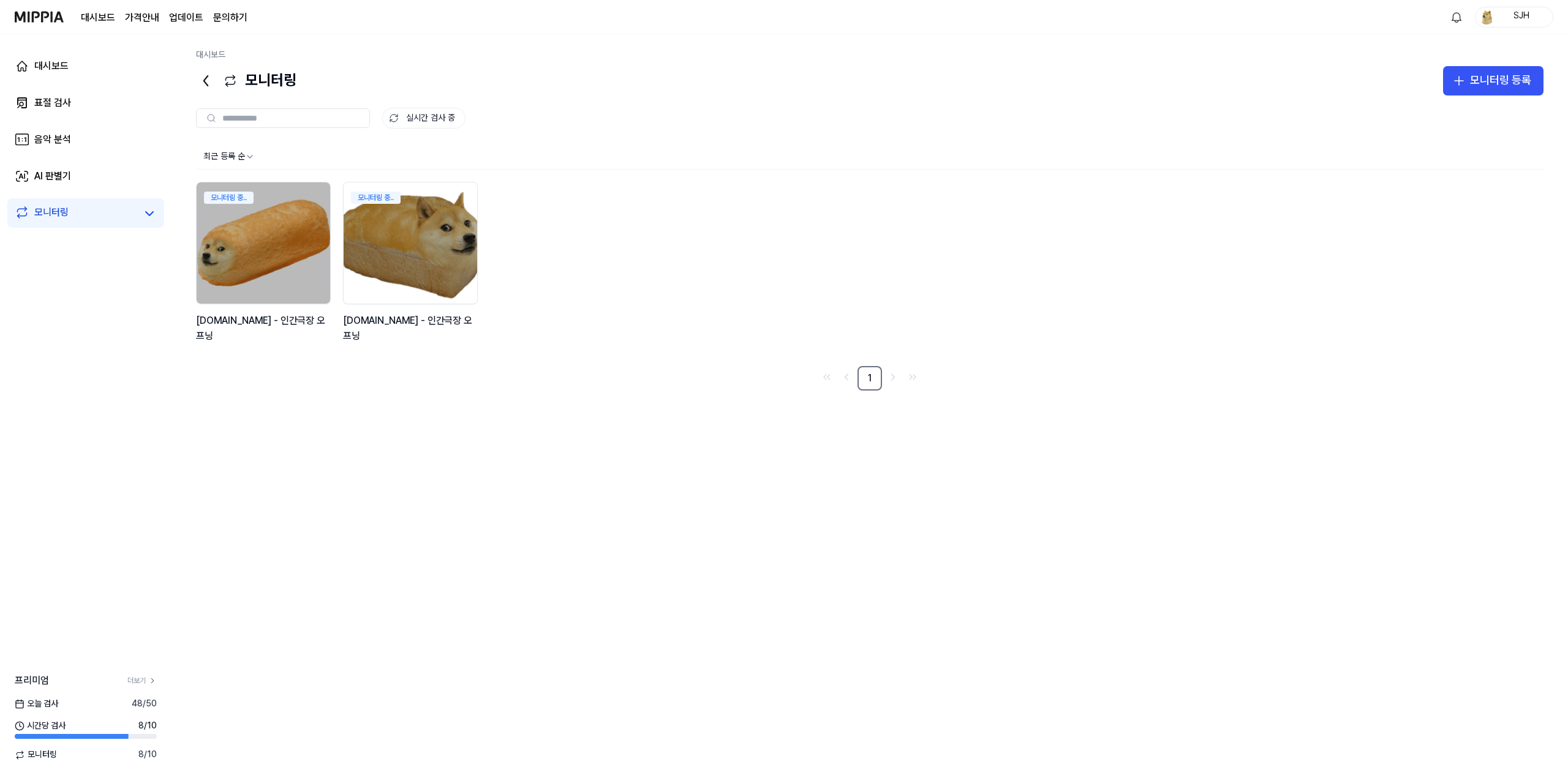
click at [681, 265] on div "모니터링 중.. y2mate.com - 인간극장 오프닝 모니터링 중.. y2mate.com - 인간극장 오프닝" at bounding box center [870, 269] width 1347 height 175
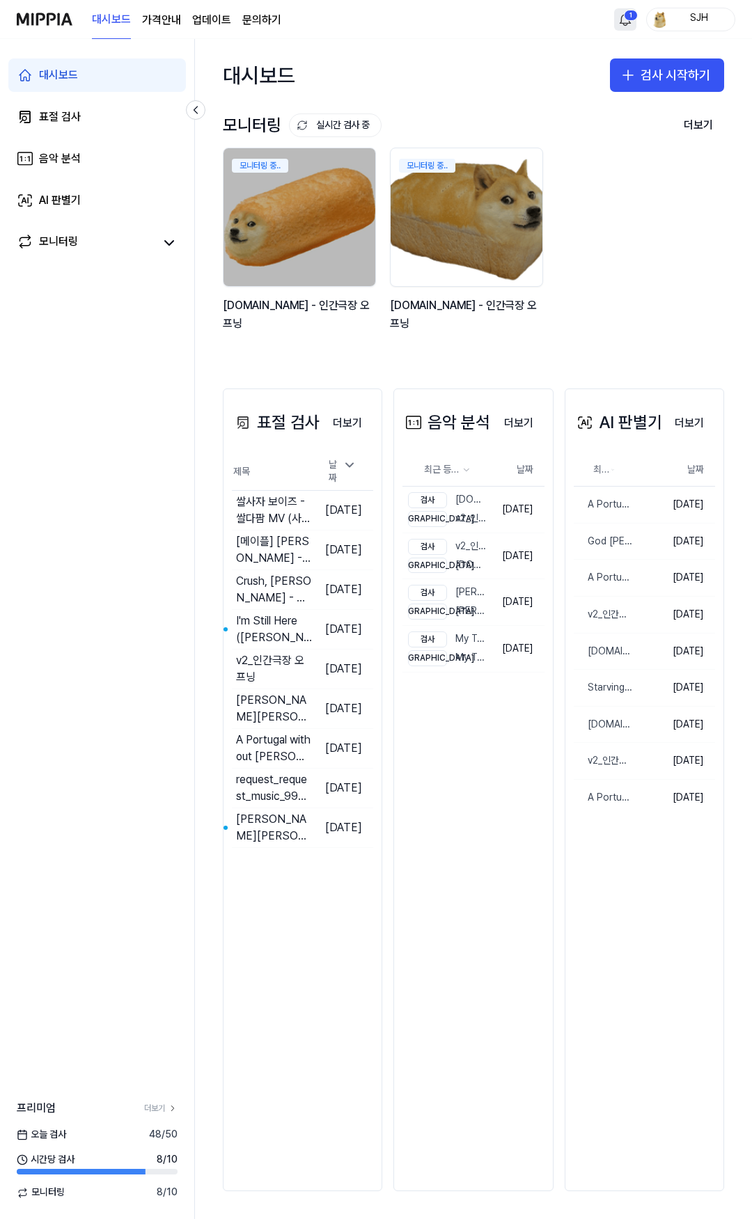
click at [633, 19] on html "대시보드 가격안내 업데이트 문의하기 1 SJH 대시보드 표절 검사 음악 분석 AI 판별기 모니터링 프리미엄 더보기 오늘 검사 48 / 50 시…" at bounding box center [376, 609] width 752 height 1219
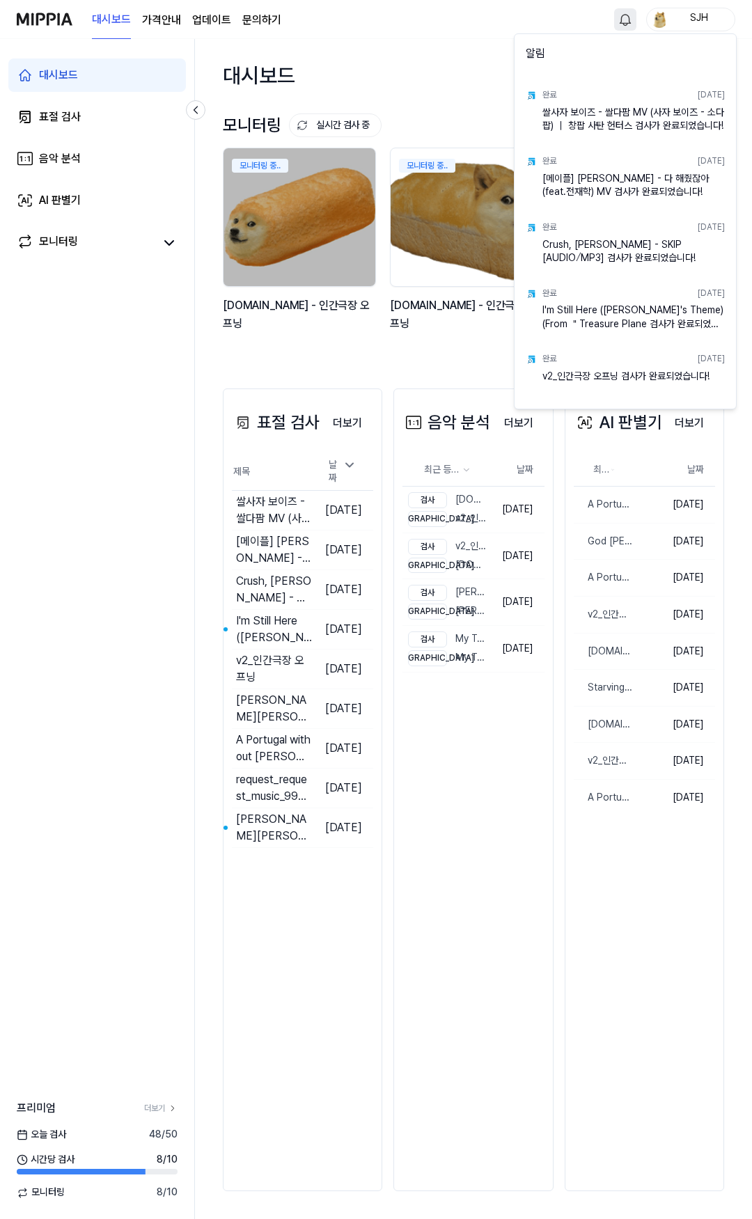
click at [386, 70] on html "대시보드 가격안내 업데이트 문의하기 SJH 대시보드 표절 검사 음악 분석 AI 판별기 모니터링 프리미엄 더보기 오늘 검사 48 / 50 시간당…" at bounding box center [376, 609] width 752 height 1219
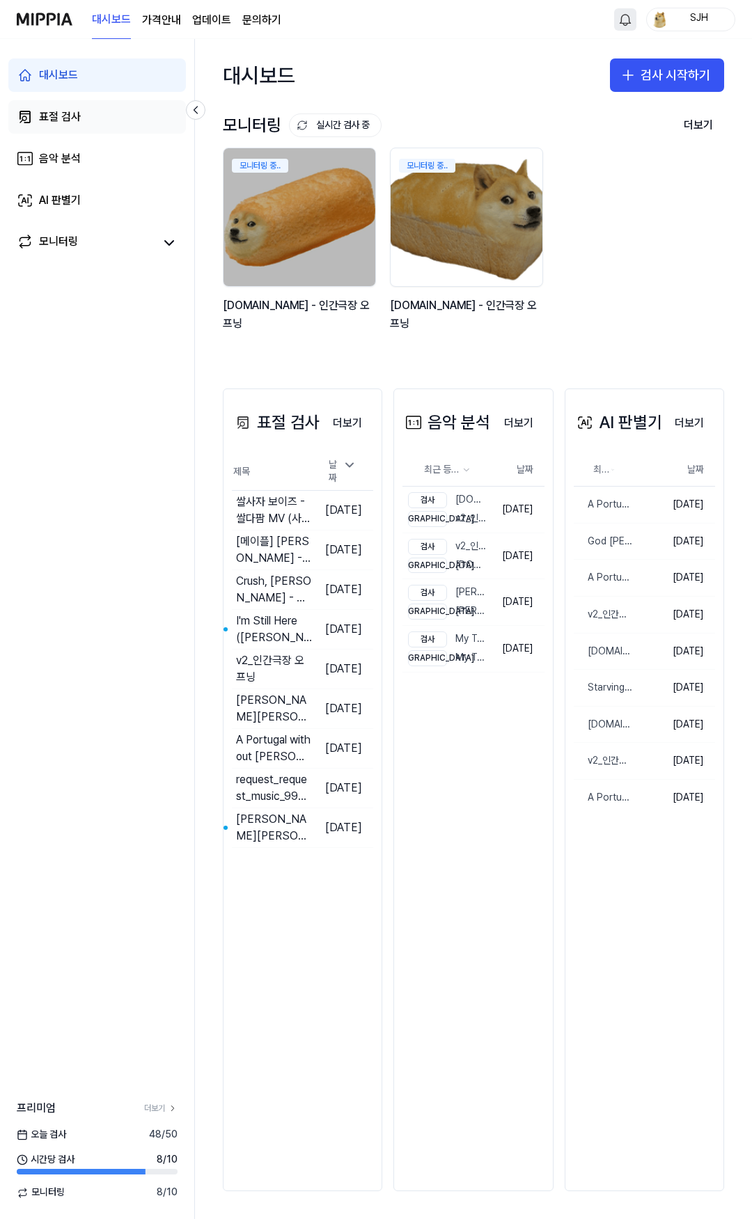
click at [95, 101] on link "표절 검사" at bounding box center [97, 116] width 178 height 33
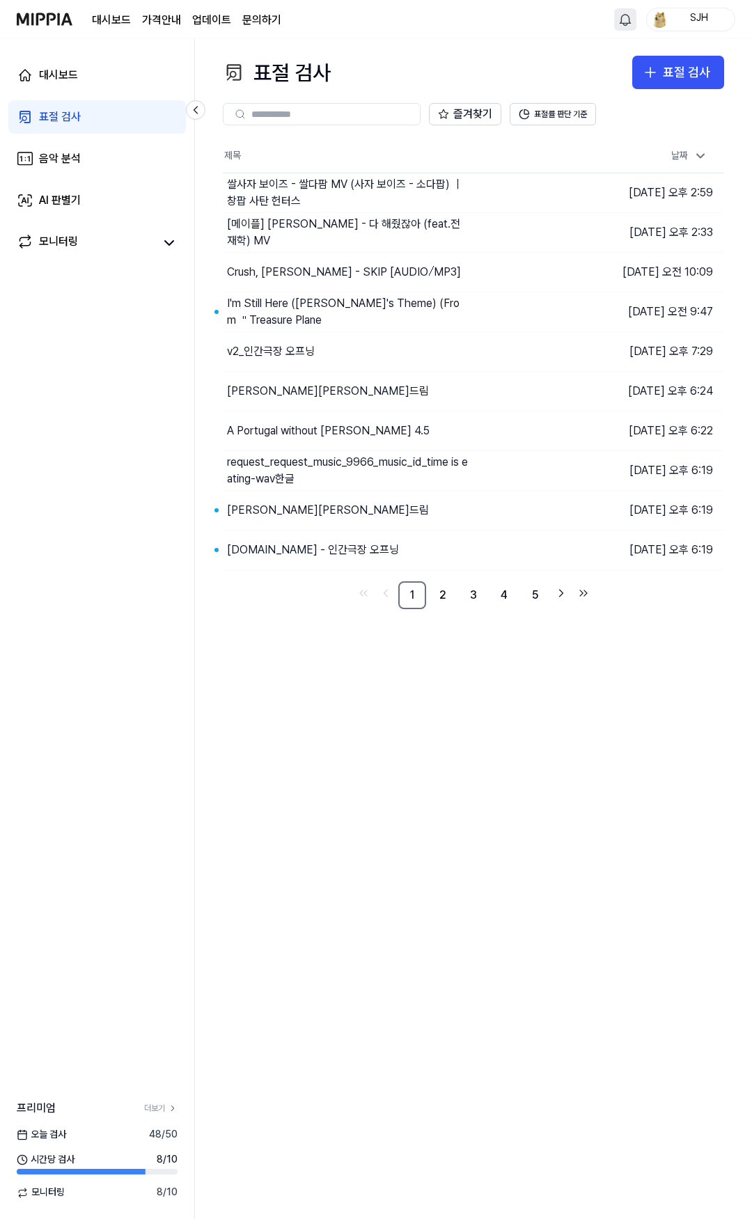
click at [109, 93] on div "대시보드 표절 검사 음악 분석 AI 판별기 모니터링" at bounding box center [97, 159] width 194 height 240
click at [115, 84] on link "대시보드" at bounding box center [97, 74] width 178 height 33
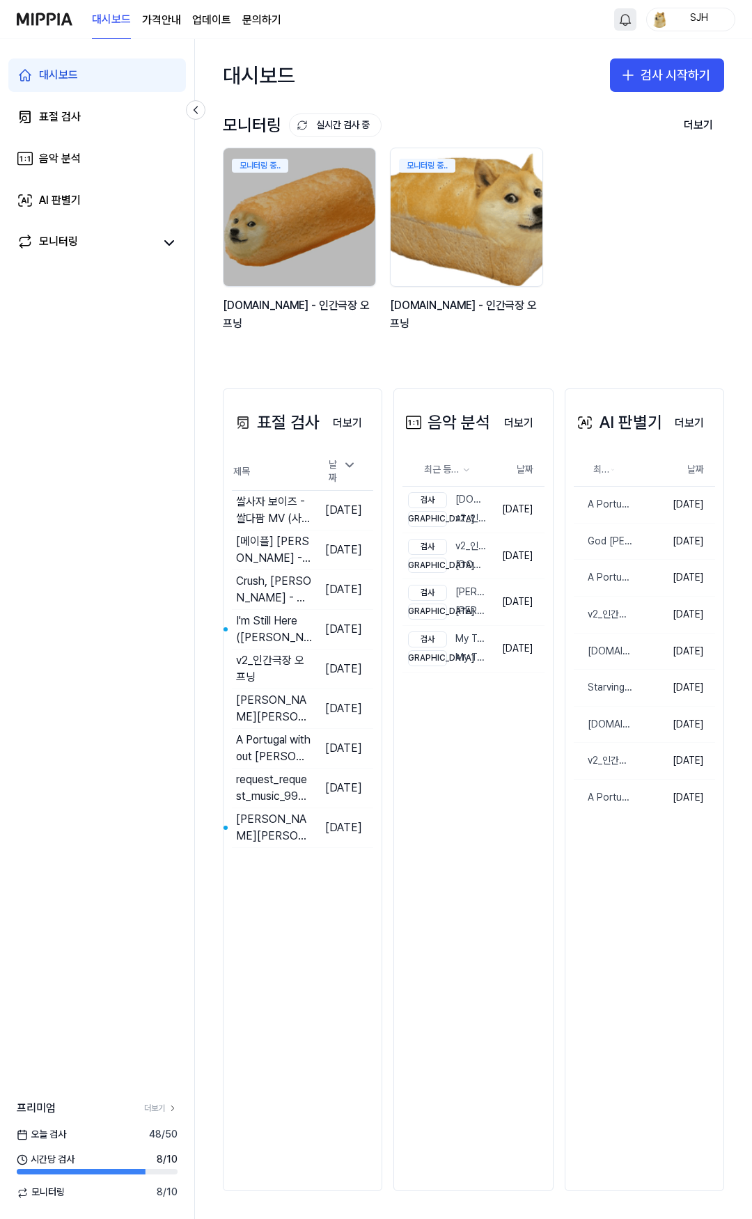
click at [435, 210] on img at bounding box center [466, 217] width 167 height 152
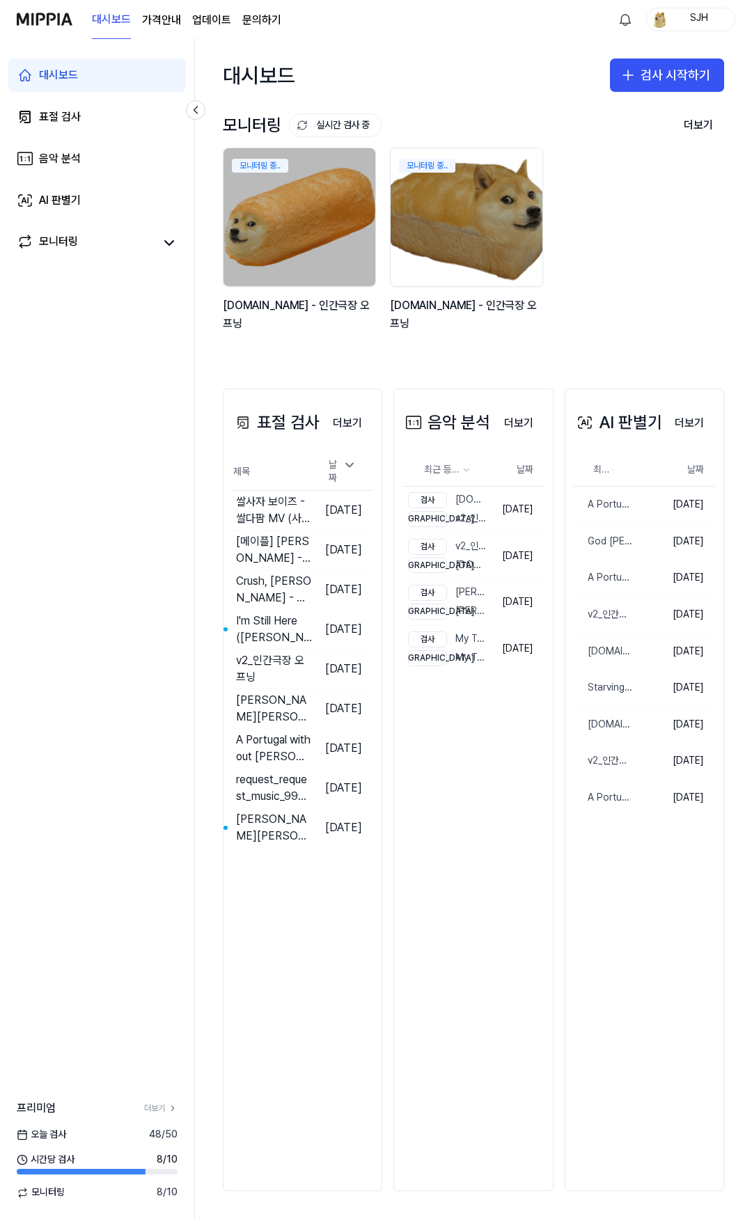
click at [45, 31] on img at bounding box center [45, 19] width 56 height 38
click at [54, 19] on img at bounding box center [45, 19] width 56 height 38
click at [169, 35] on div "대시보드 가격안내 업데이트 문의하기" at bounding box center [186, 19] width 189 height 38
click at [167, 24] on 버튼 "가격안내" at bounding box center [161, 20] width 39 height 17
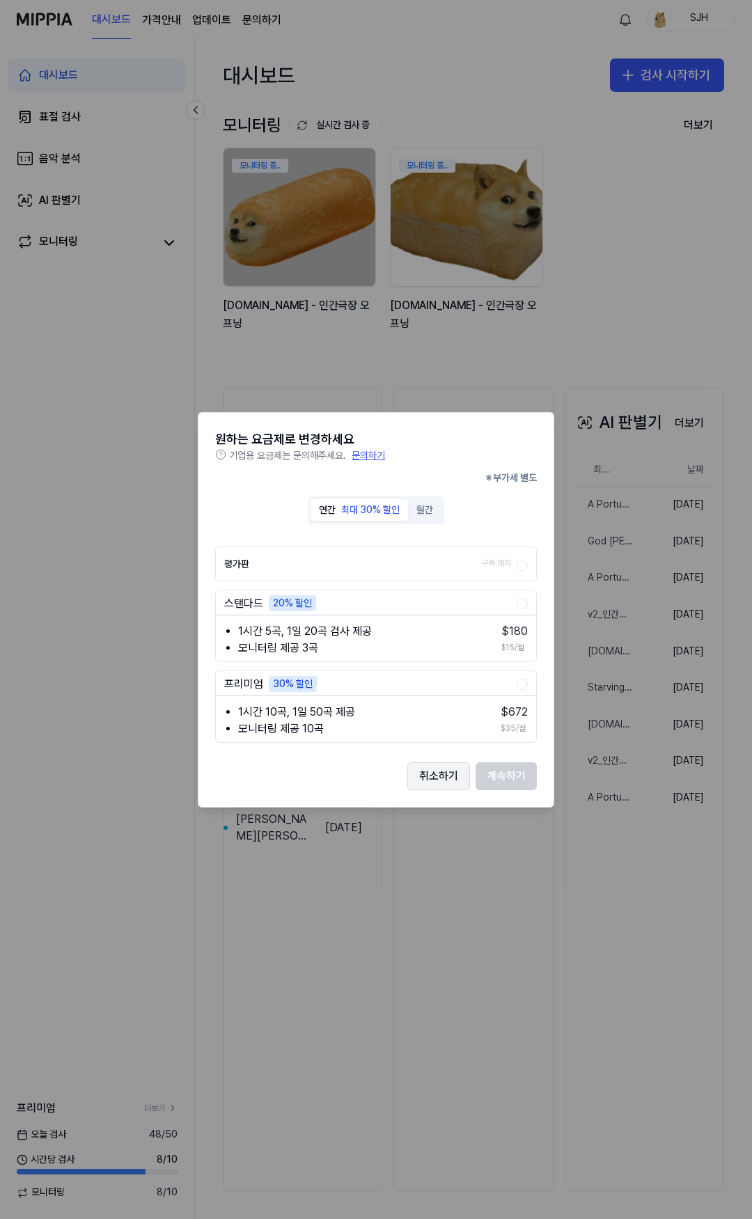
click at [439, 778] on button "취소하기" at bounding box center [438, 777] width 63 height 28
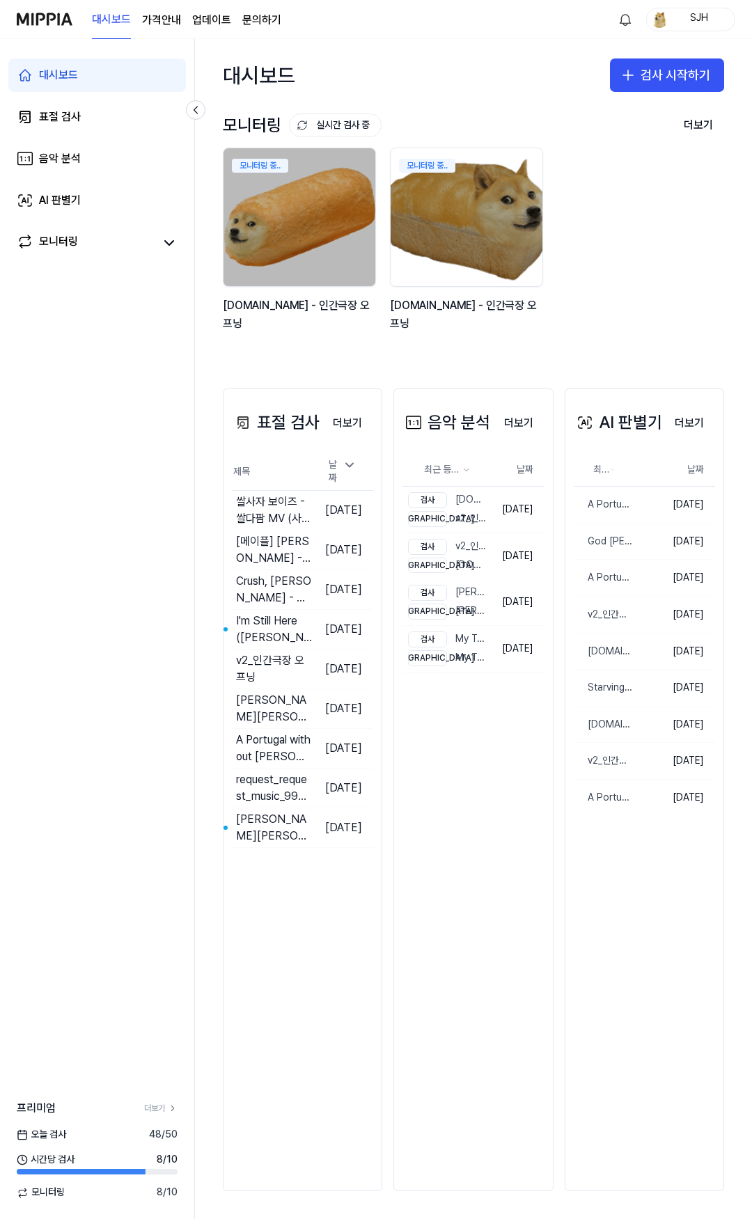
click at [670, 17] on div "SJH" at bounding box center [690, 20] width 89 height 24
click at [606, 123] on button "로그아웃" at bounding box center [646, 123] width 160 height 14
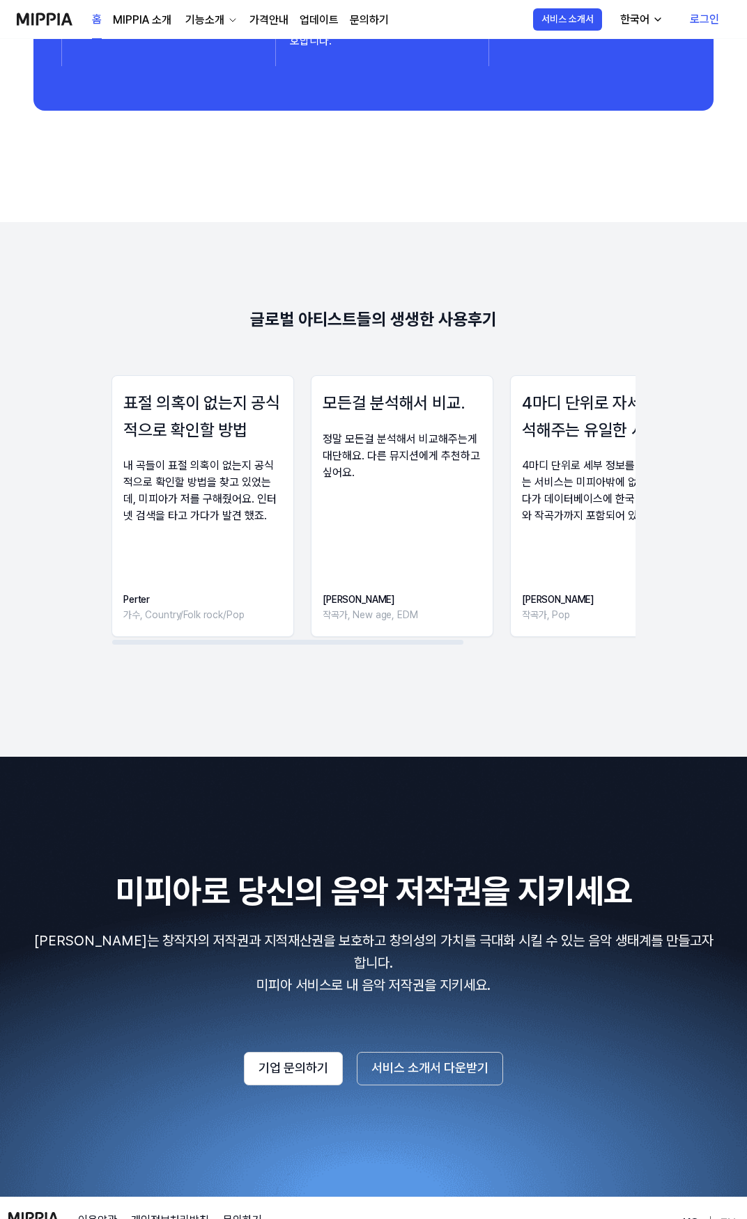
scroll to position [1784, 0]
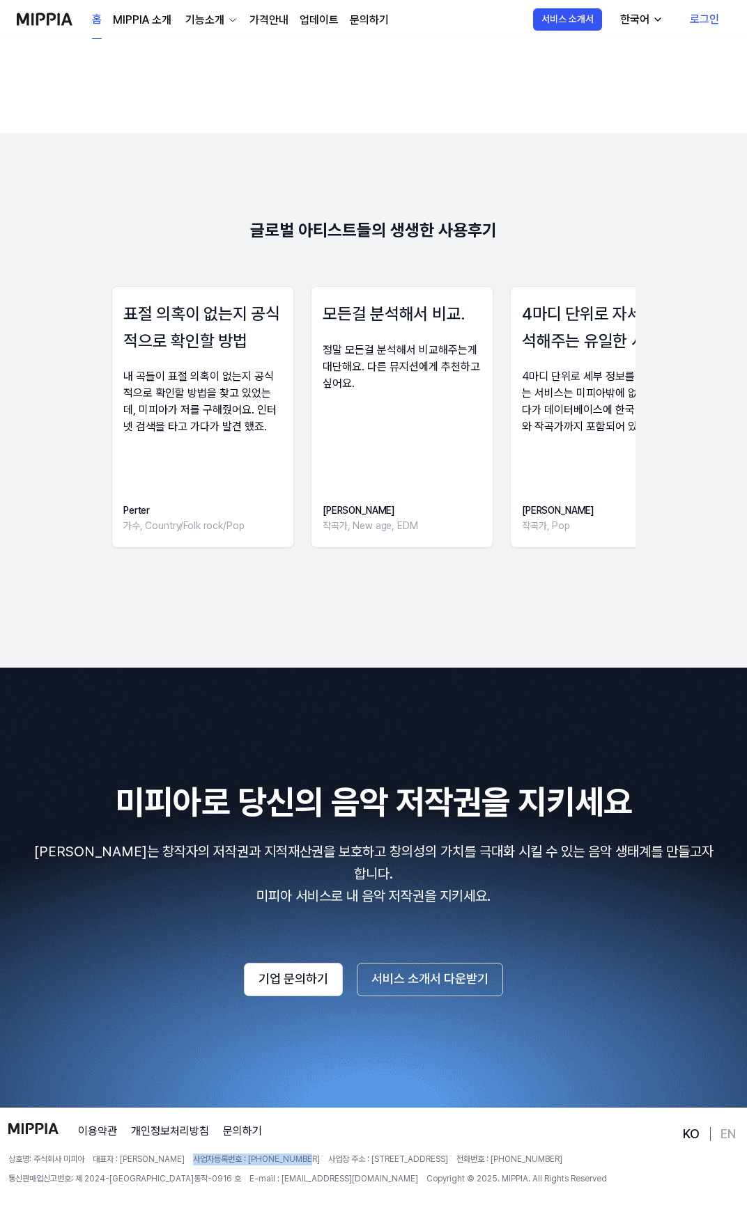
drag, startPoint x: 266, startPoint y: 1139, endPoint x: 150, endPoint y: 1139, distance: 115.6
click at [150, 1154] on div "상호명: 주식회사 미피아 대표자 : 오찬호 사업자등록번호 : [PHONE_NUMBER] 사업장 주소 : [STREET_ADDRESS] 전화번호…" at bounding box center [343, 1170] width 671 height 32
click at [249, 1173] on span "E-mail : [EMAIL_ADDRESS][DOMAIN_NAME]" at bounding box center [333, 1179] width 169 height 12
drag, startPoint x: 130, startPoint y: 1155, endPoint x: 146, endPoint y: 1150, distance: 15.9
click at [130, 1173] on span "통신판매업신고번호: 제 2024-[GEOGRAPHIC_DATA]동작-0916 호" at bounding box center [124, 1179] width 233 height 12
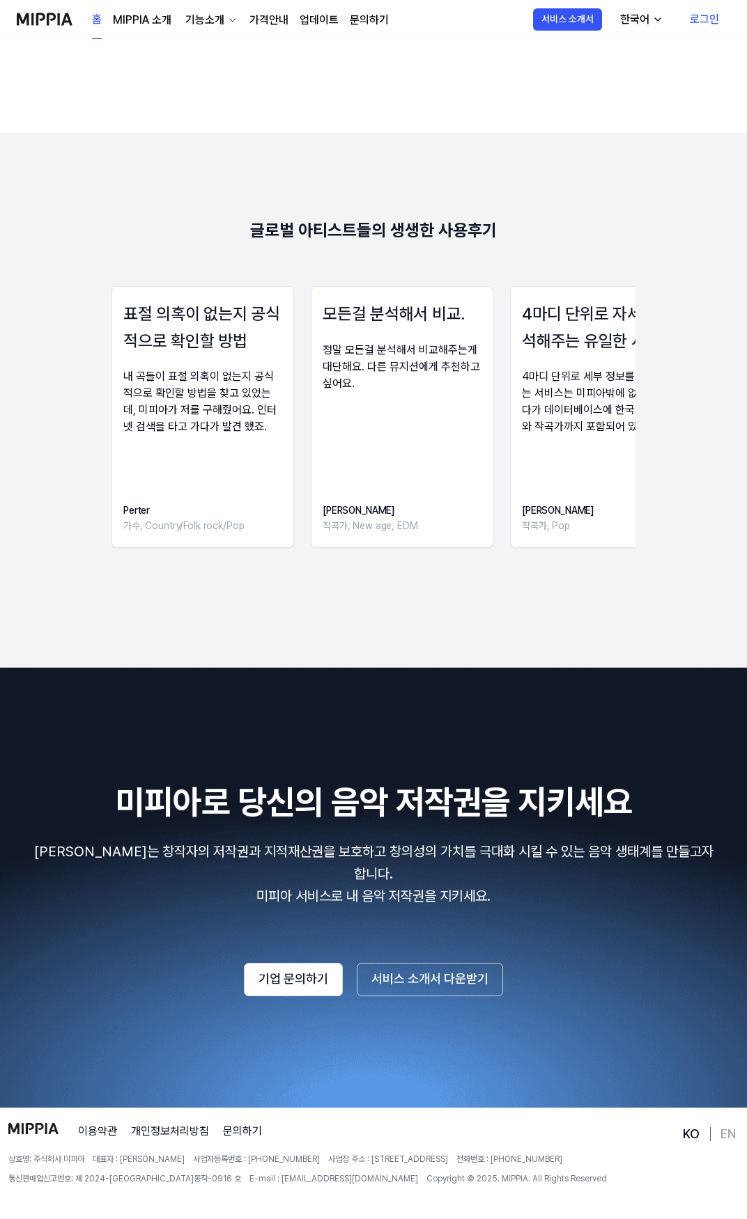
click at [294, 1154] on div "상호명: 주식회사 미피아 대표자 : 오찬호 사업자등록번호 : [PHONE_NUMBER] 사업장 주소 : [STREET_ADDRESS] 전화번호…" at bounding box center [343, 1170] width 671 height 32
drag, startPoint x: 430, startPoint y: 1135, endPoint x: 341, endPoint y: 1136, distance: 89.1
click at [429, 1154] on span "사업장 주소 : [STREET_ADDRESS]" at bounding box center [388, 1160] width 120 height 12
click at [107, 1123] on link "이용약관" at bounding box center [97, 1131] width 39 height 17
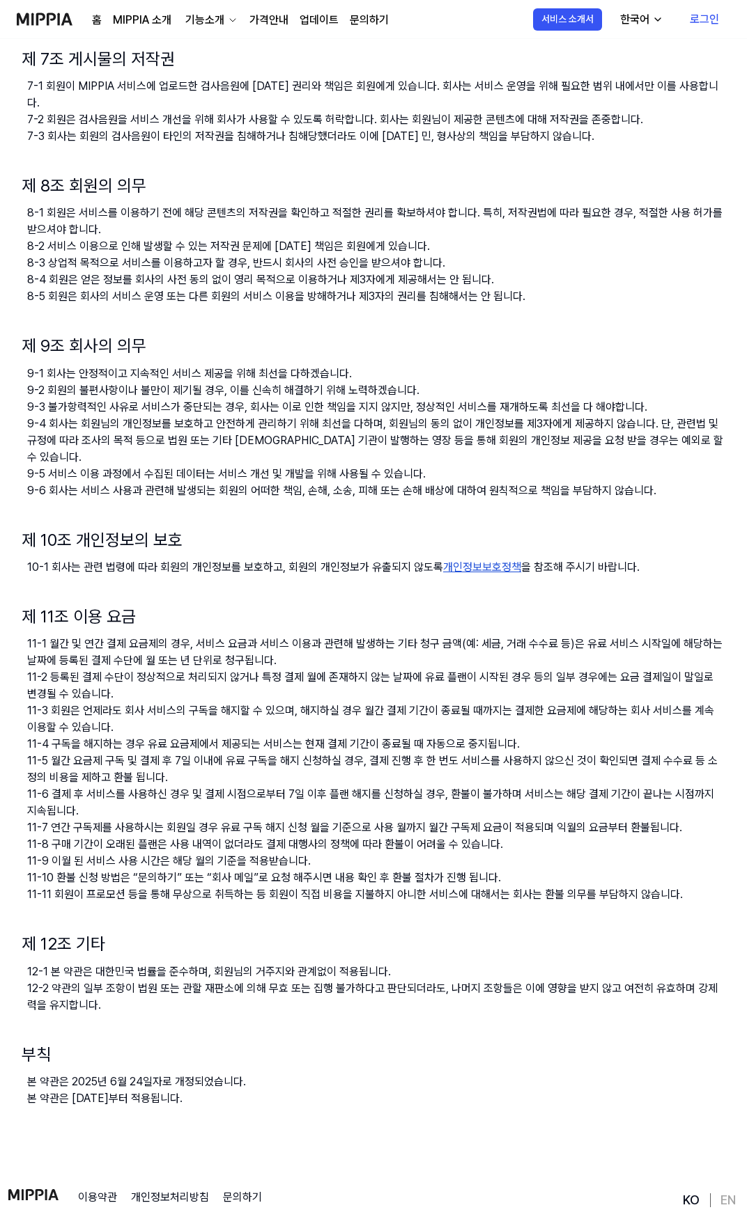
scroll to position [891, 0]
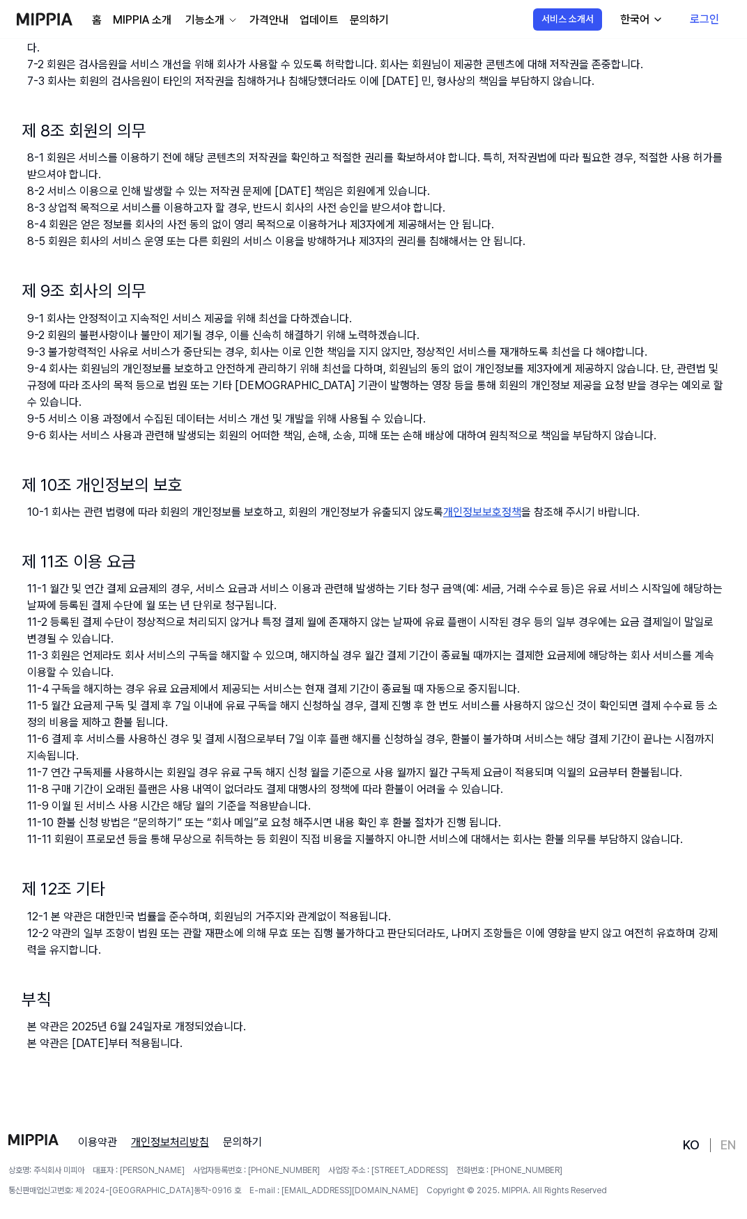
click at [158, 1134] on link "개인정보처리방침" at bounding box center [170, 1142] width 78 height 17
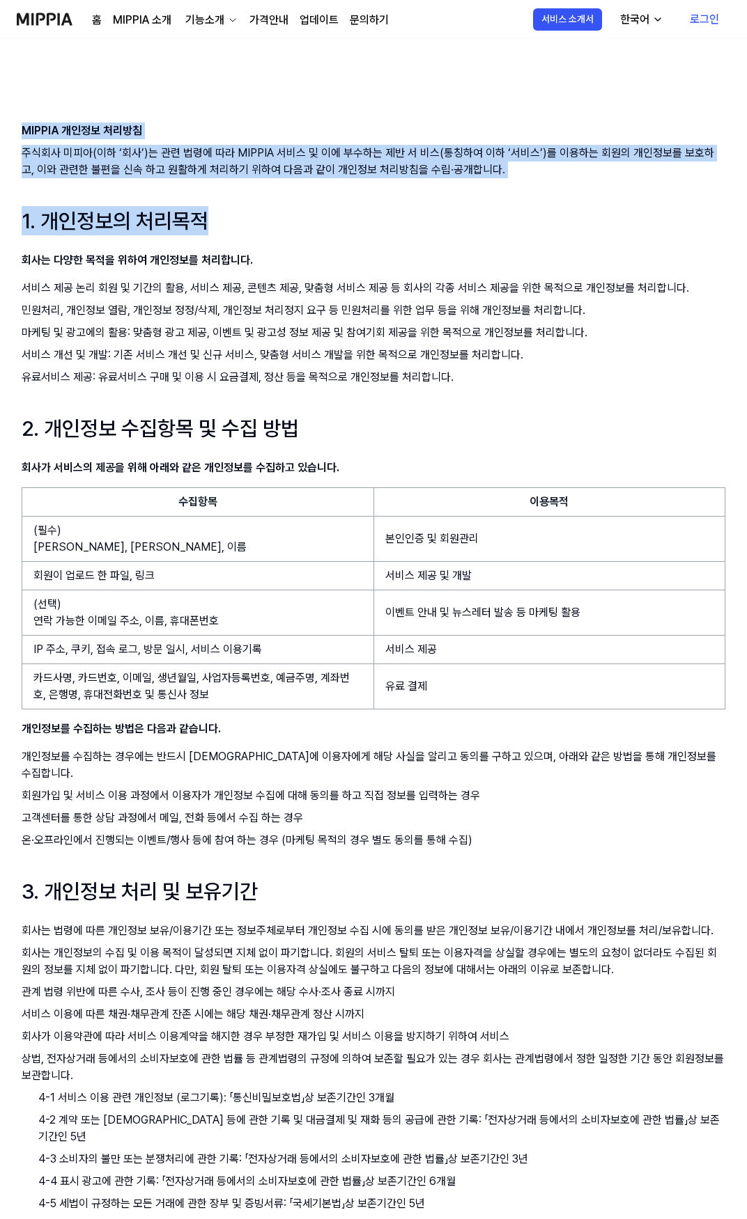
drag, startPoint x: 542, startPoint y: 176, endPoint x: 104, endPoint y: 122, distance: 442.1
click at [176, 175] on p "주식회사 미피아(이하 ‘회사’)는 관련 법령에 따라 MIPPIA 서비스 및 이에 부수하는 제반 서 비스(통칭하여 이하 ‘서비스’)를 이용하는 …" at bounding box center [373, 161] width 703 height 33
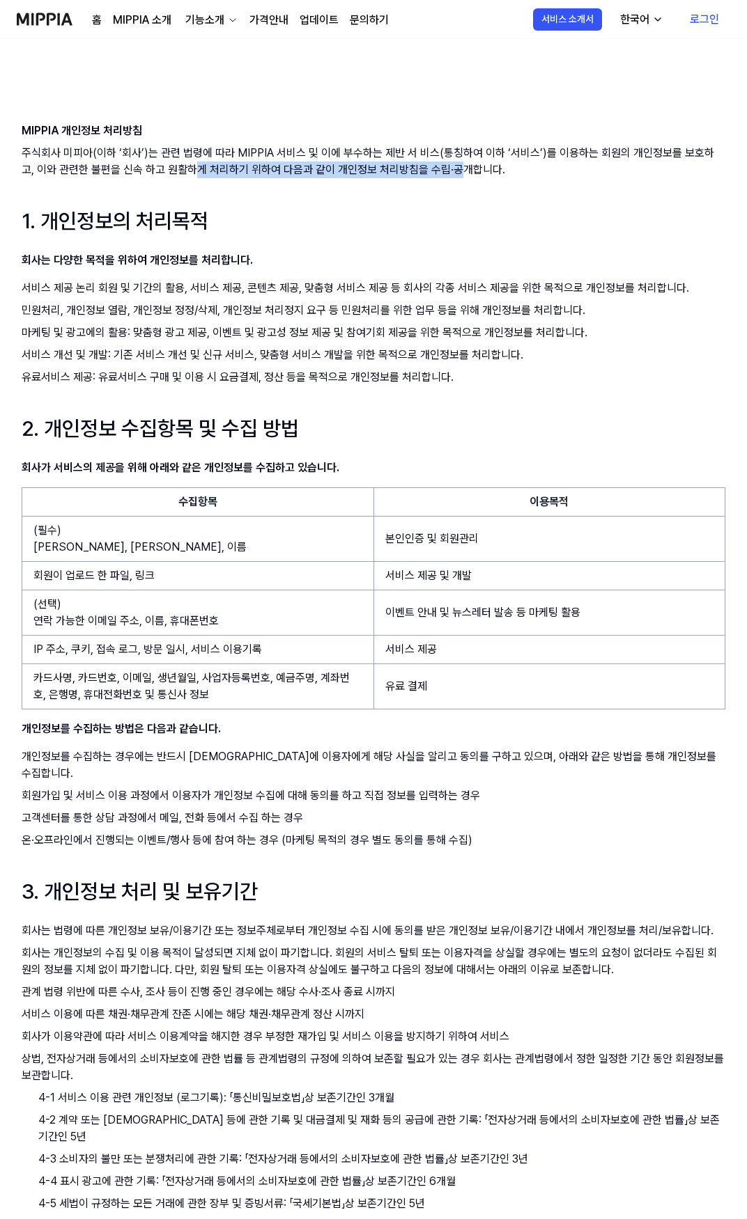
drag, startPoint x: 180, startPoint y: 164, endPoint x: 471, endPoint y: 169, distance: 291.1
click at [471, 169] on p "주식회사 미피아(이하 ‘회사’)는 관련 법령에 따라 MIPPIA 서비스 및 이에 부수하는 제반 서 비스(통칭하여 이하 ‘서비스’)를 이용하는 …" at bounding box center [373, 161] width 703 height 33
drag, startPoint x: 481, startPoint y: 170, endPoint x: 490, endPoint y: 172, distance: 9.3
click at [482, 171] on p "주식회사 미피아(이하 ‘회사’)는 관련 법령에 따라 MIPPIA 서비스 및 이에 부수하는 제반 서 비스(통칭하여 이하 ‘서비스’)를 이용하는 …" at bounding box center [373, 161] width 703 height 33
drag, startPoint x: 462, startPoint y: 168, endPoint x: 131, endPoint y: 167, distance: 331.5
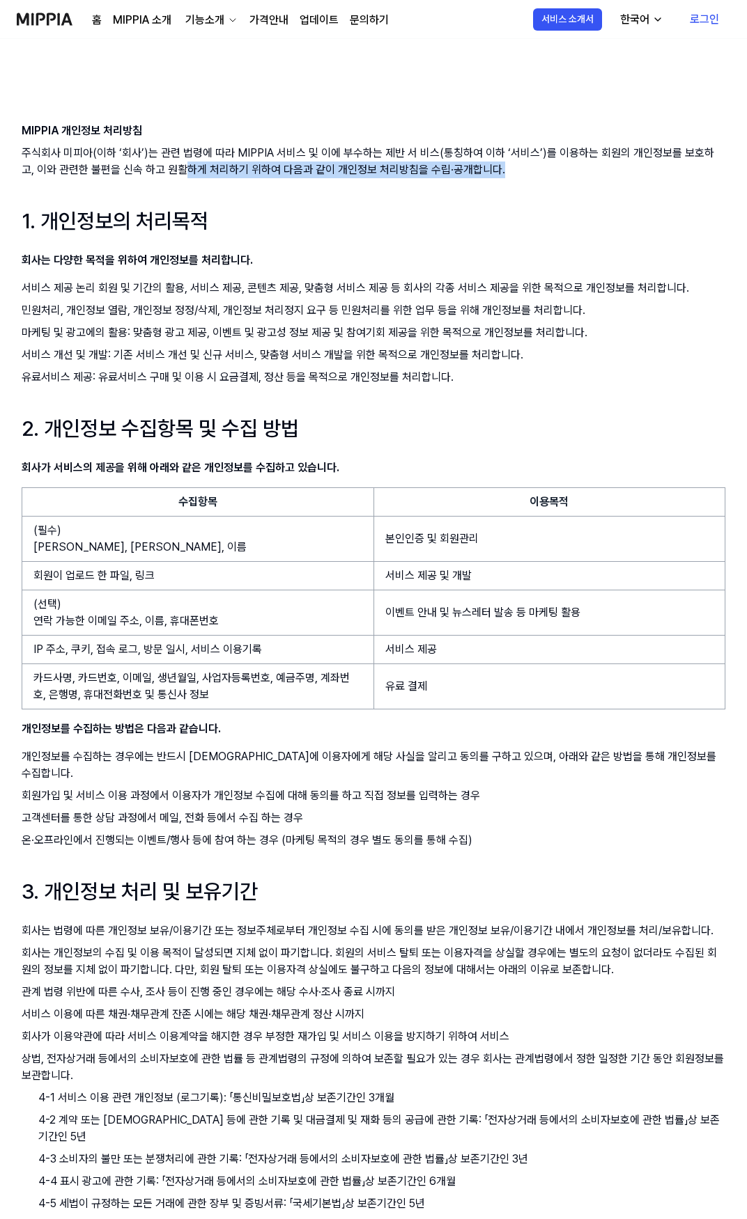
click at [149, 167] on p "주식회사 미피아(이하 ‘회사’)는 관련 법령에 따라 MIPPIA 서비스 및 이에 부수하는 제반 서 비스(통칭하여 이하 ‘서비스’)를 이용하는 …" at bounding box center [373, 161] width 703 height 33
click at [130, 167] on p "주식회사 미피아(이하 ‘회사’)는 관련 법령에 따라 MIPPIA 서비스 및 이에 부수하는 제반 서 비스(통칭하여 이하 ‘서비스’)를 이용하는 …" at bounding box center [373, 161] width 703 height 33
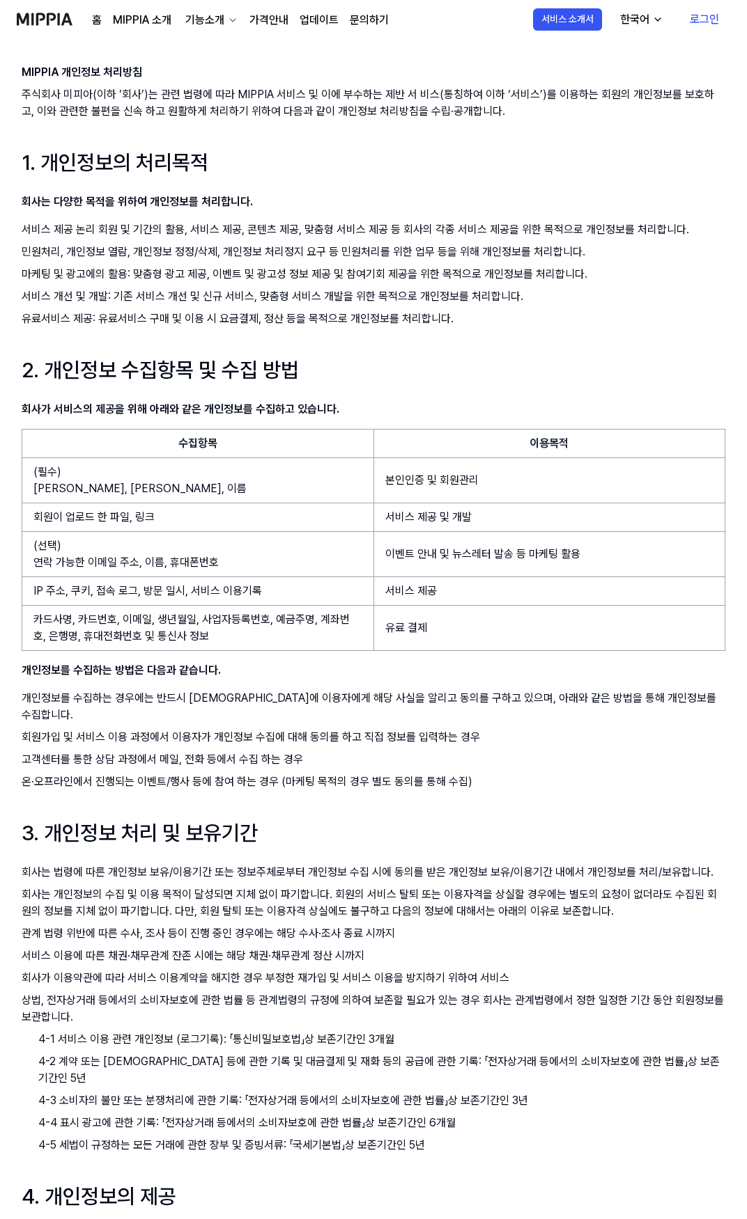
scroll to position [139, 0]
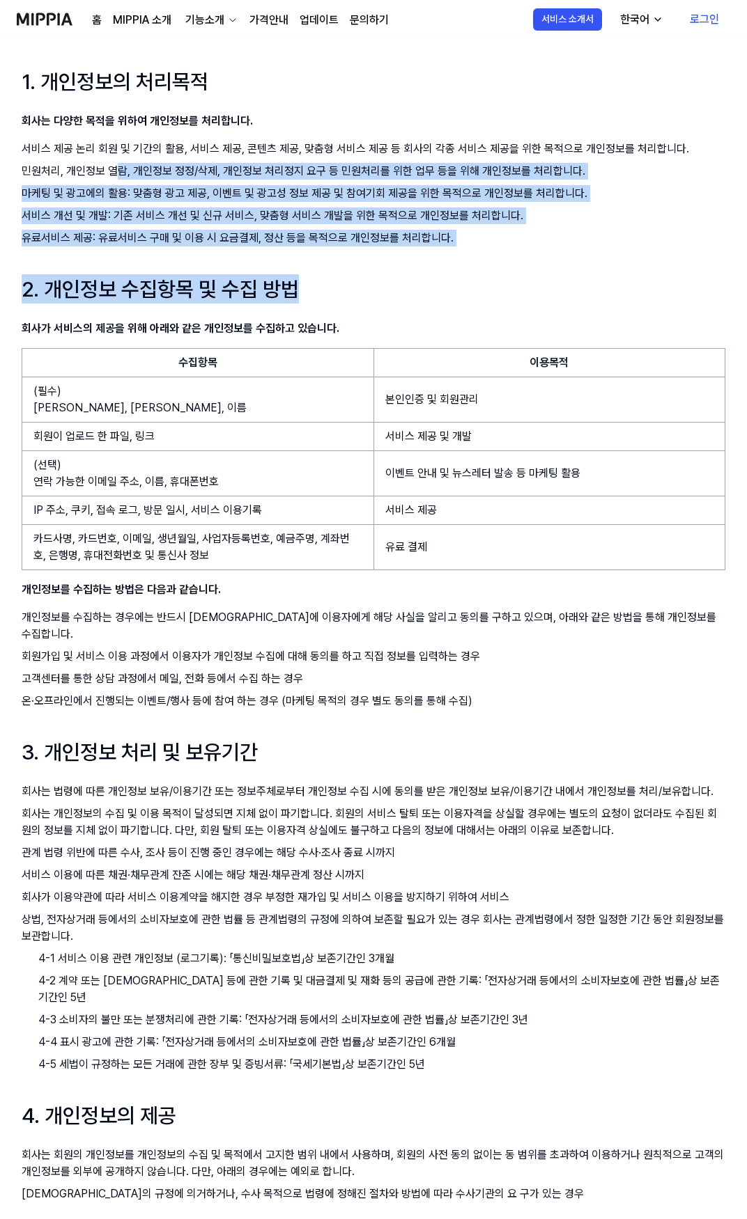
drag, startPoint x: 401, startPoint y: 230, endPoint x: 111, endPoint y: 171, distance: 295.7
click at [111, 171] on div "MIPPIA 개인정보 처리방침 주식회사 미피아(이하 ‘회사’)는 관련 법령에 따라 MIPPIA 서비스 및 이에 부수하는 제반 서 비스(통칭하여…" at bounding box center [373, 1112] width 731 height 2424
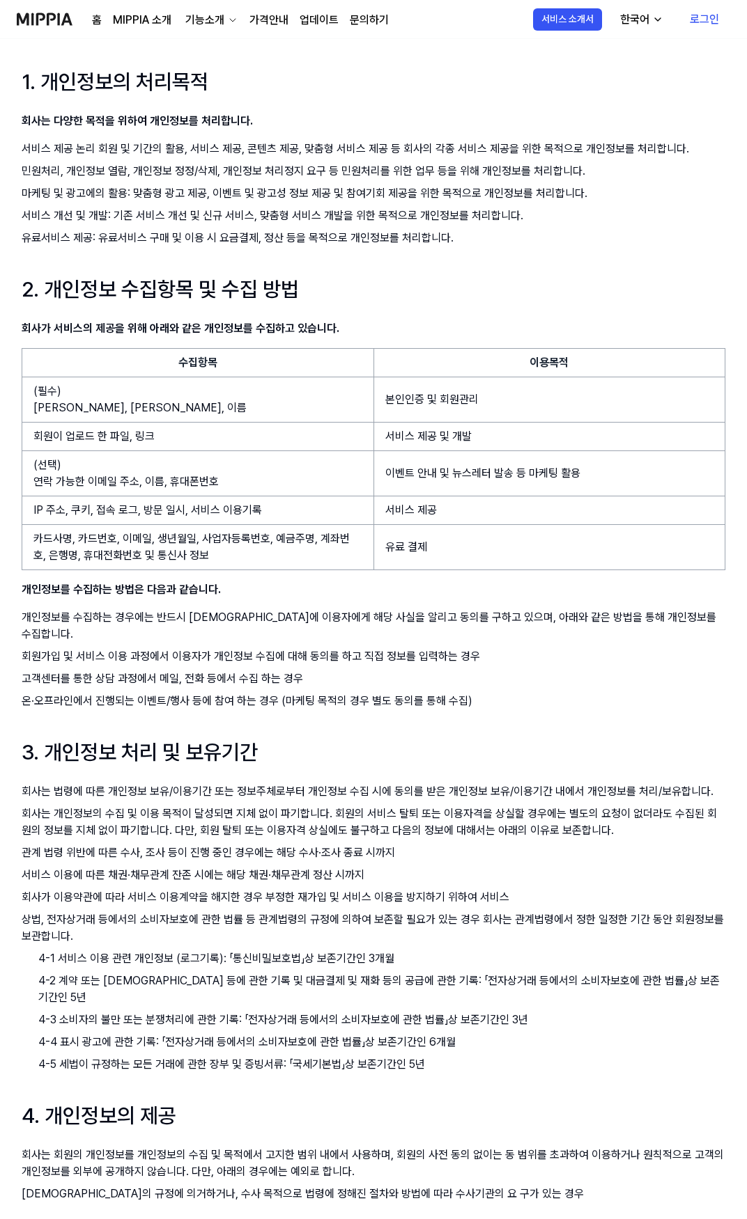
drag, startPoint x: 357, startPoint y: 341, endPoint x: 319, endPoint y: 338, distance: 37.8
click at [325, 338] on div "MIPPIA 개인정보 처리방침 주식회사 미피아(이하 ‘회사’)는 관련 법령에 따라 MIPPIA 서비스 및 이에 부수하는 제반 서 비스(통칭하여…" at bounding box center [373, 1112] width 731 height 2424
drag, startPoint x: 336, startPoint y: 339, endPoint x: 232, endPoint y: 329, distance: 104.2
click at [230, 329] on div "MIPPIA 개인정보 처리방침 주식회사 미피아(이하 ‘회사’)는 관련 법령에 따라 MIPPIA 서비스 및 이에 부수하는 제반 서 비스(통칭하여…" at bounding box center [373, 1112] width 731 height 2424
click at [382, 332] on p "회사가 서비스의 제공을 위해 아래와 같은 개인정보를 수집하고 있습니다." at bounding box center [373, 328] width 703 height 17
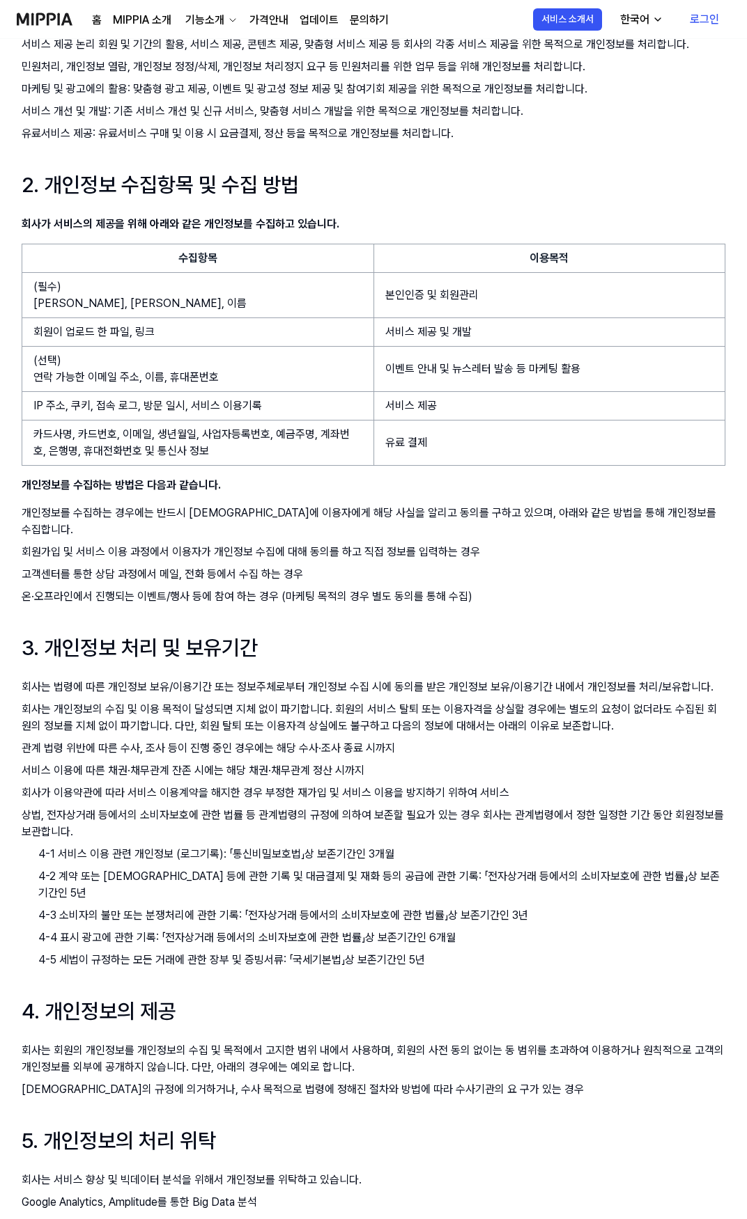
scroll to position [279, 0]
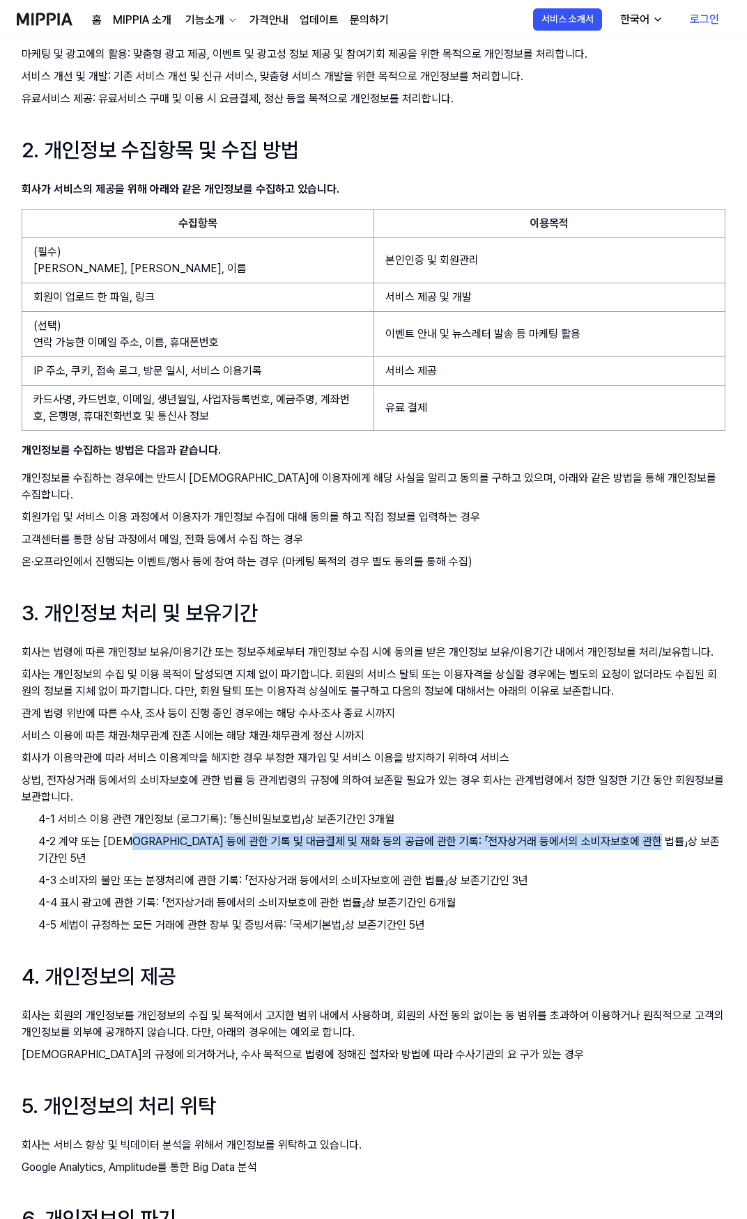
drag, startPoint x: 698, startPoint y: 817, endPoint x: 140, endPoint y: 825, distance: 558.6
click at [140, 834] on p "4-2 계약 또는 [DEMOGRAPHIC_DATA] 등에 관한 기록 및 대금결제 및 재화 등의 공급에 관한 기록: 「전자상거래 등에서의 소비자…" at bounding box center [381, 850] width 687 height 33
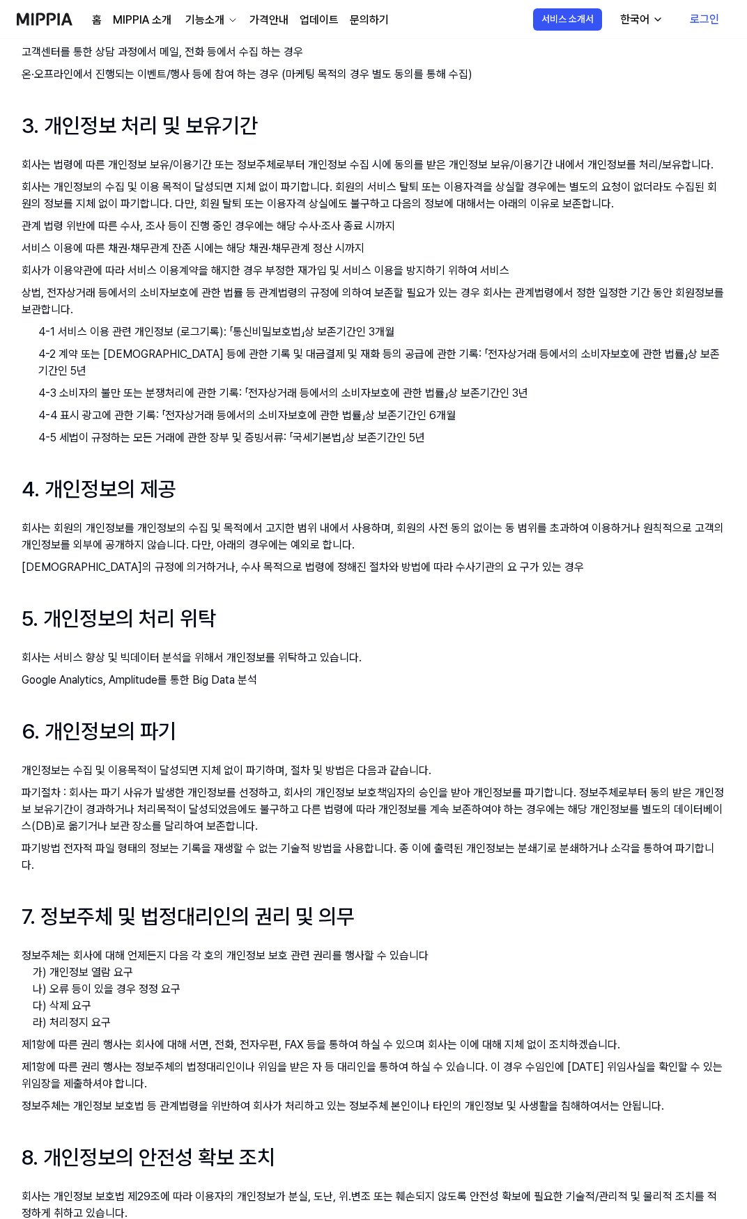
scroll to position [1114, 0]
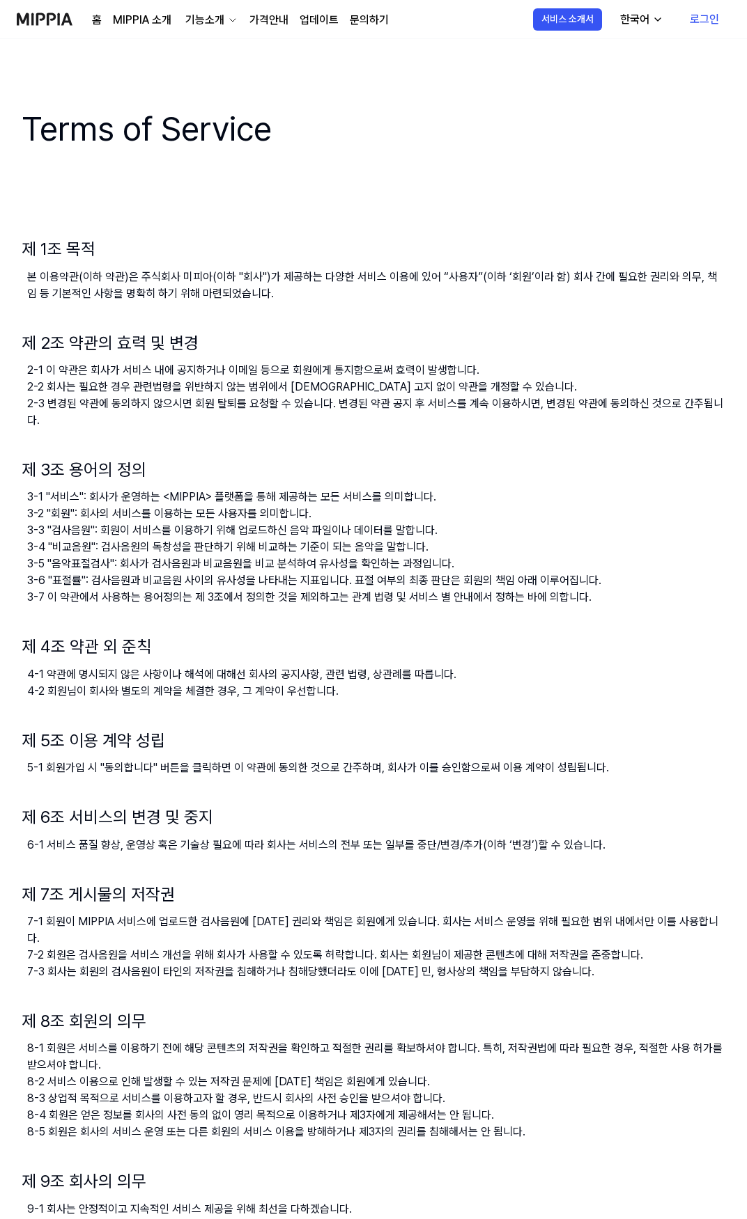
click at [268, 18] on link "가격안내" at bounding box center [268, 20] width 39 height 17
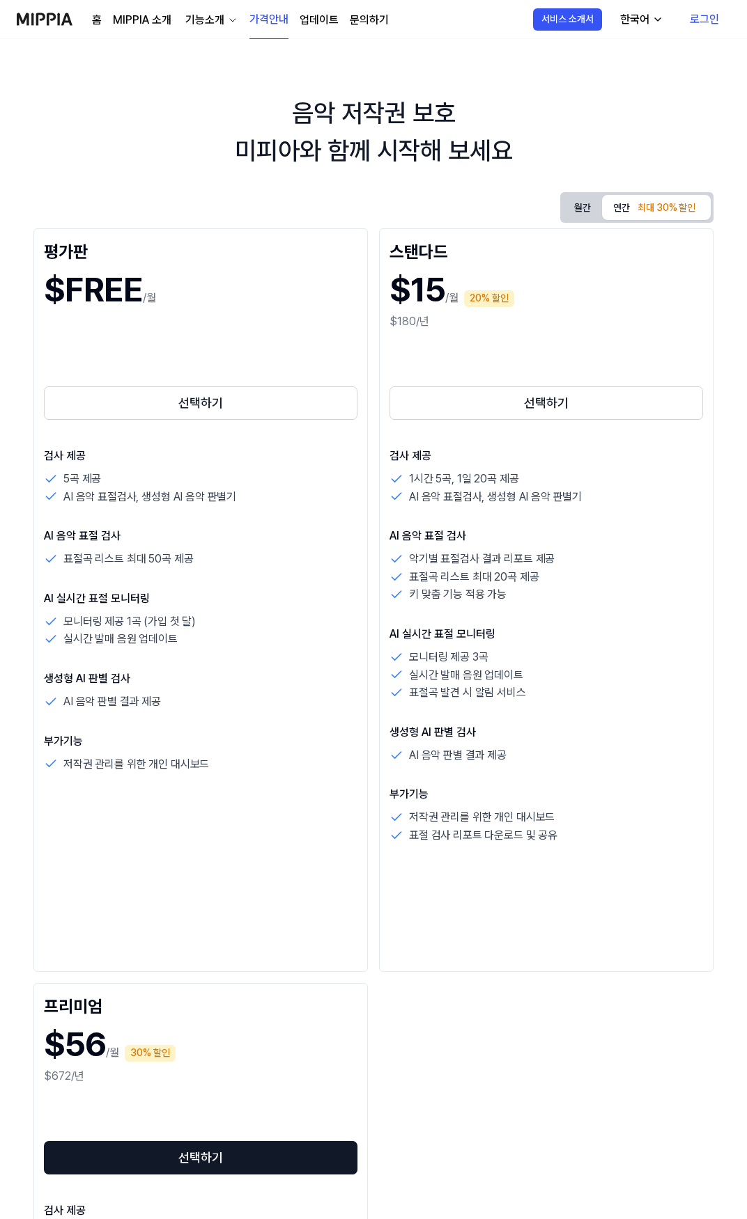
click at [312, 22] on link "업데이트" at bounding box center [318, 20] width 39 height 17
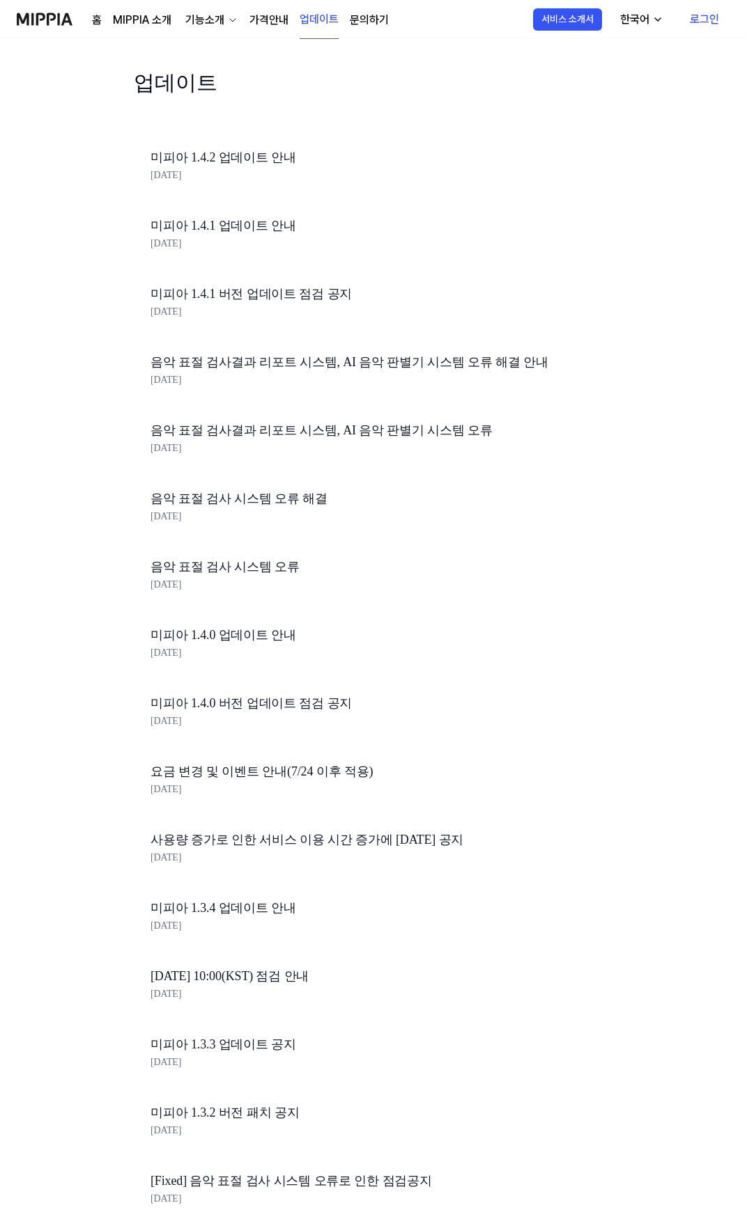
click at [272, 24] on link "가격안내" at bounding box center [268, 20] width 39 height 17
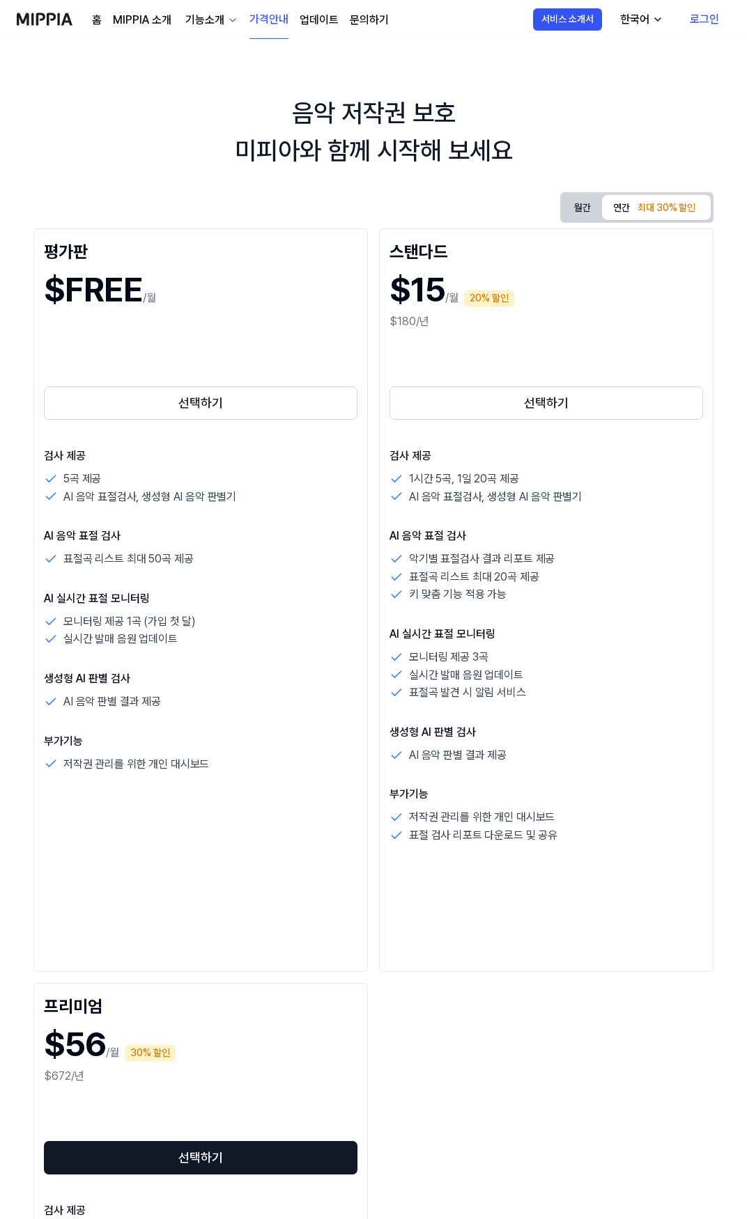
click at [75, 23] on div "홈 MIPPIA 소개 기능소개 가격안내 업데이트 문의하기 가격안내" at bounding box center [203, 19] width 372 height 38
click at [56, 24] on img at bounding box center [45, 19] width 56 height 38
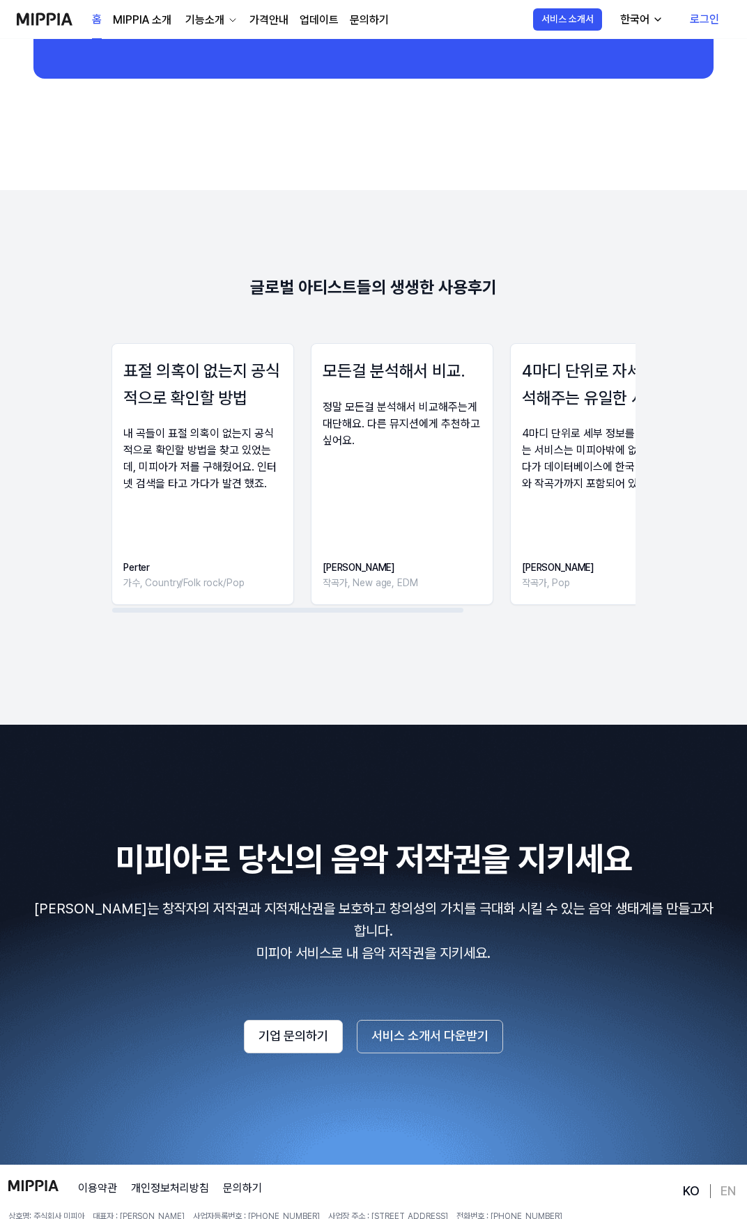
scroll to position [1784, 0]
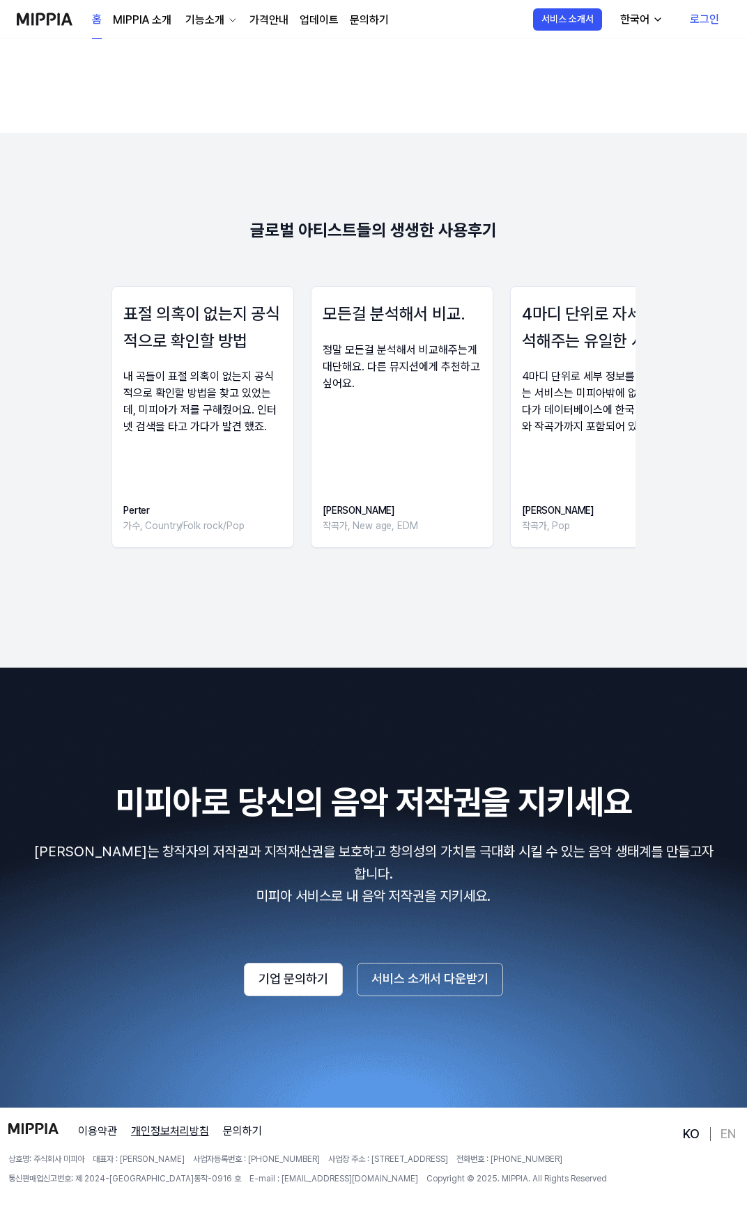
click at [184, 1123] on link "개인정보처리방침" at bounding box center [170, 1131] width 78 height 17
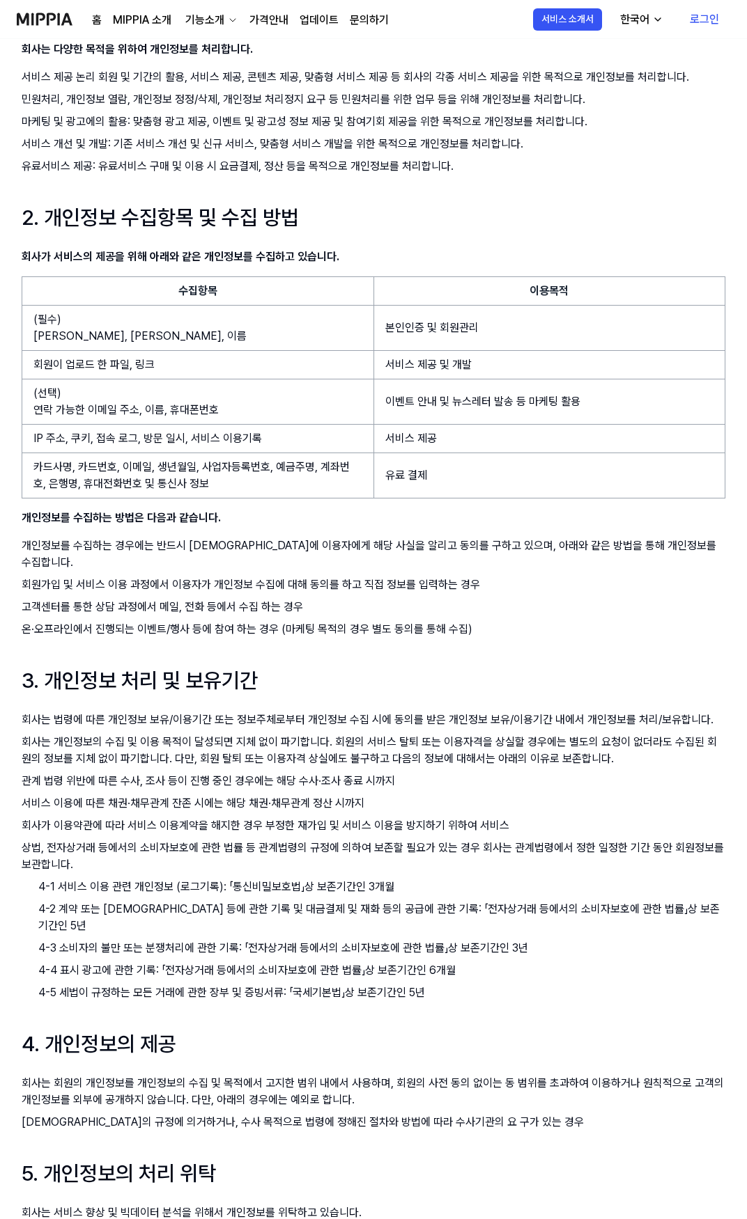
scroll to position [348, 0]
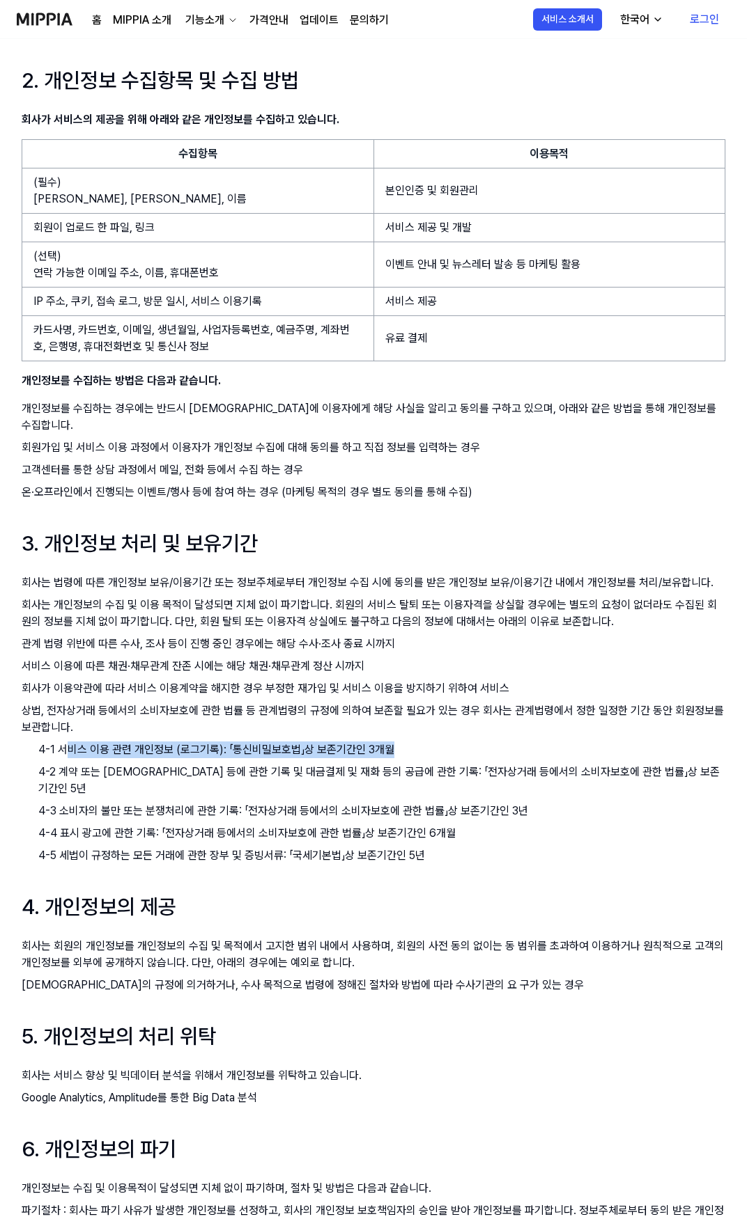
drag, startPoint x: 403, startPoint y: 731, endPoint x: 66, endPoint y: 738, distance: 336.4
click at [66, 742] on p "4-1 서비스 이용 관련 개인정보 (로그기록): 「통신비밀보호법」상 보존기간인 3개월" at bounding box center [381, 750] width 687 height 17
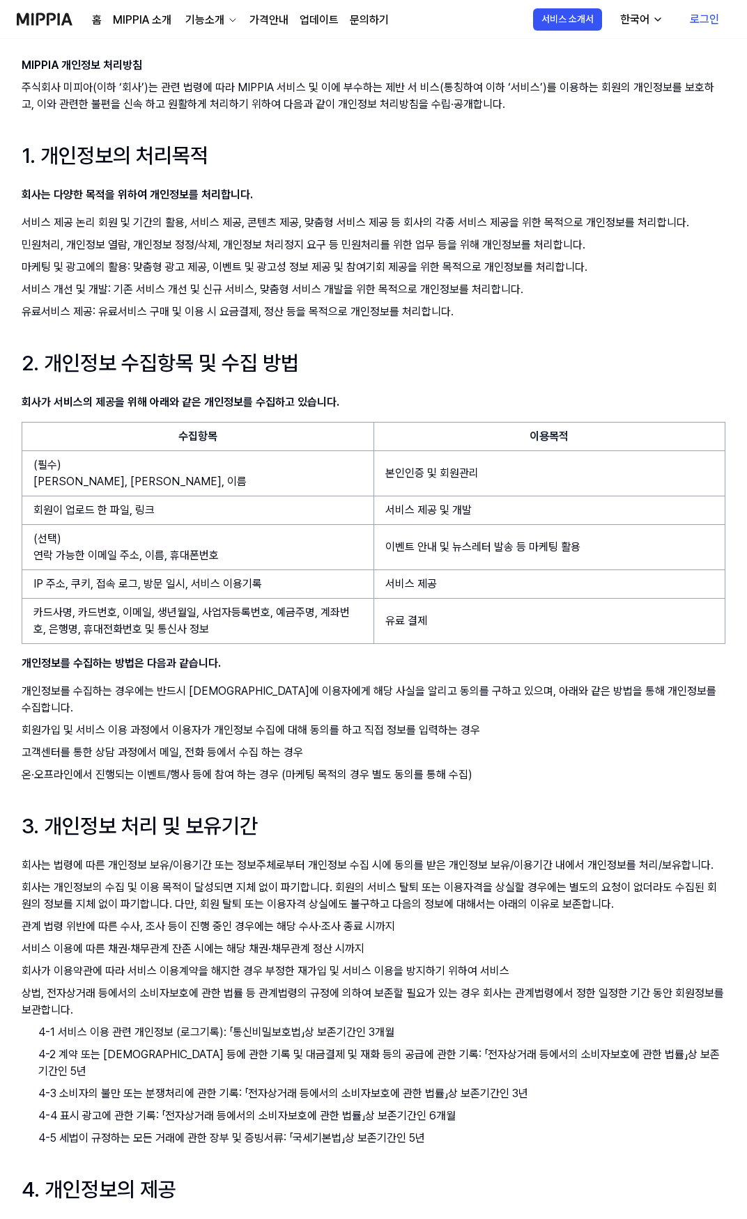
scroll to position [0, 0]
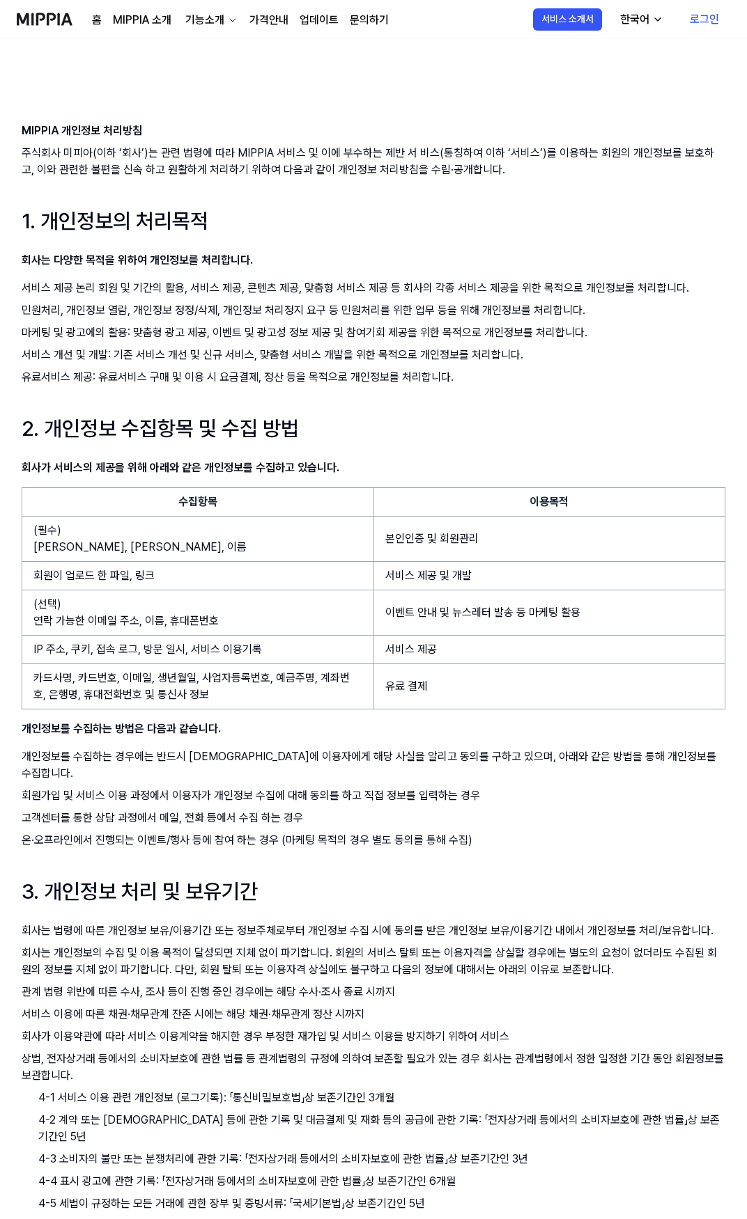
click at [228, 23] on icon "button" at bounding box center [232, 20] width 11 height 11
click at [137, 17] on link "MIPPIA 소개" at bounding box center [142, 20] width 58 height 17
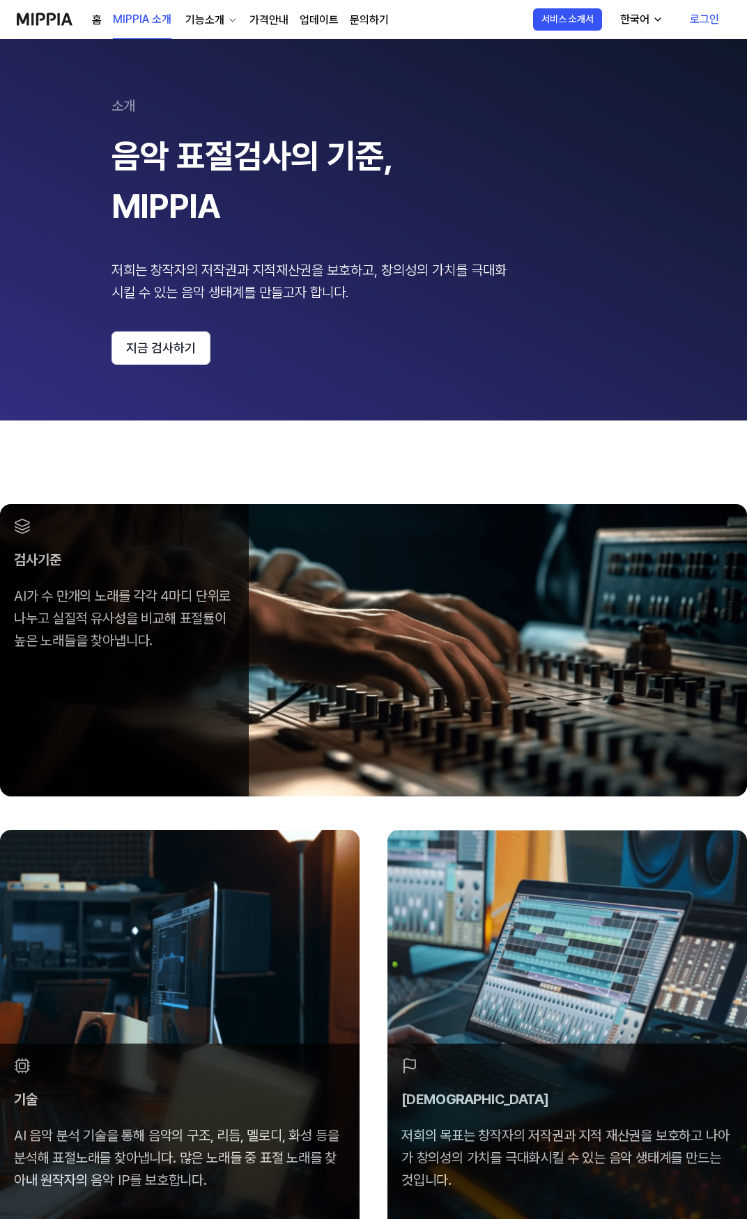
click at [100, 27] on link "홈" at bounding box center [97, 20] width 10 height 17
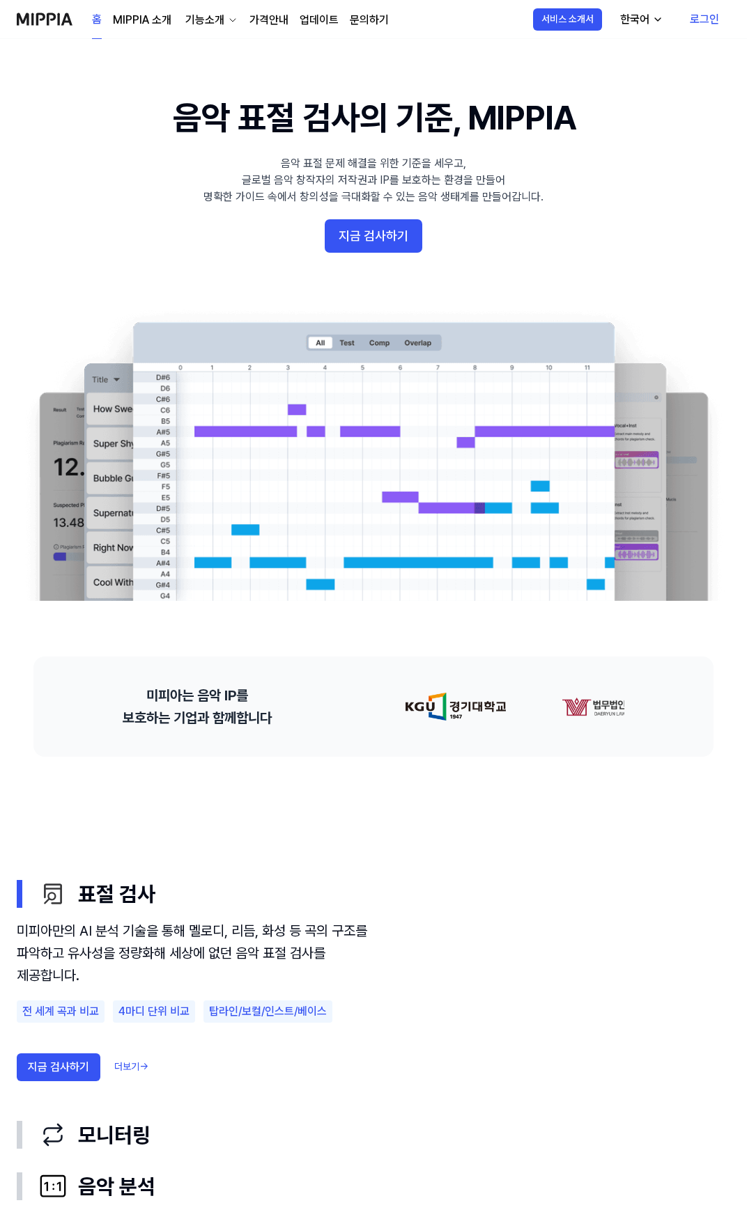
click at [282, 21] on link "가격안내" at bounding box center [268, 20] width 39 height 17
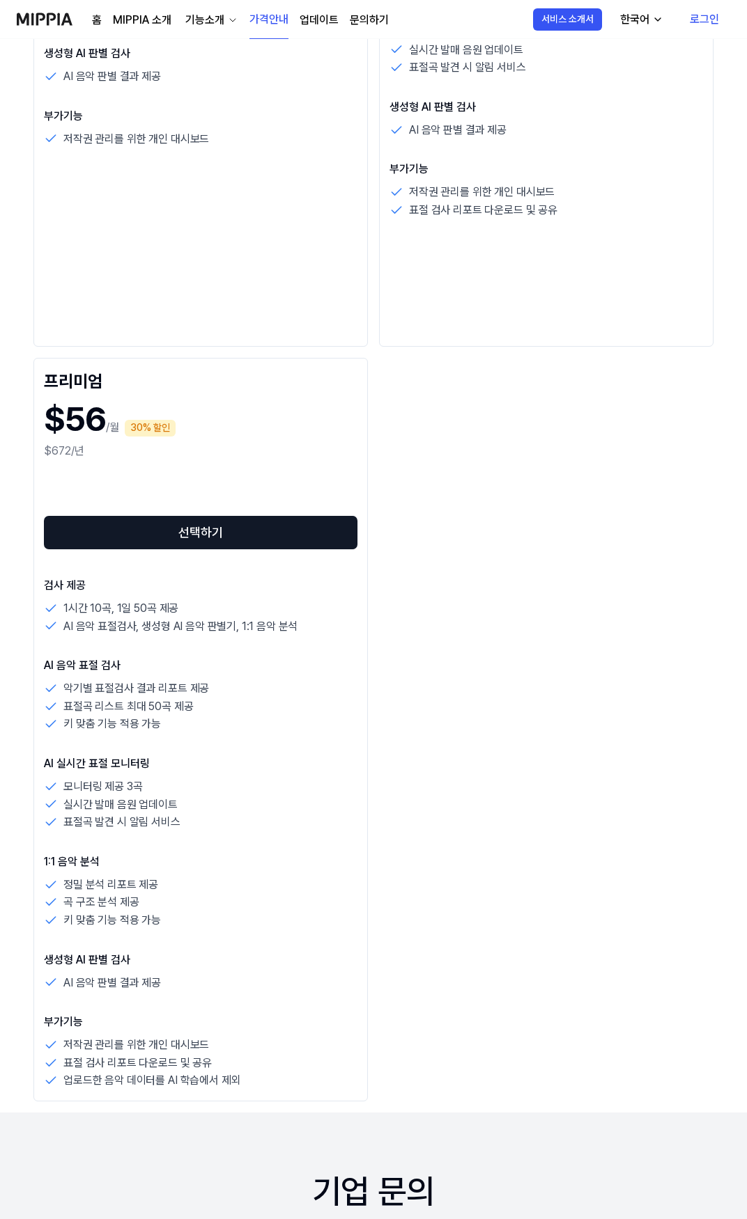
scroll to position [139, 0]
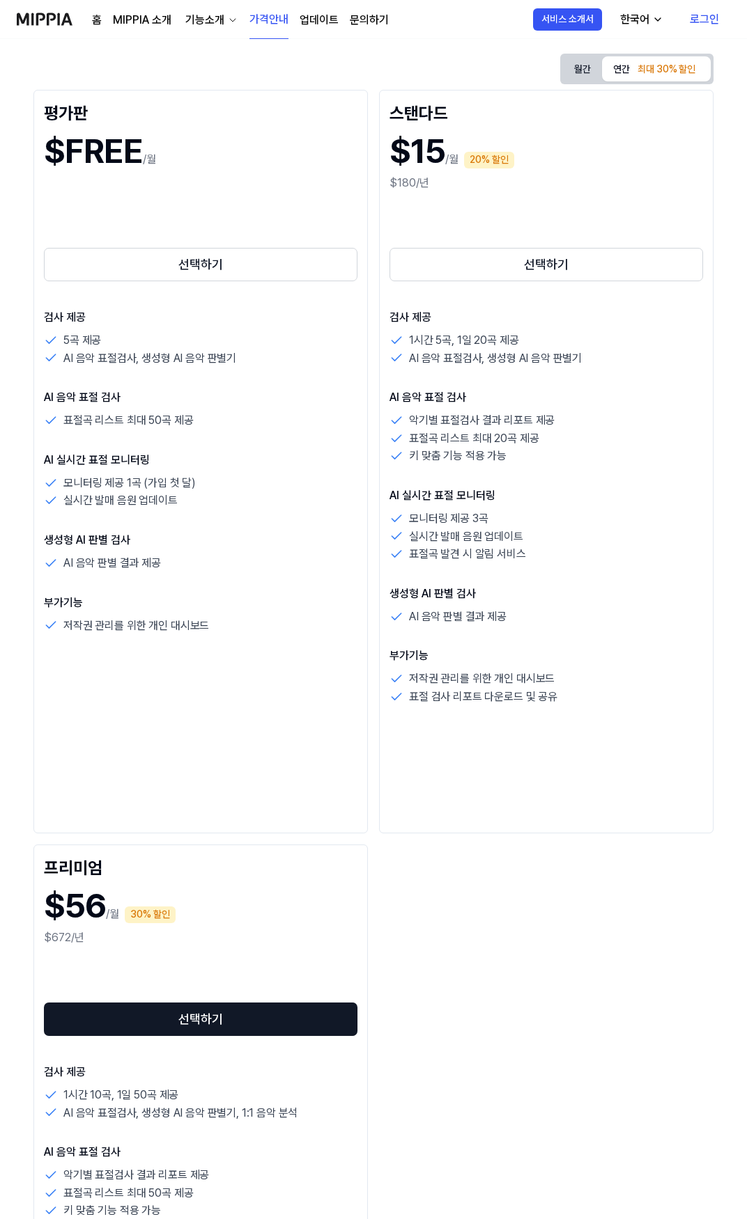
click at [357, 15] on link "문의하기" at bounding box center [369, 20] width 39 height 17
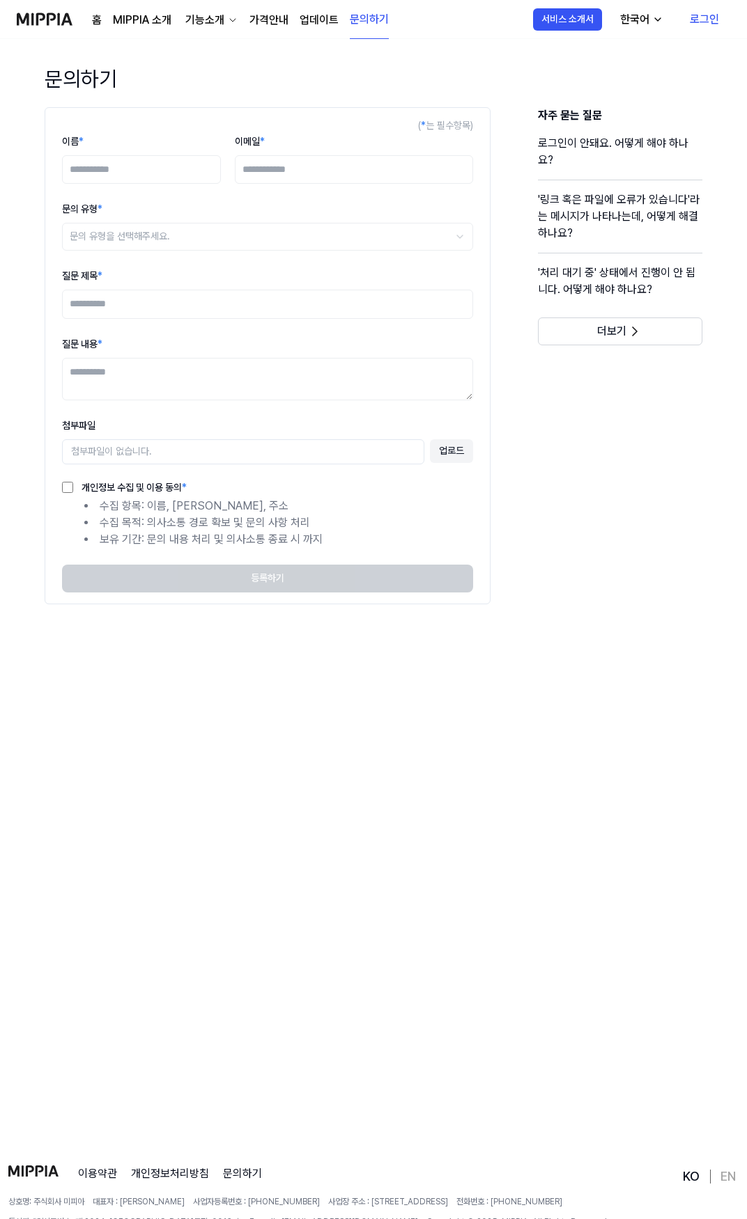
click at [75, 15] on div "홈 MIPPIA 소개 기능소개 가격안내 업데이트 문의하기 고객센터" at bounding box center [203, 19] width 372 height 38
